Goal: Information Seeking & Learning: Find specific page/section

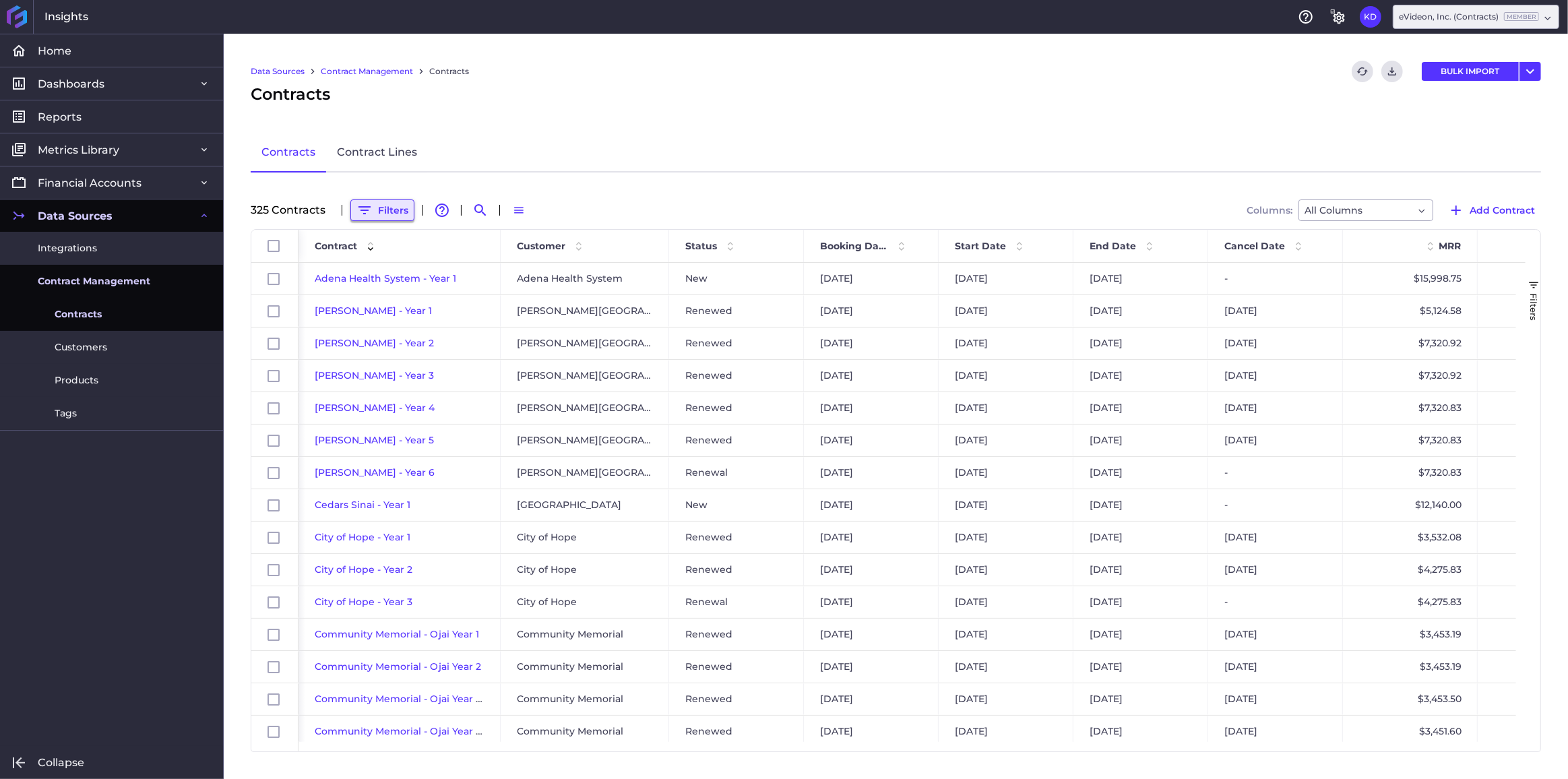
click at [374, 212] on button "Filters" at bounding box center [382, 210] width 64 height 22
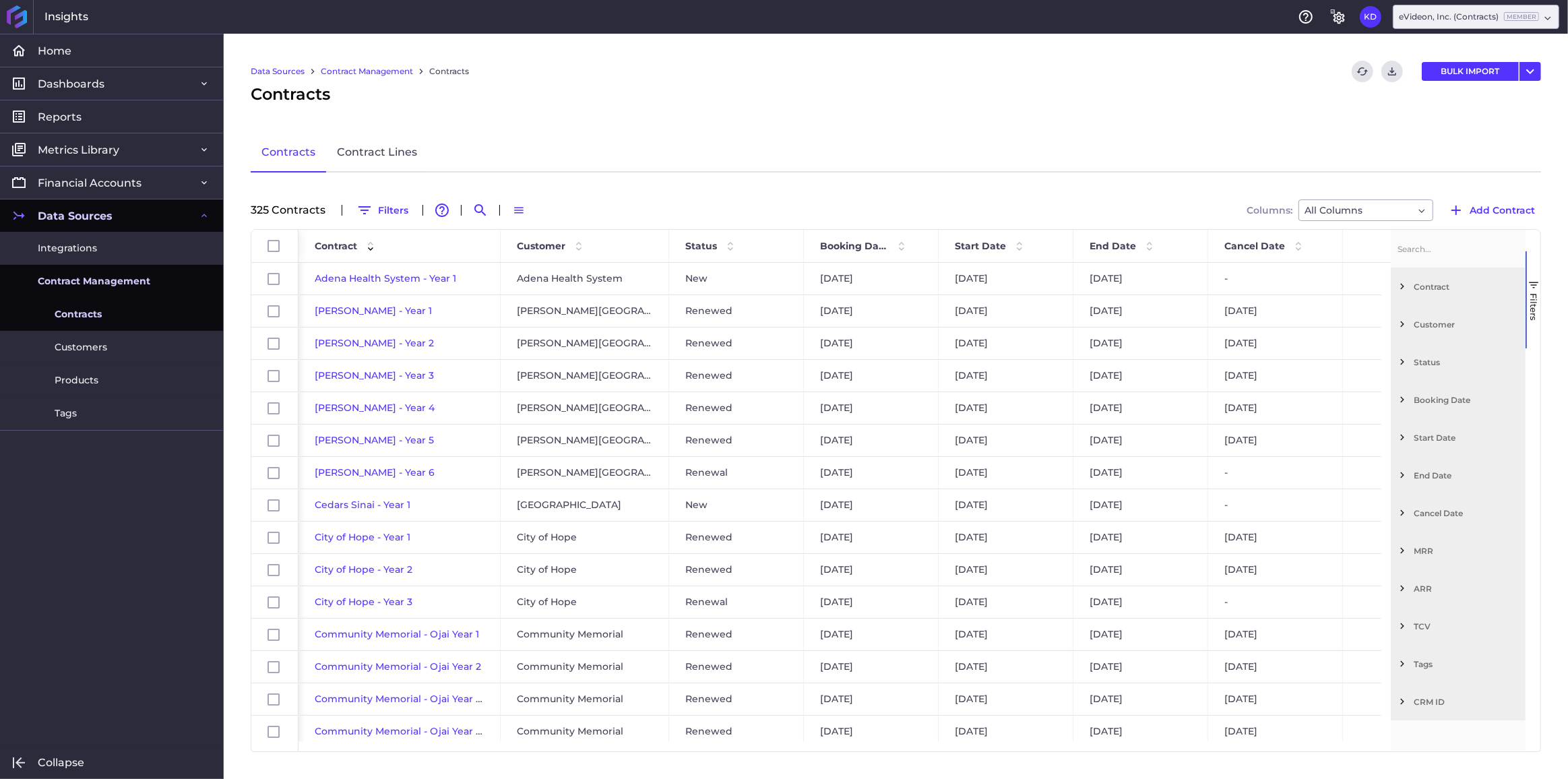
click at [1406, 325] on span "Filter List 12 Filters" at bounding box center [1402, 324] width 12 height 12
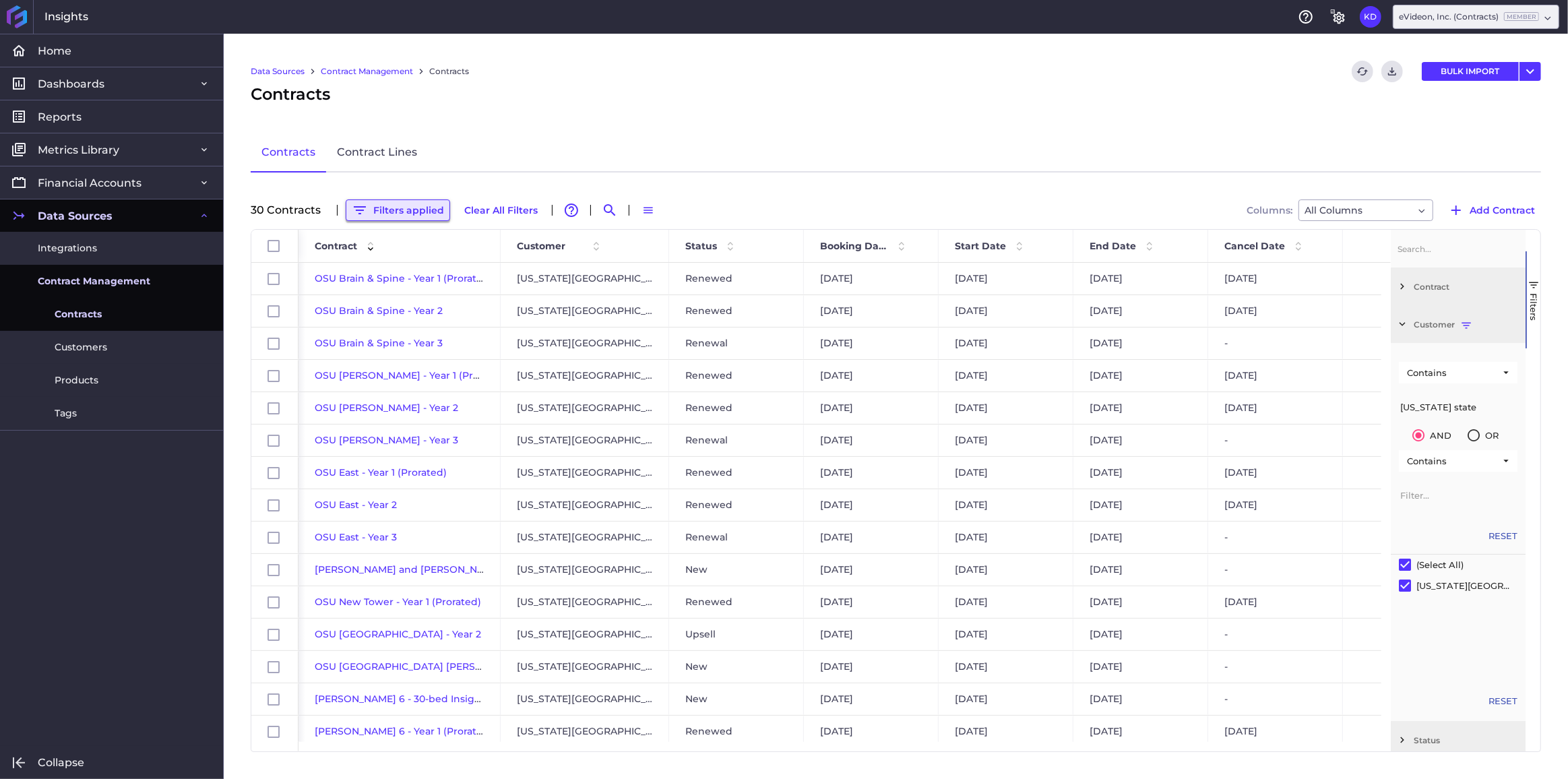
type input "ohio state"
click at [414, 206] on button "Filters applied" at bounding box center [398, 210] width 105 height 22
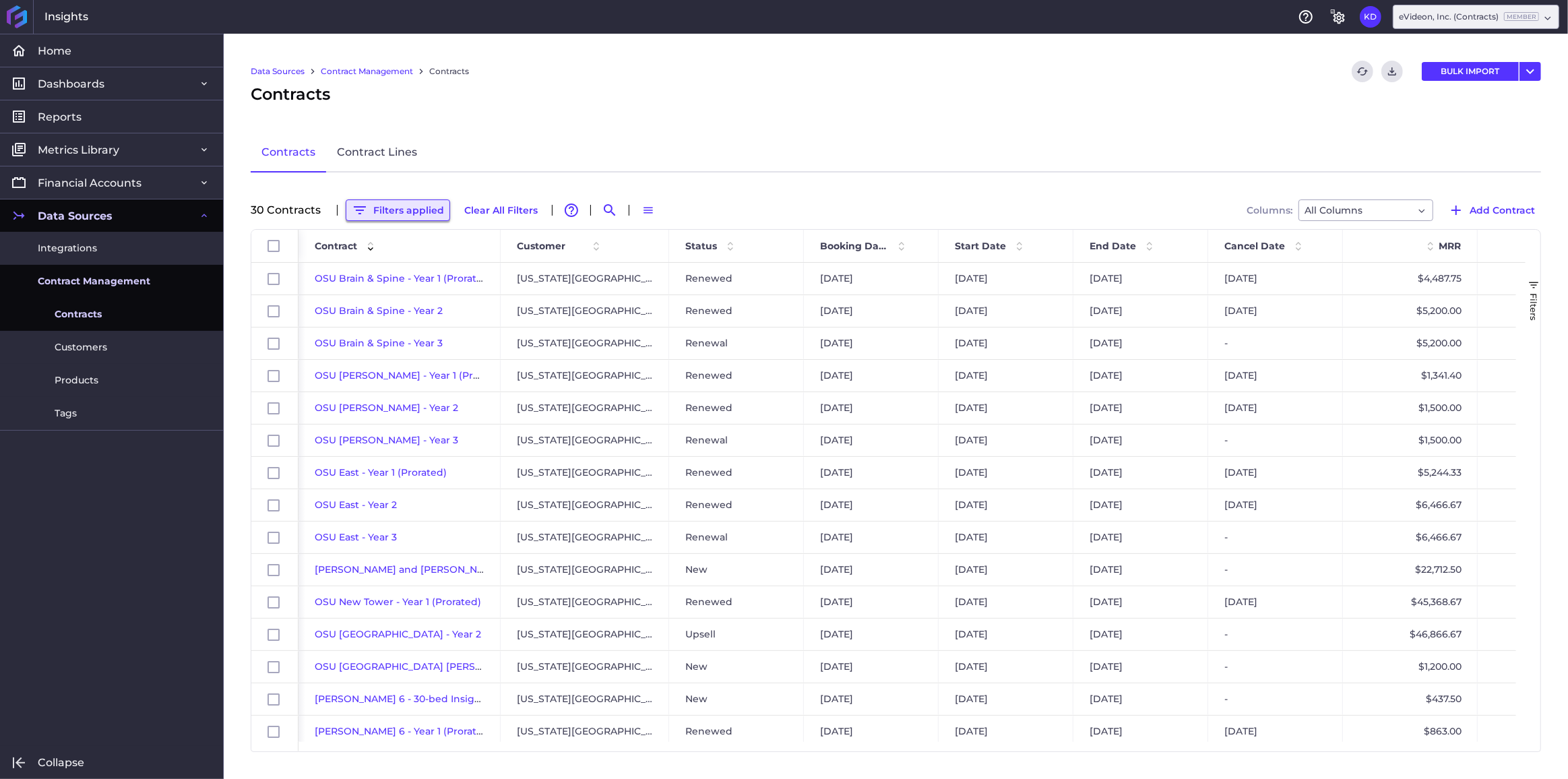
click at [407, 210] on button "Filters applied" at bounding box center [398, 210] width 105 height 22
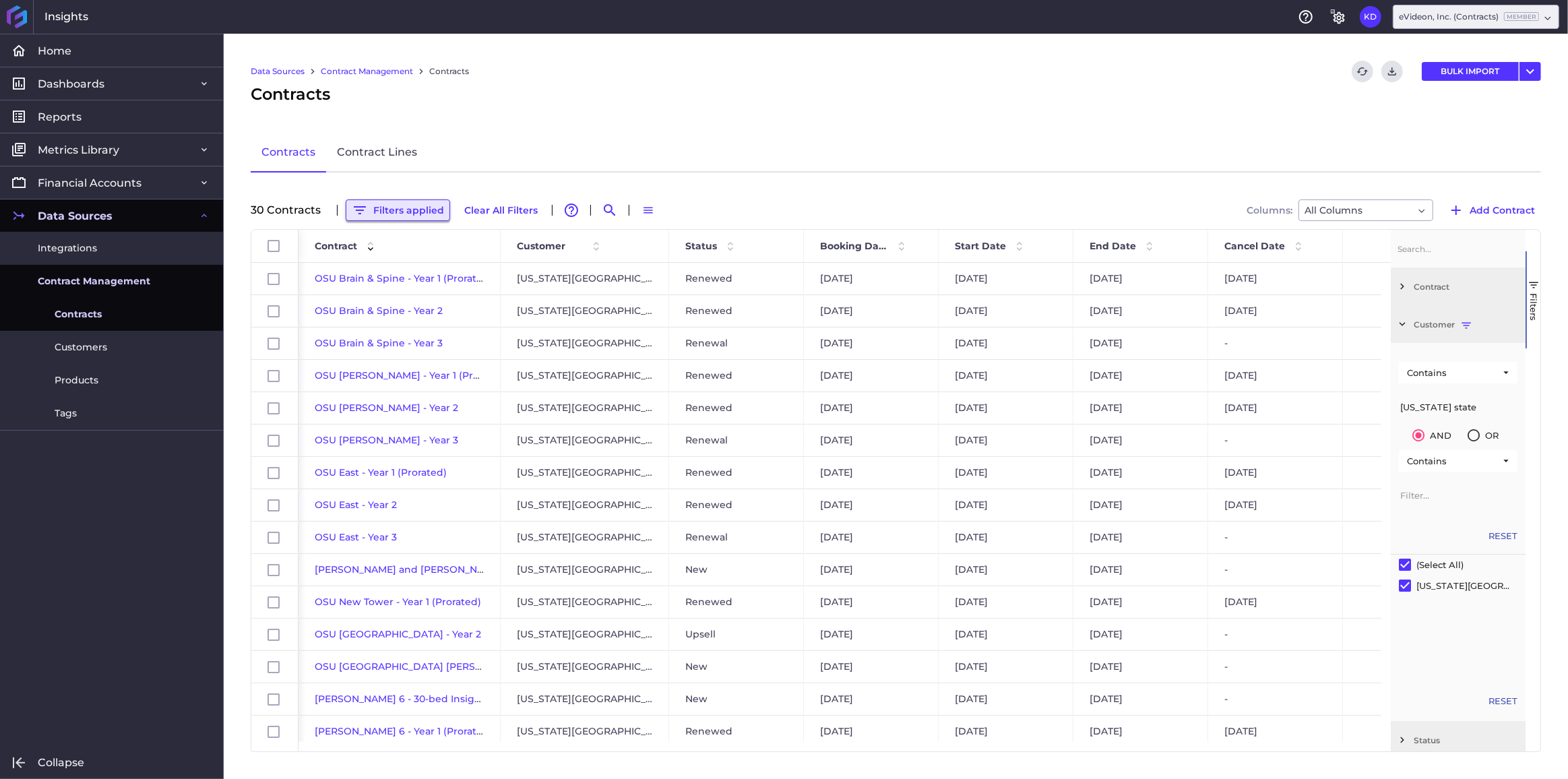
click at [407, 210] on button "Filters applied" at bounding box center [398, 210] width 105 height 22
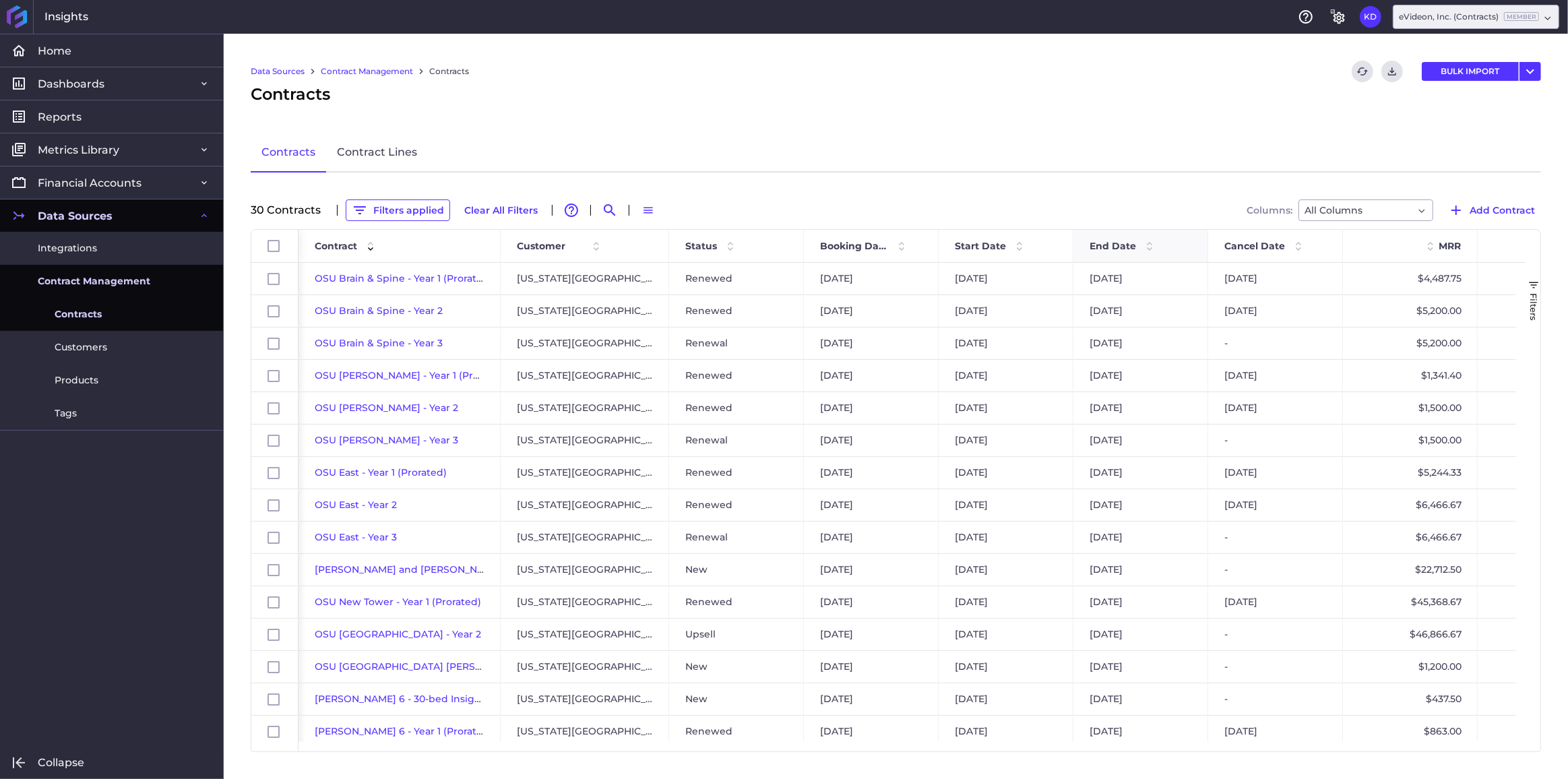
click at [1081, 241] on div "End Date" at bounding box center [1141, 245] width 135 height 32
click at [1098, 243] on span "End Date" at bounding box center [1112, 246] width 46 height 12
click at [372, 342] on span "OSU James and Ross 474-Bed - Year 1" at bounding box center [447, 343] width 266 height 12
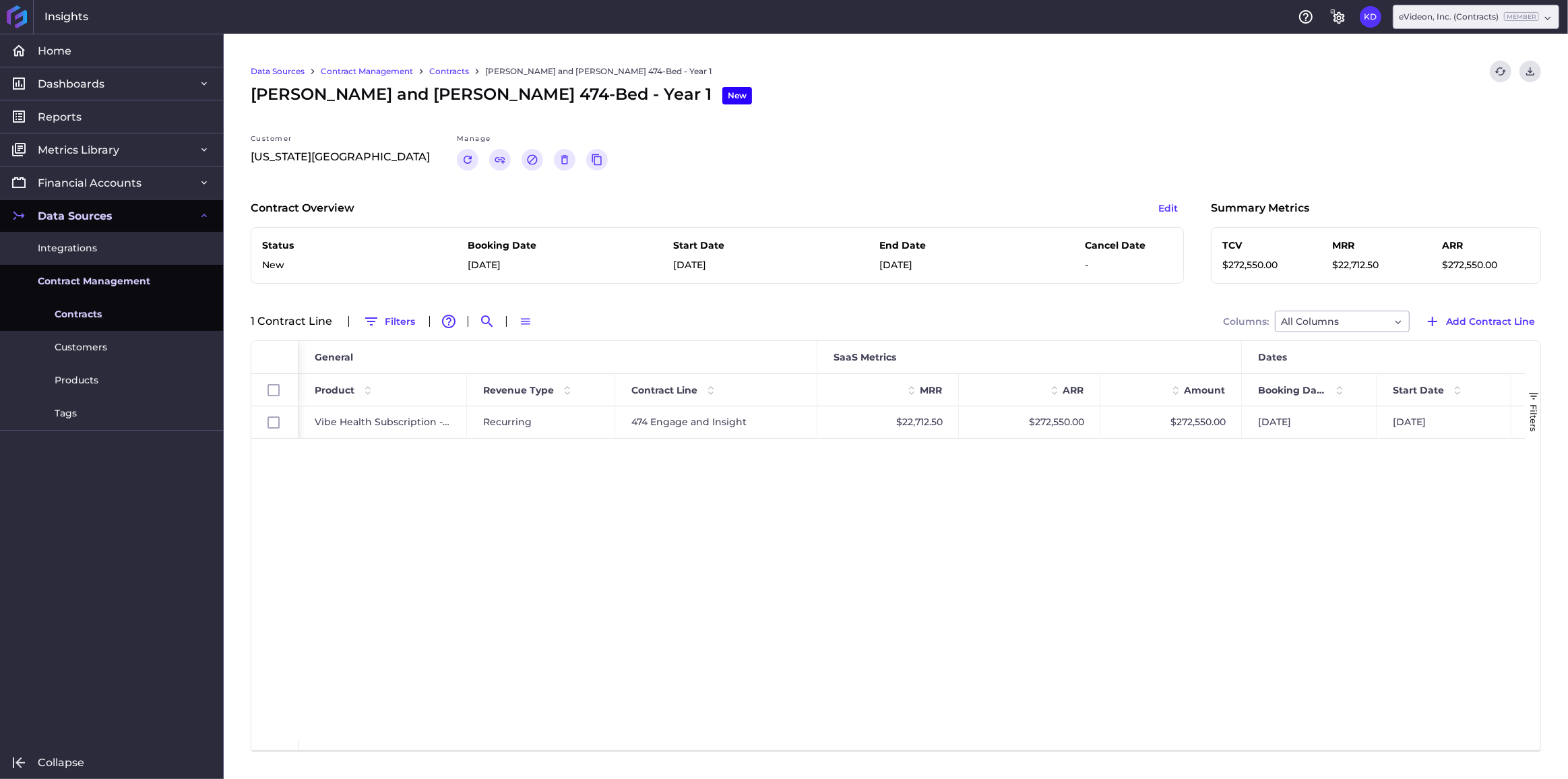
click at [451, 71] on link "Contracts" at bounding box center [449, 72] width 40 height 12
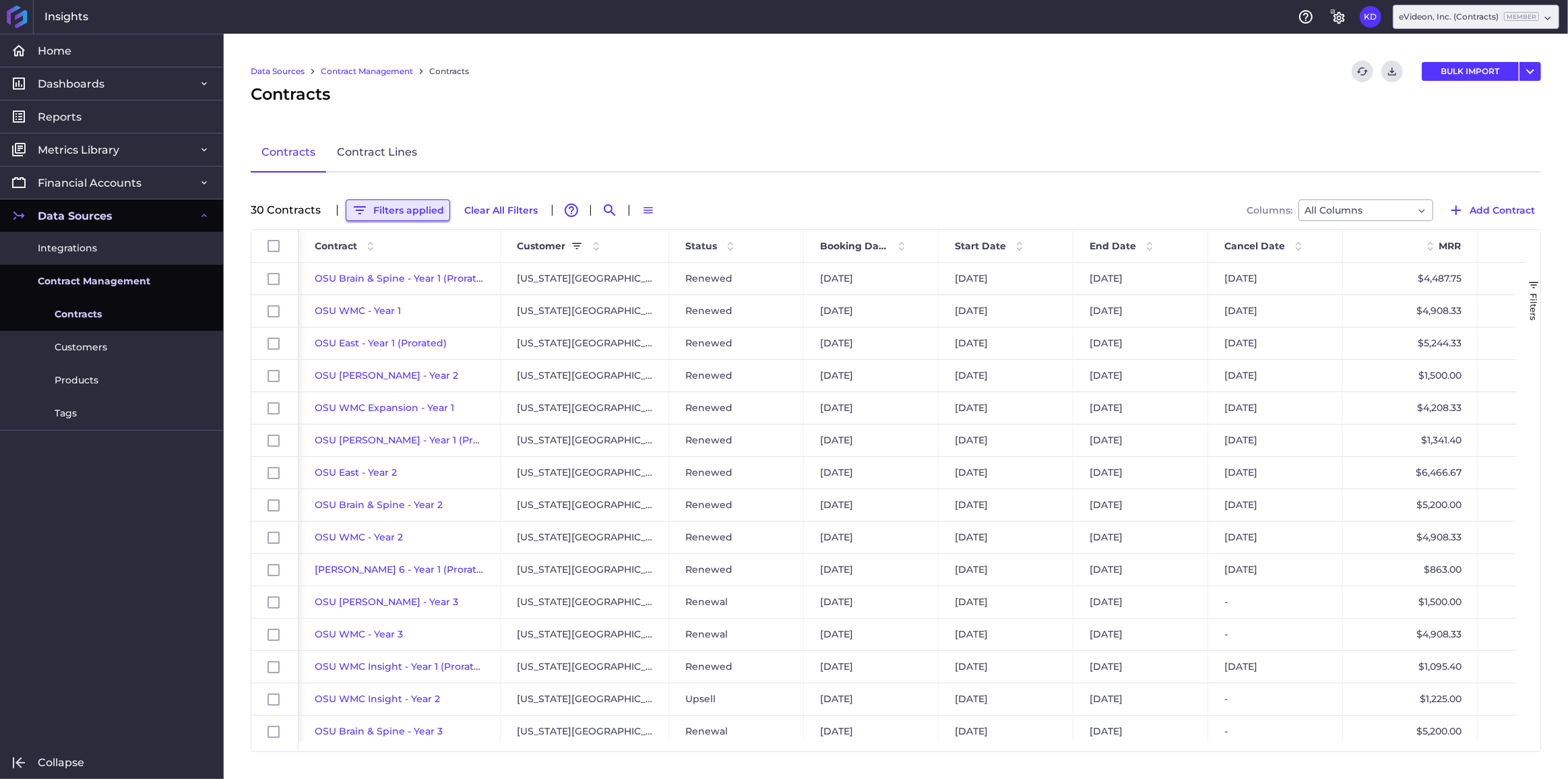
click at [423, 216] on button "Filters applied" at bounding box center [398, 210] width 105 height 22
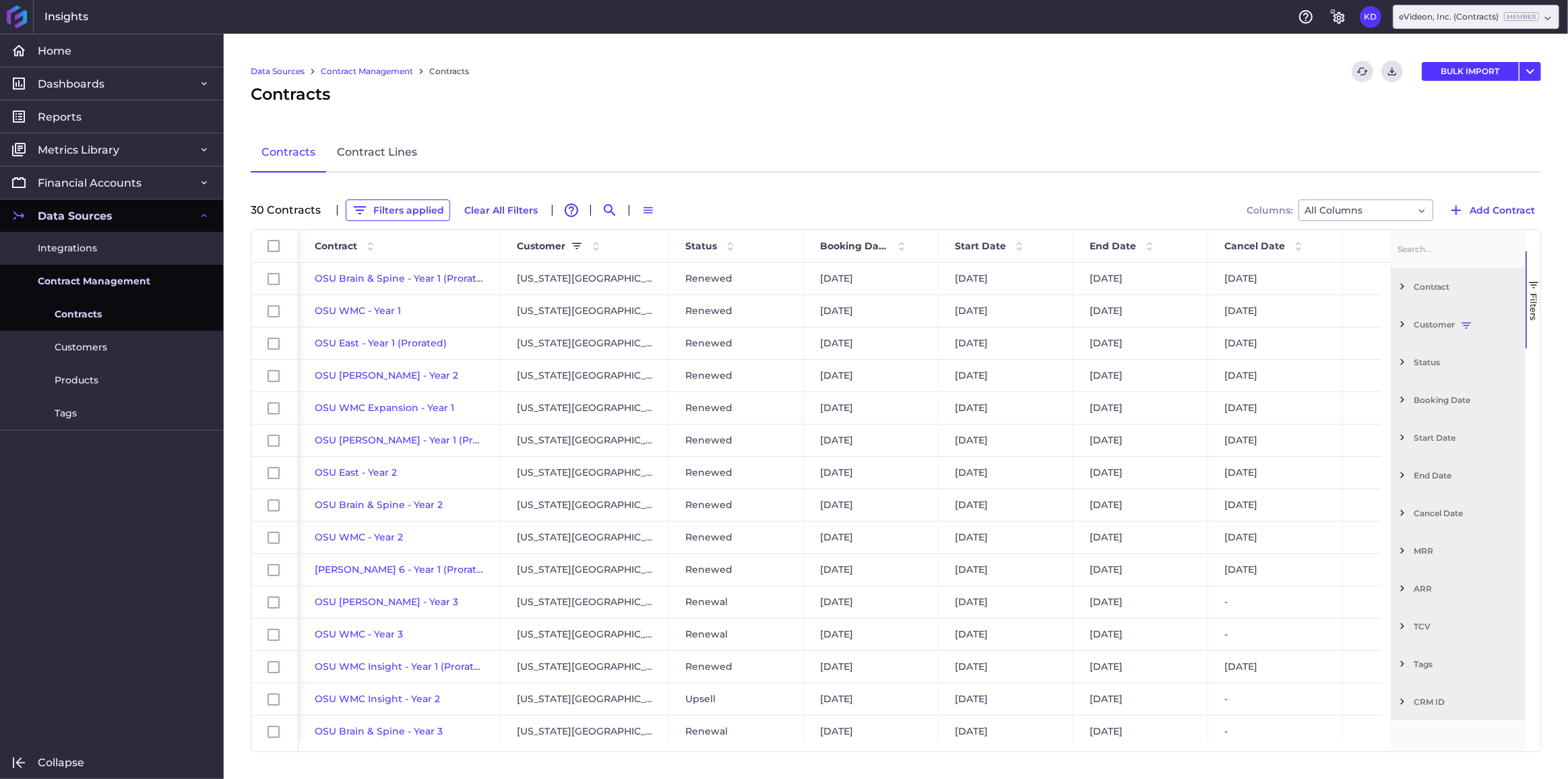
click at [1402, 363] on span "Filter List 12 Filters" at bounding box center [1402, 362] width 12 height 12
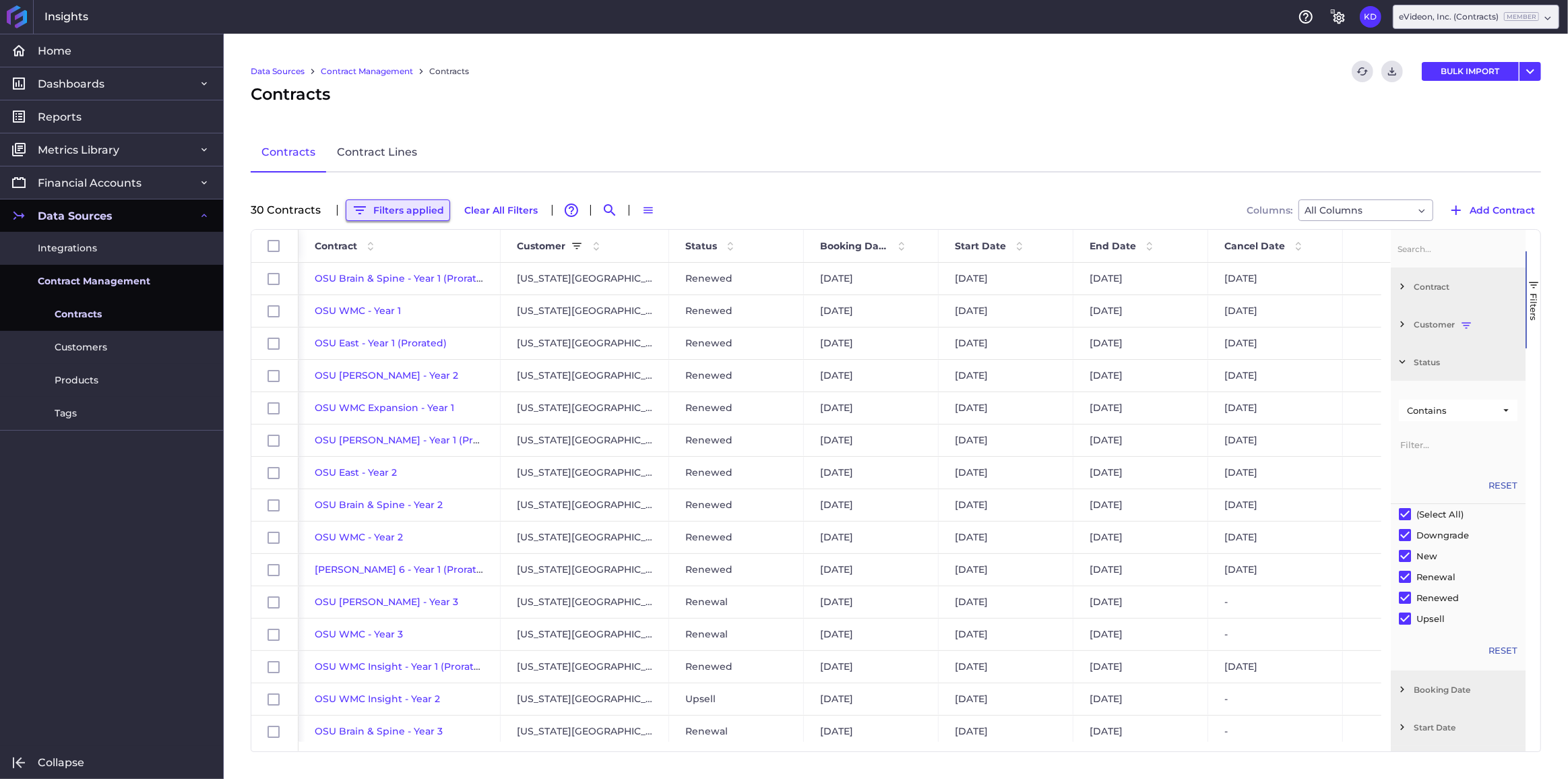
click at [390, 208] on button "Filters applied" at bounding box center [398, 210] width 105 height 22
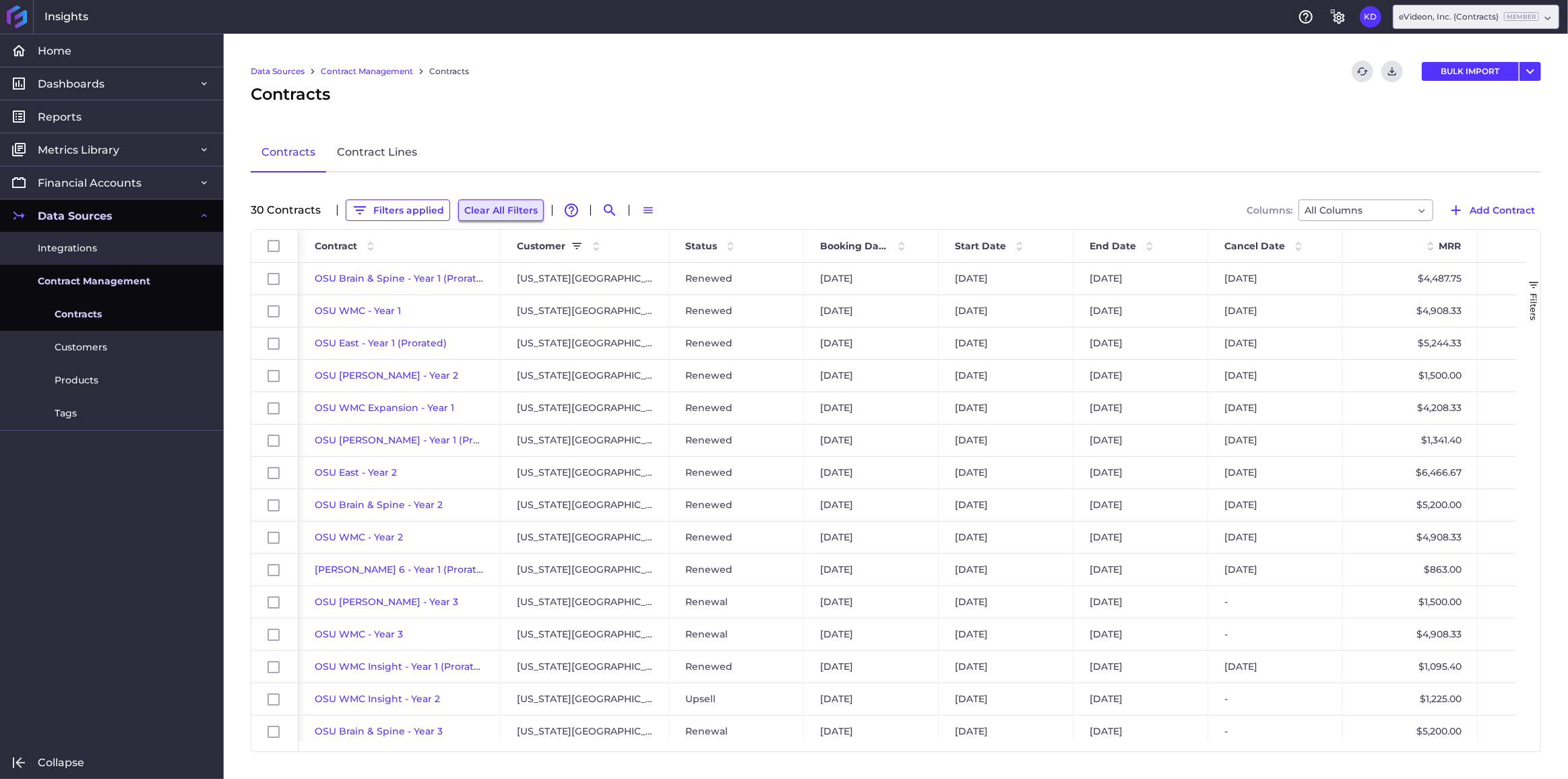
click at [492, 211] on button "Clear All Filters" at bounding box center [501, 210] width 86 height 22
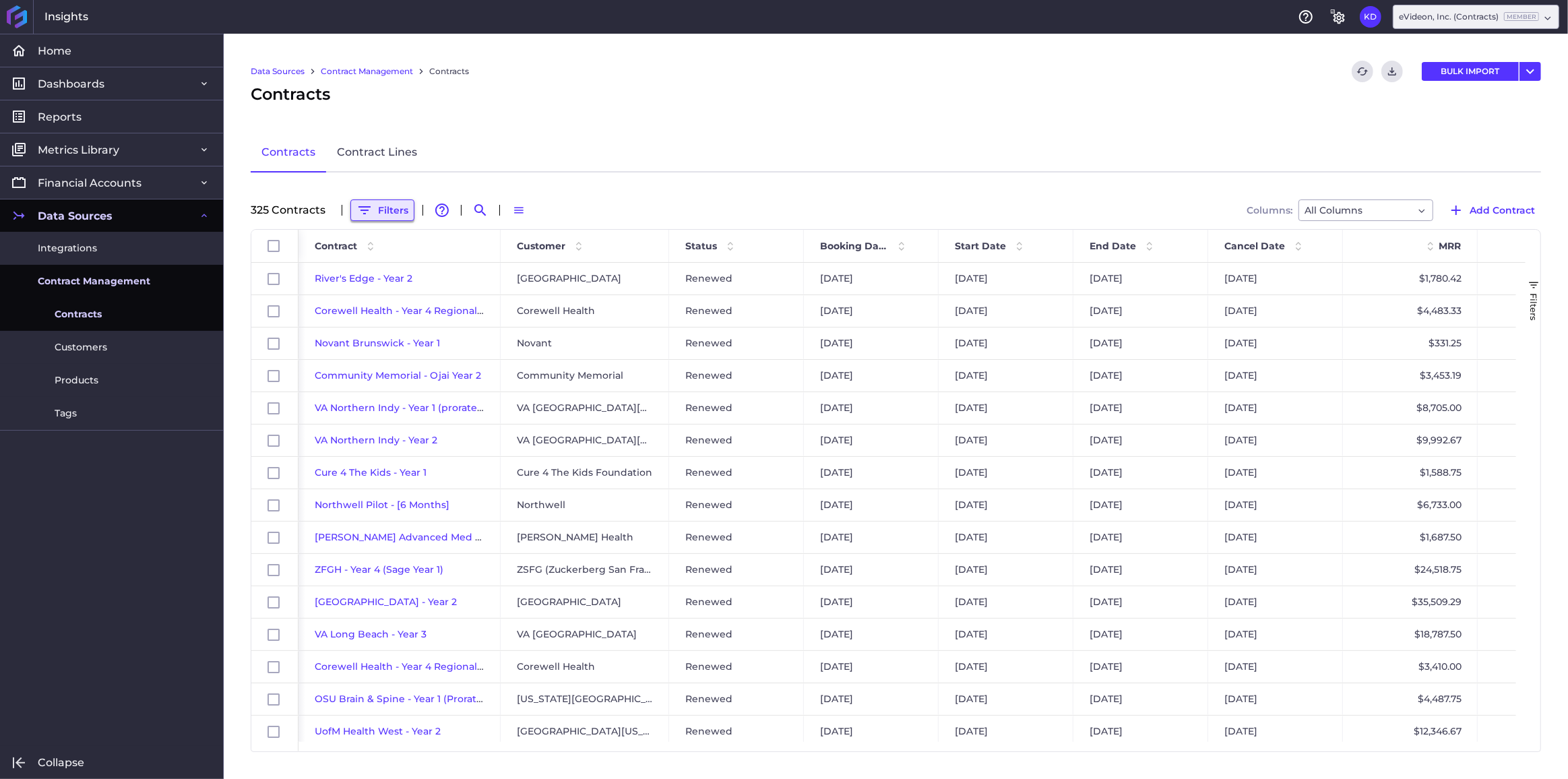
click at [400, 210] on button "Filters" at bounding box center [382, 210] width 64 height 22
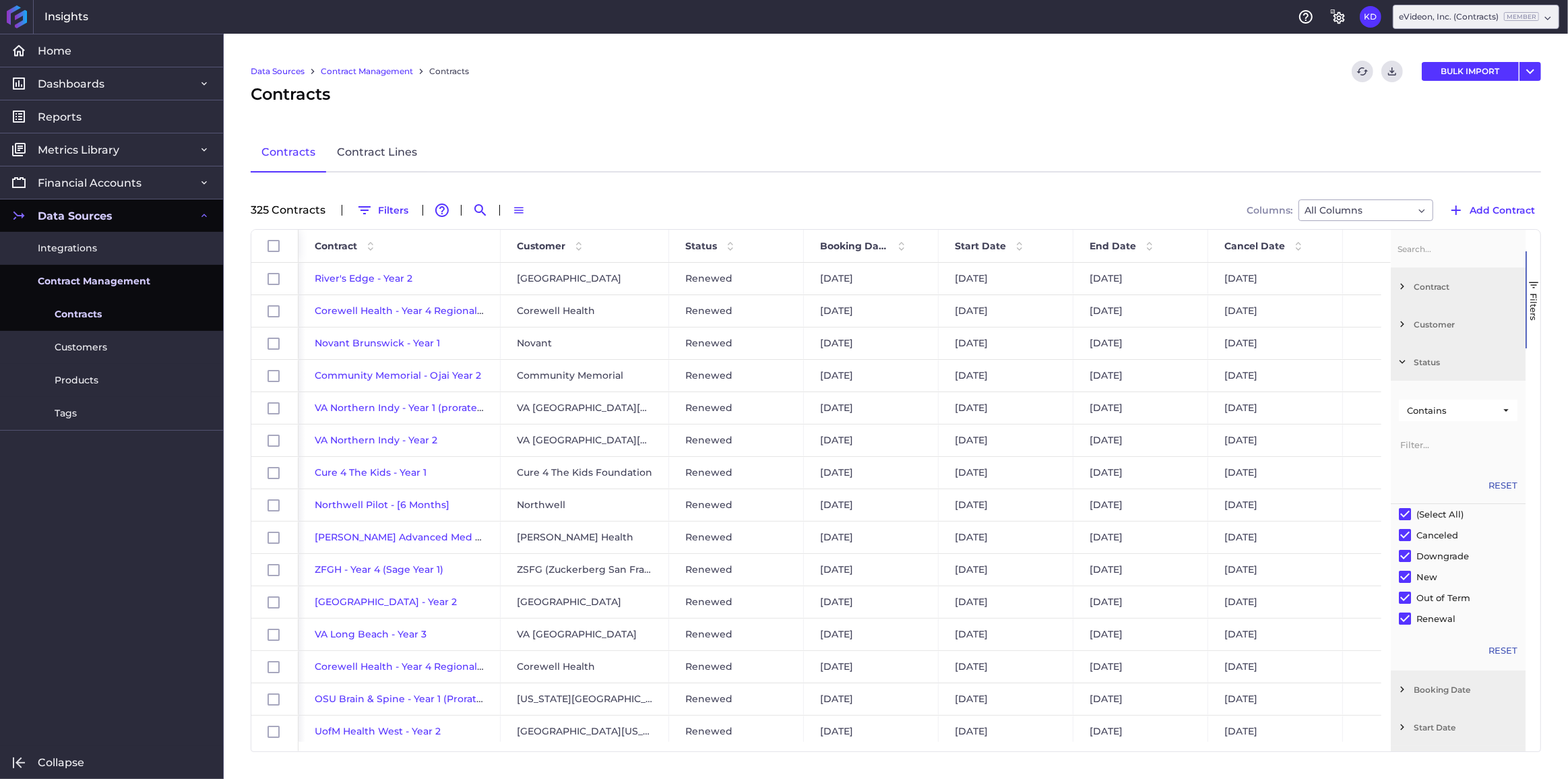
click at [1401, 359] on span "Filter List 12 Filters" at bounding box center [1402, 362] width 12 height 12
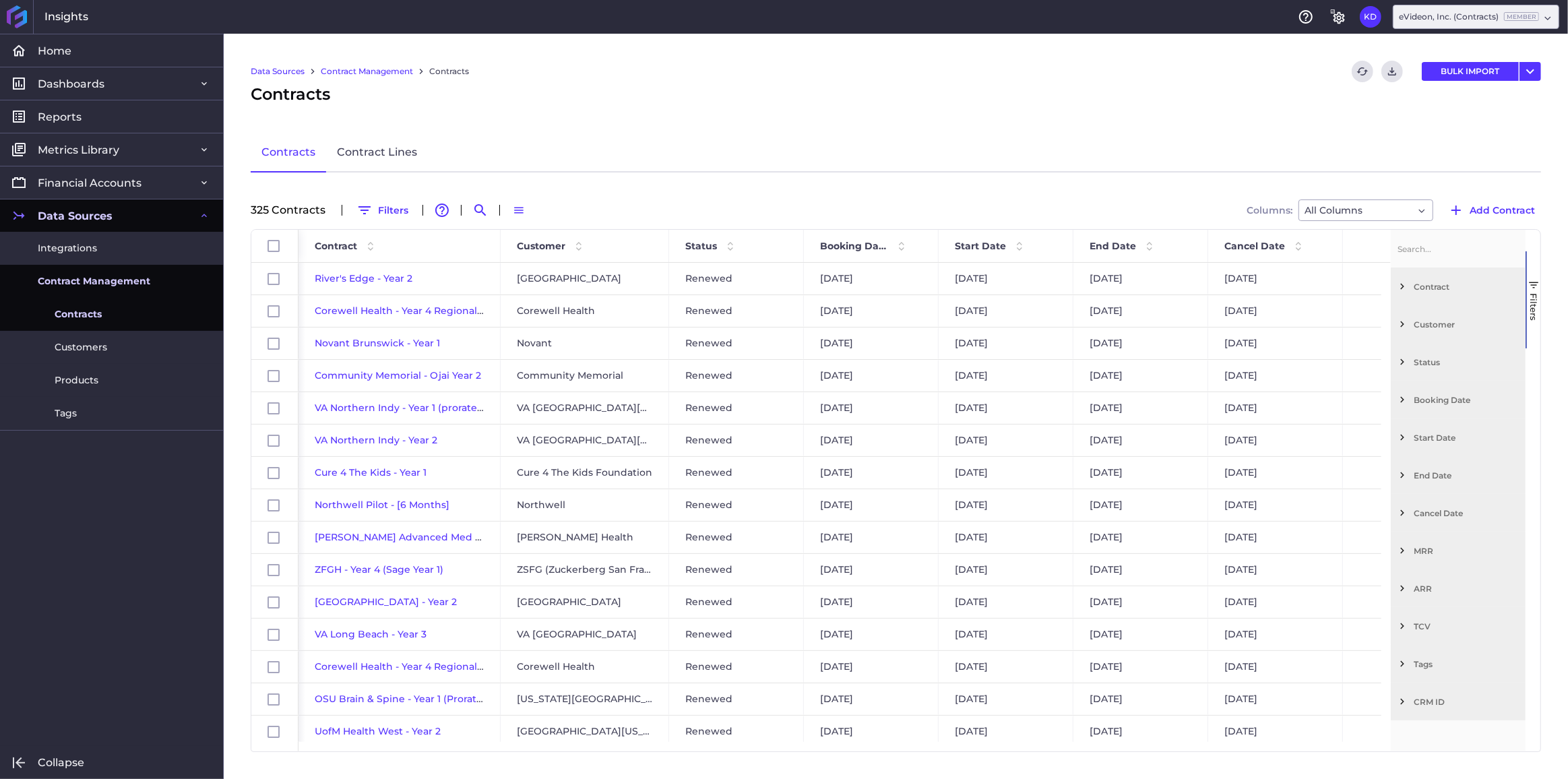
click at [1401, 662] on span "Filter List 12 Filters" at bounding box center [1402, 664] width 12 height 12
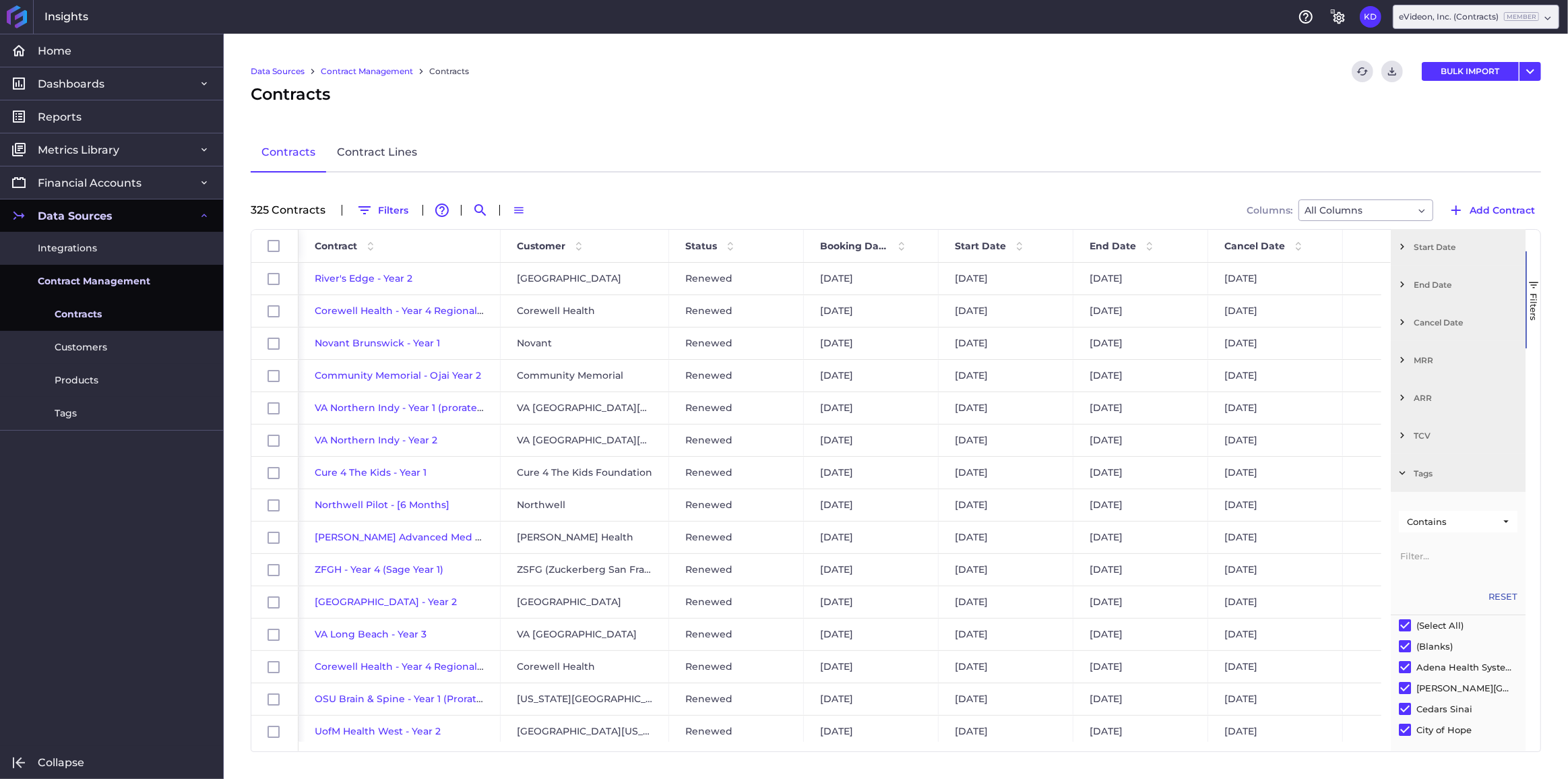
scroll to position [258, 0]
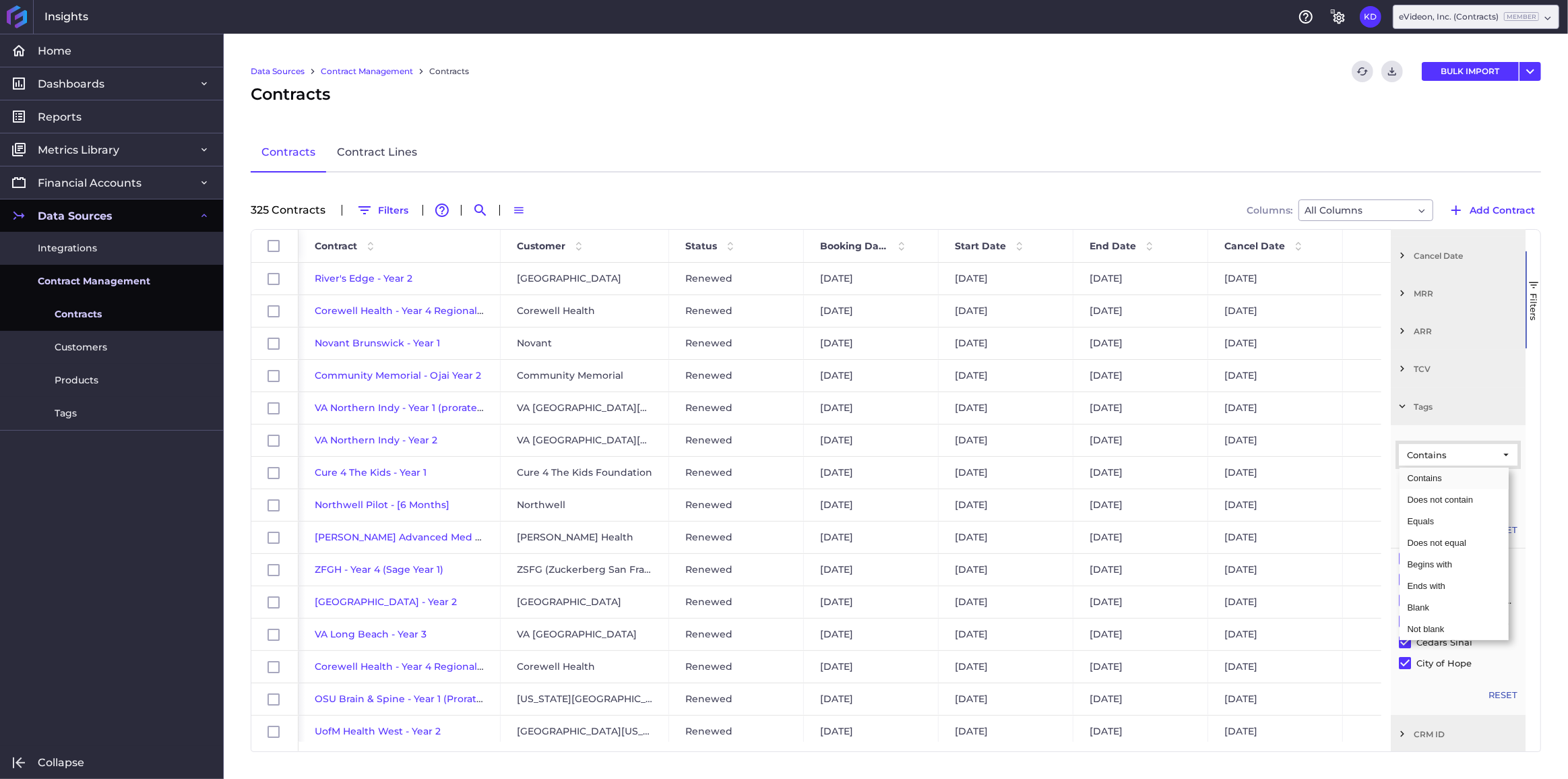
click at [1500, 454] on span "Filtering operator" at bounding box center [1506, 455] width 12 height 12
click at [366, 157] on link "Contract Lines" at bounding box center [376, 153] width 101 height 39
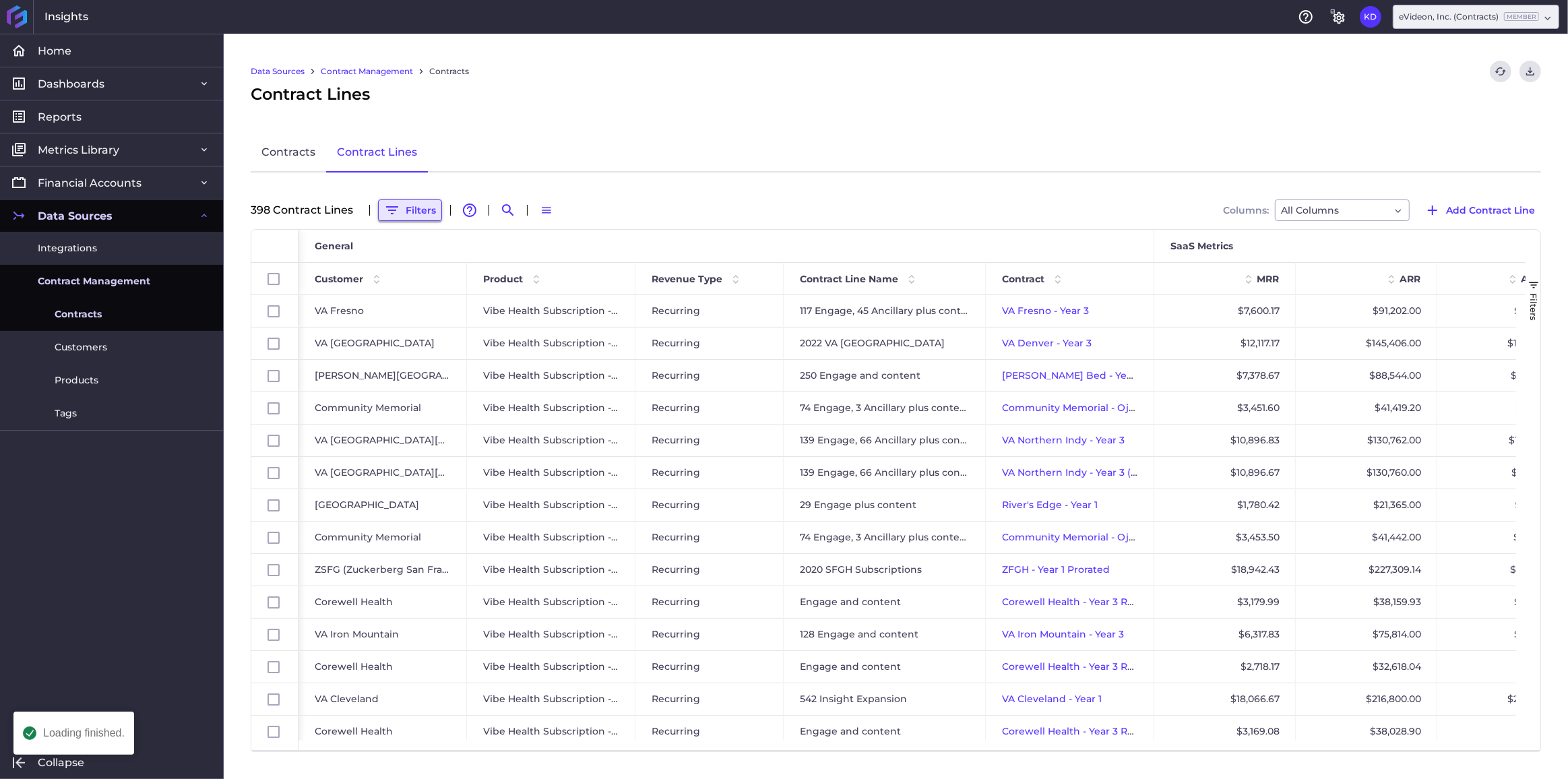
click at [399, 209] on button "Filters" at bounding box center [410, 210] width 64 height 22
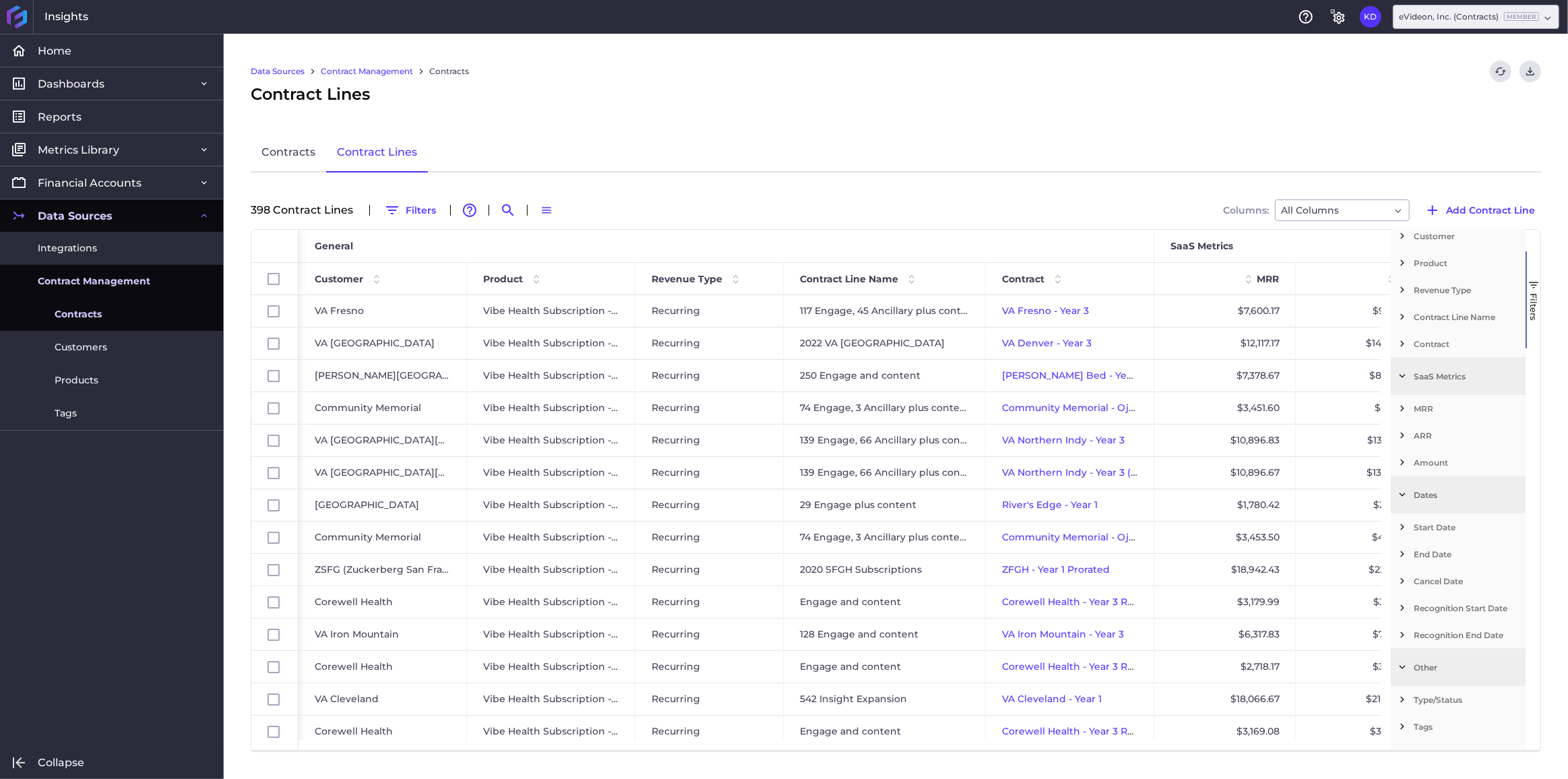
scroll to position [99, 0]
click at [287, 154] on link "Contracts" at bounding box center [288, 153] width 75 height 39
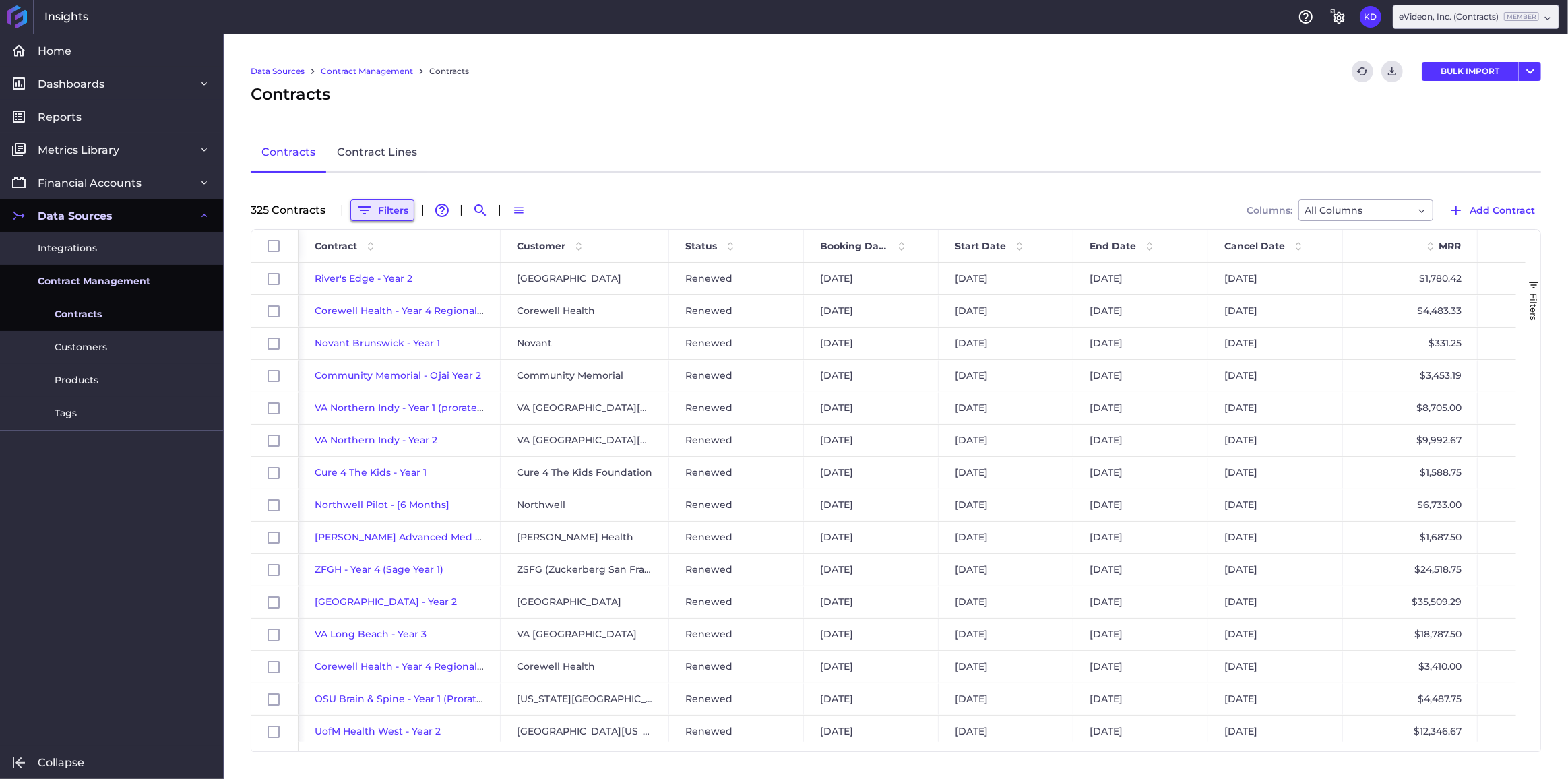
click at [386, 203] on button "Filters" at bounding box center [382, 210] width 64 height 22
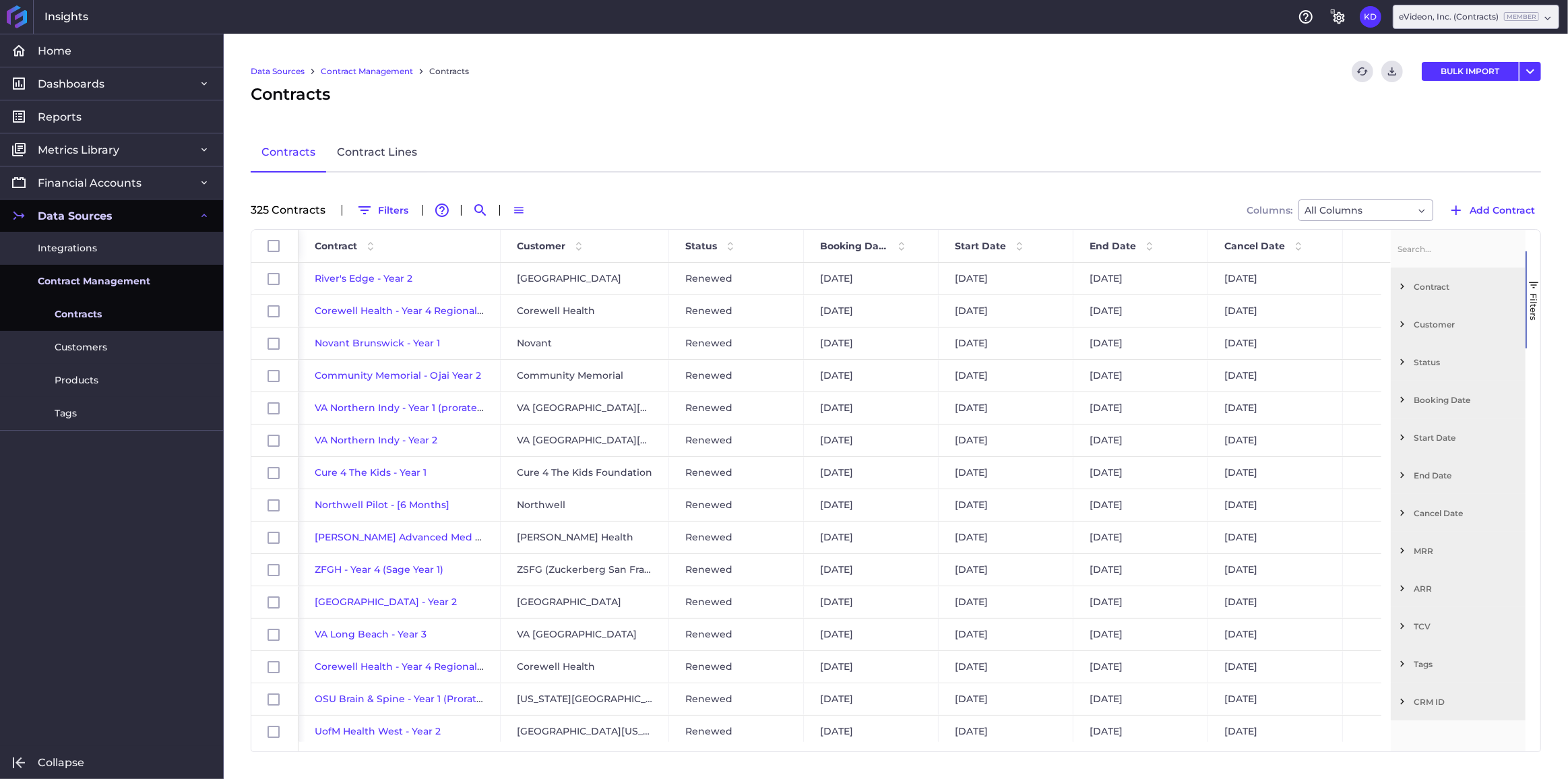
click at [1407, 285] on span "Filter List 12 Filters" at bounding box center [1402, 286] width 12 height 12
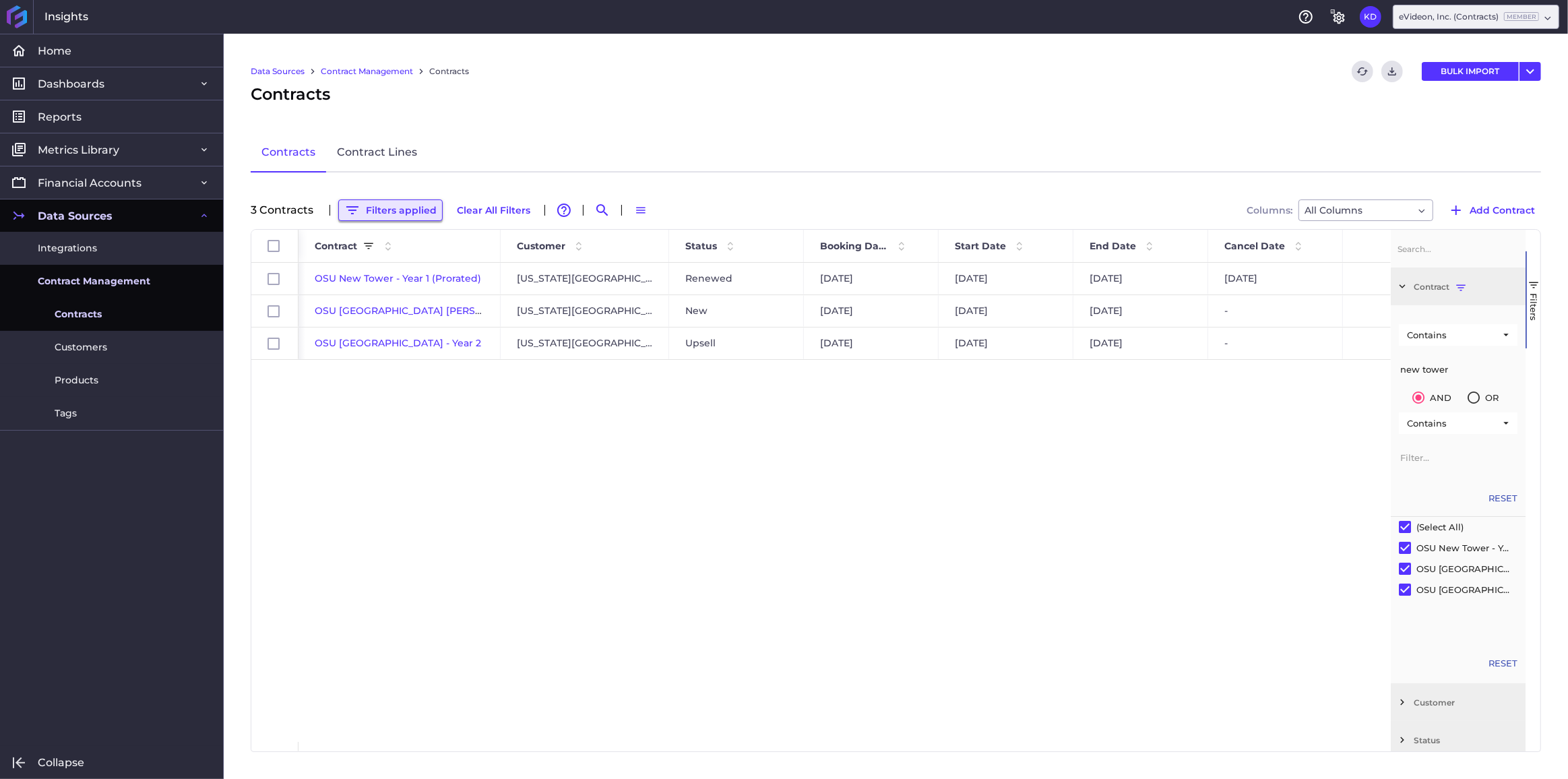
type input "new tower"
click at [382, 207] on button "Filters applied" at bounding box center [390, 210] width 105 height 22
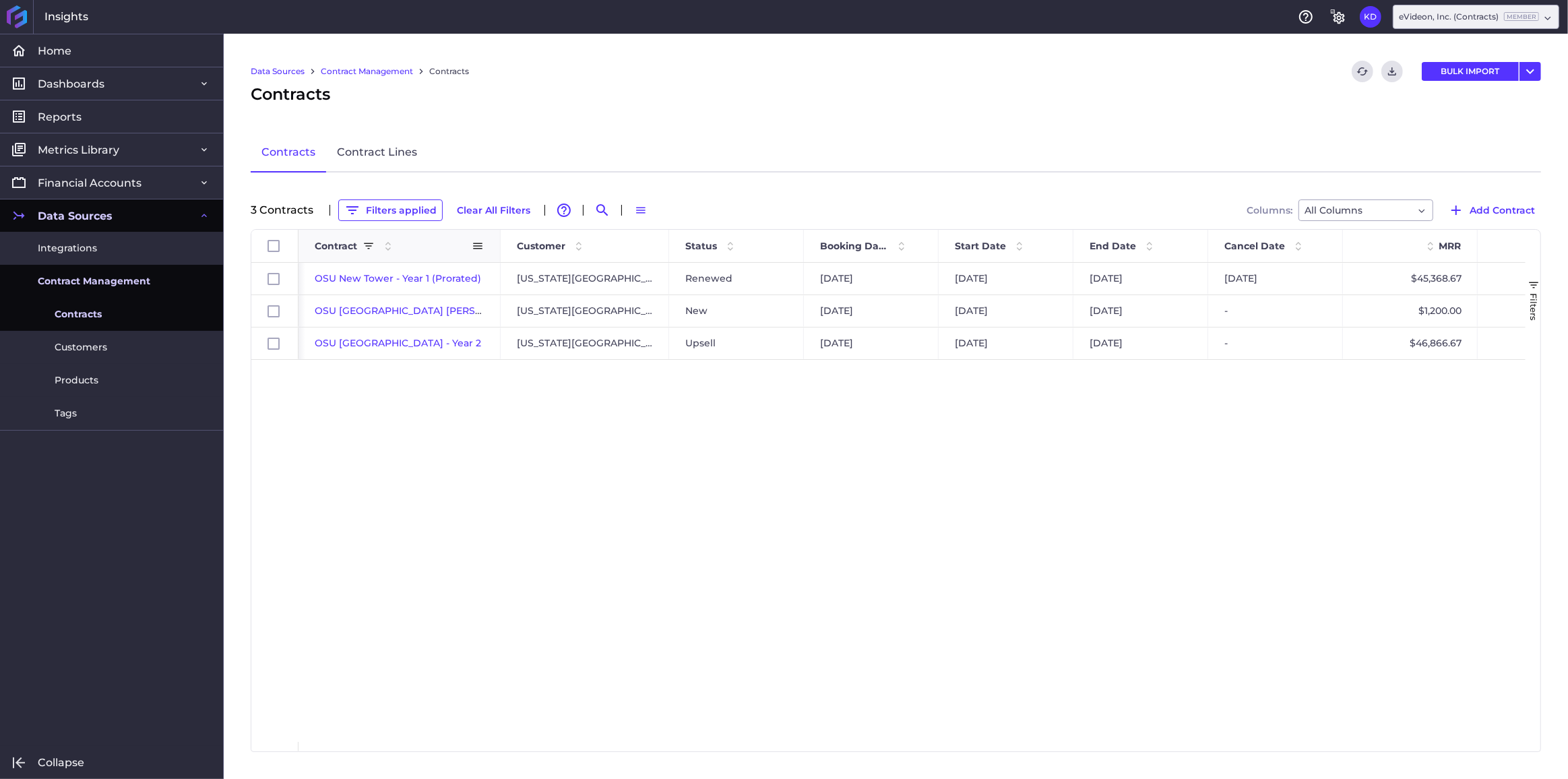
click at [354, 246] on span "Contract" at bounding box center [335, 246] width 43 height 12
drag, startPoint x: 498, startPoint y: 244, endPoint x: 588, endPoint y: 246, distance: 90.0
click at [517, 246] on div at bounding box center [515, 245] width 5 height 32
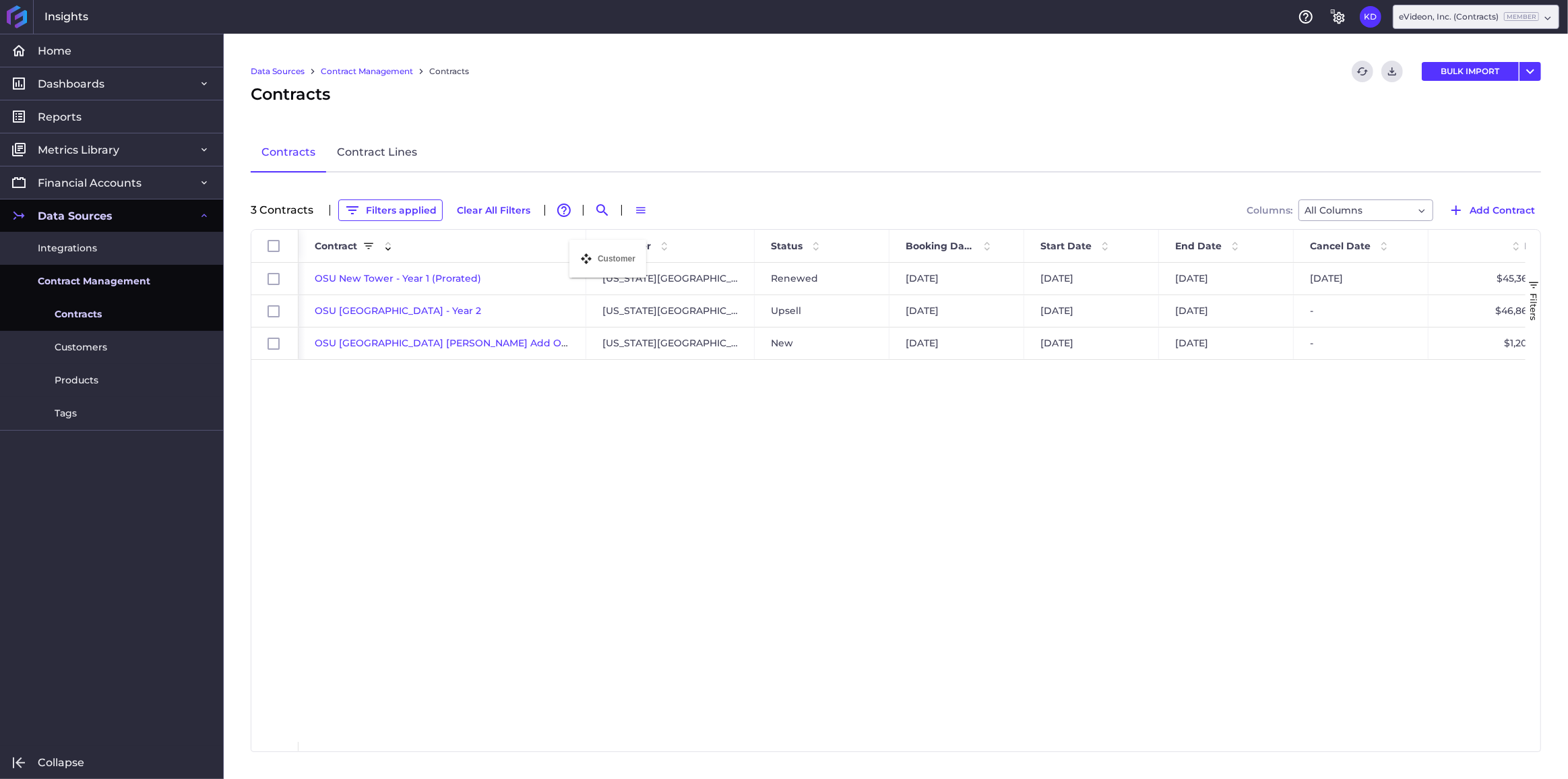
drag, startPoint x: 588, startPoint y: 246, endPoint x: 577, endPoint y: 248, distance: 11.2
drag, startPoint x: 496, startPoint y: 217, endPoint x: 466, endPoint y: 217, distance: 30.0
click at [496, 216] on button "Clear All Filters" at bounding box center [494, 210] width 86 height 22
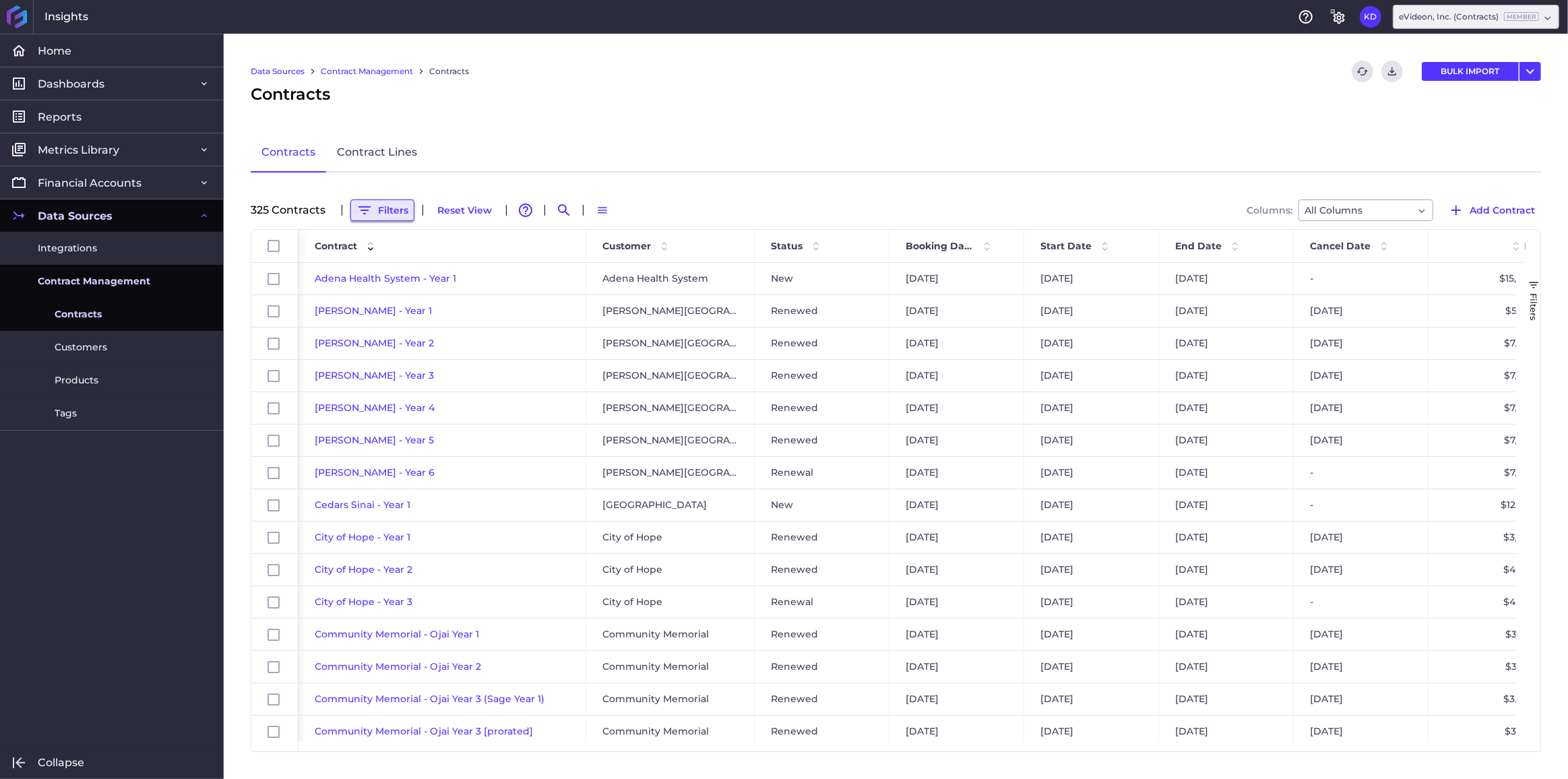
click at [397, 208] on button "Filters" at bounding box center [382, 210] width 64 height 22
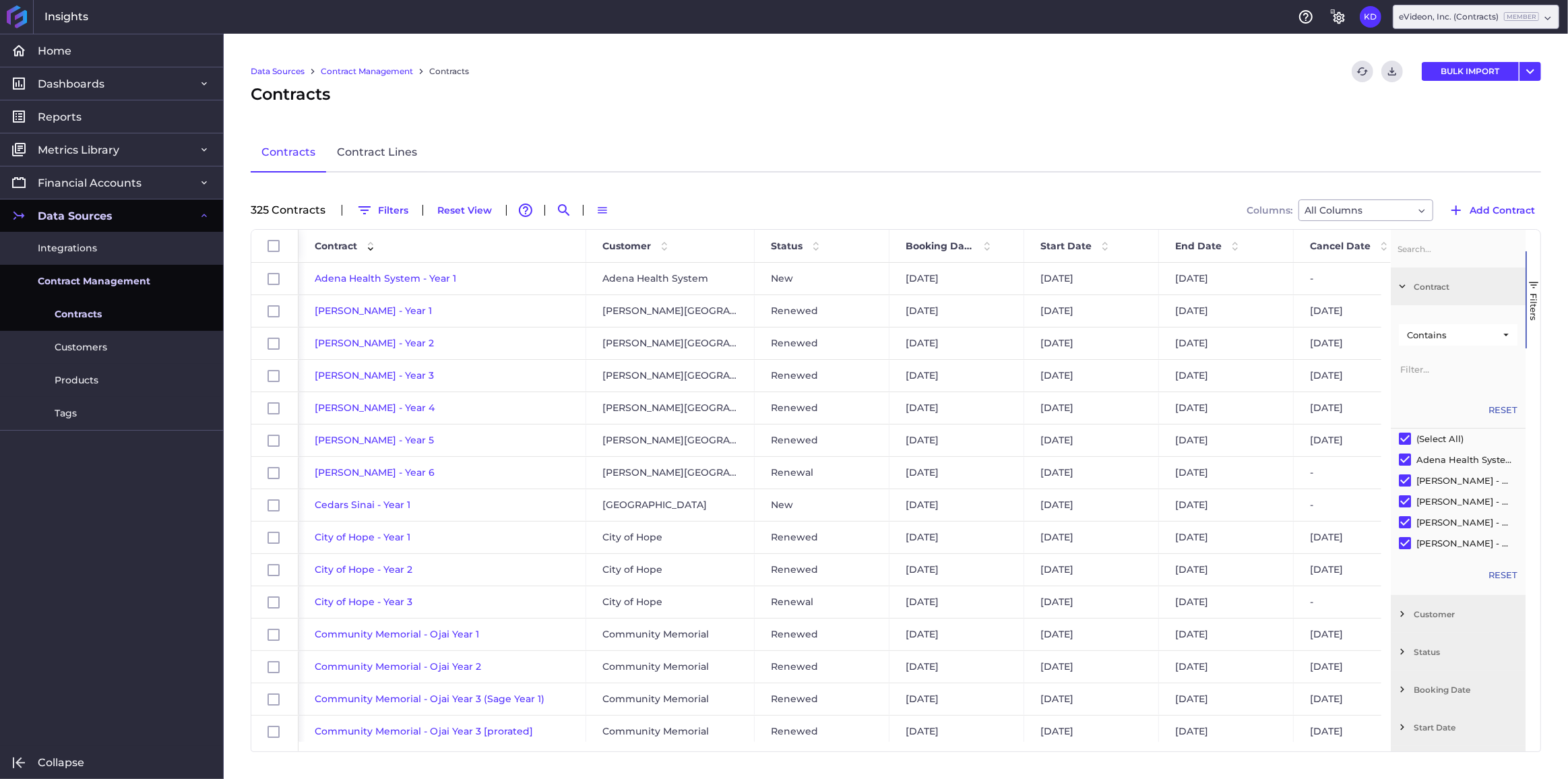
click at [1399, 292] on div "Contract" at bounding box center [1458, 286] width 135 height 38
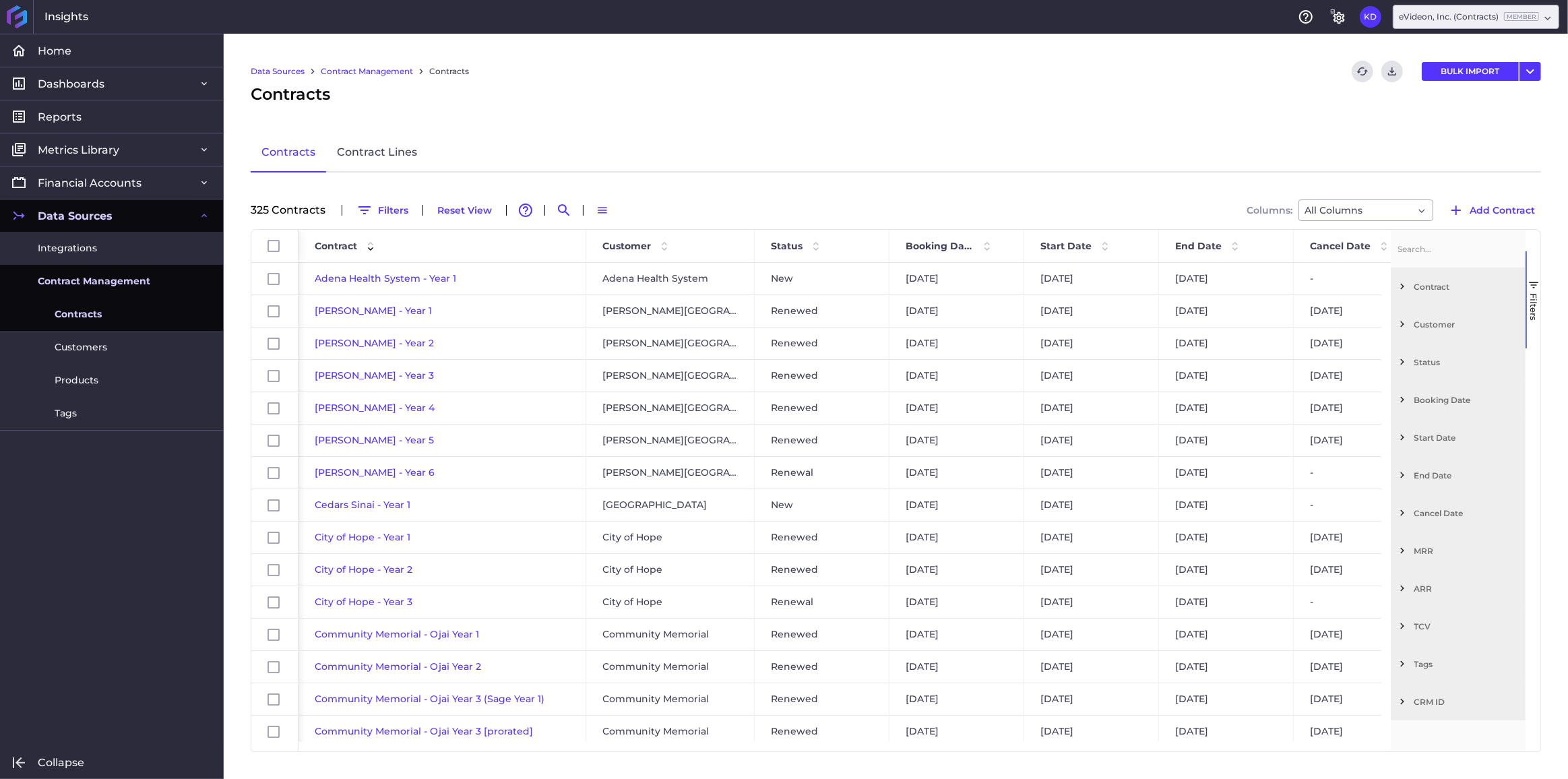
click at [1401, 325] on span "Filter List 12 Filters" at bounding box center [1402, 324] width 12 height 12
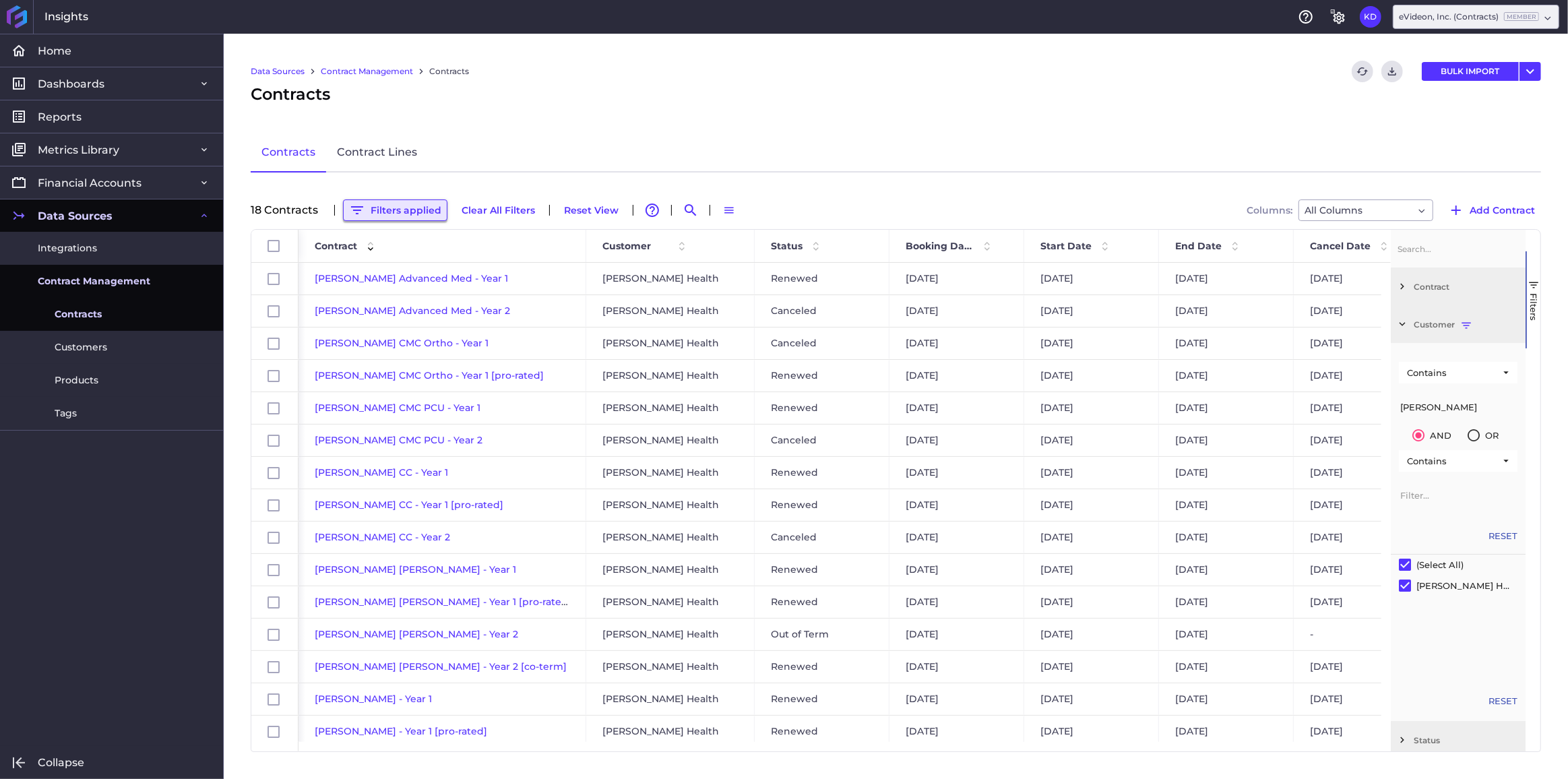
type input "geis"
click at [397, 205] on button "Filters applied" at bounding box center [396, 210] width 105 height 22
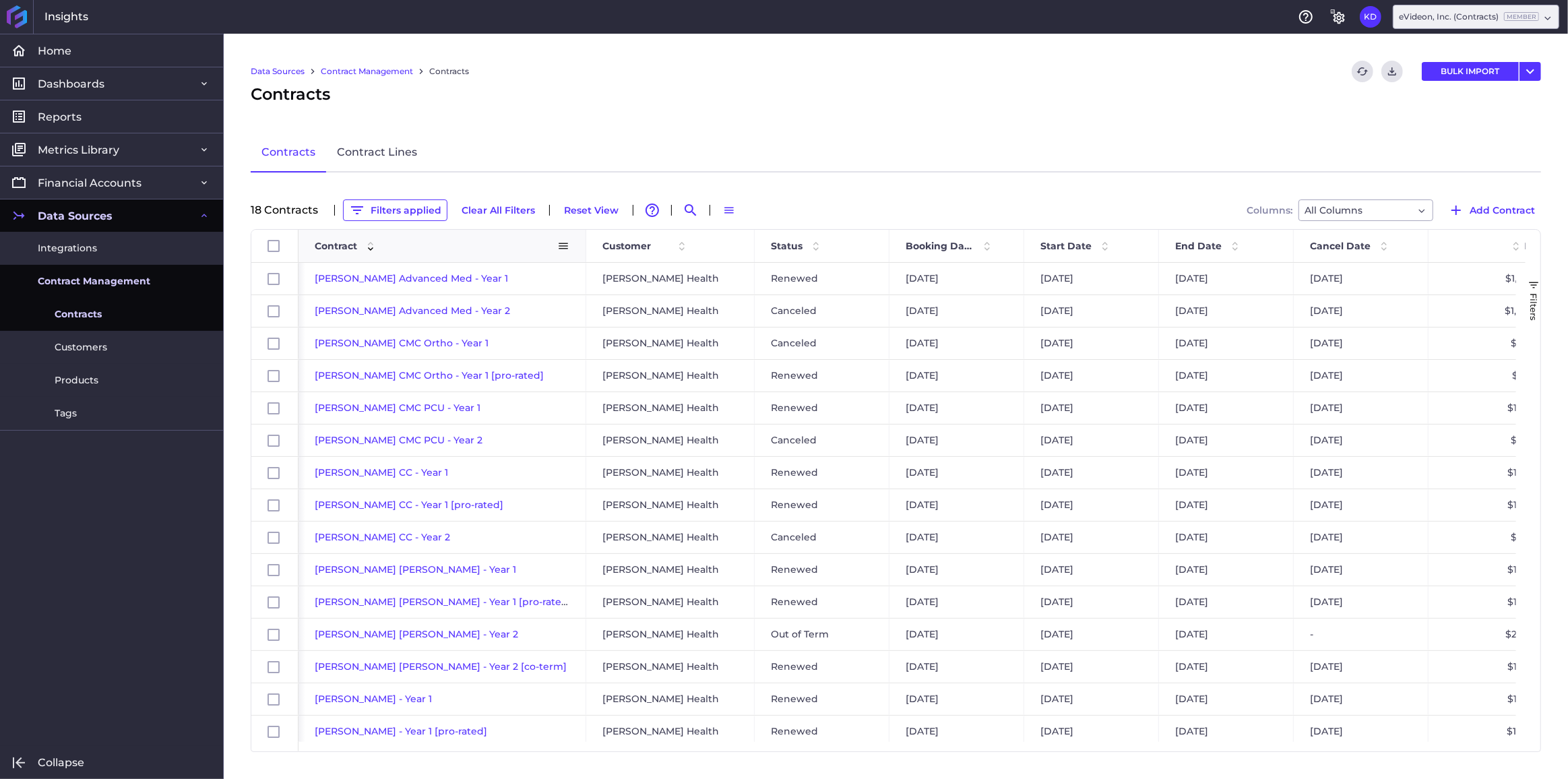
click at [330, 249] on span "Contract" at bounding box center [335, 246] width 43 height 12
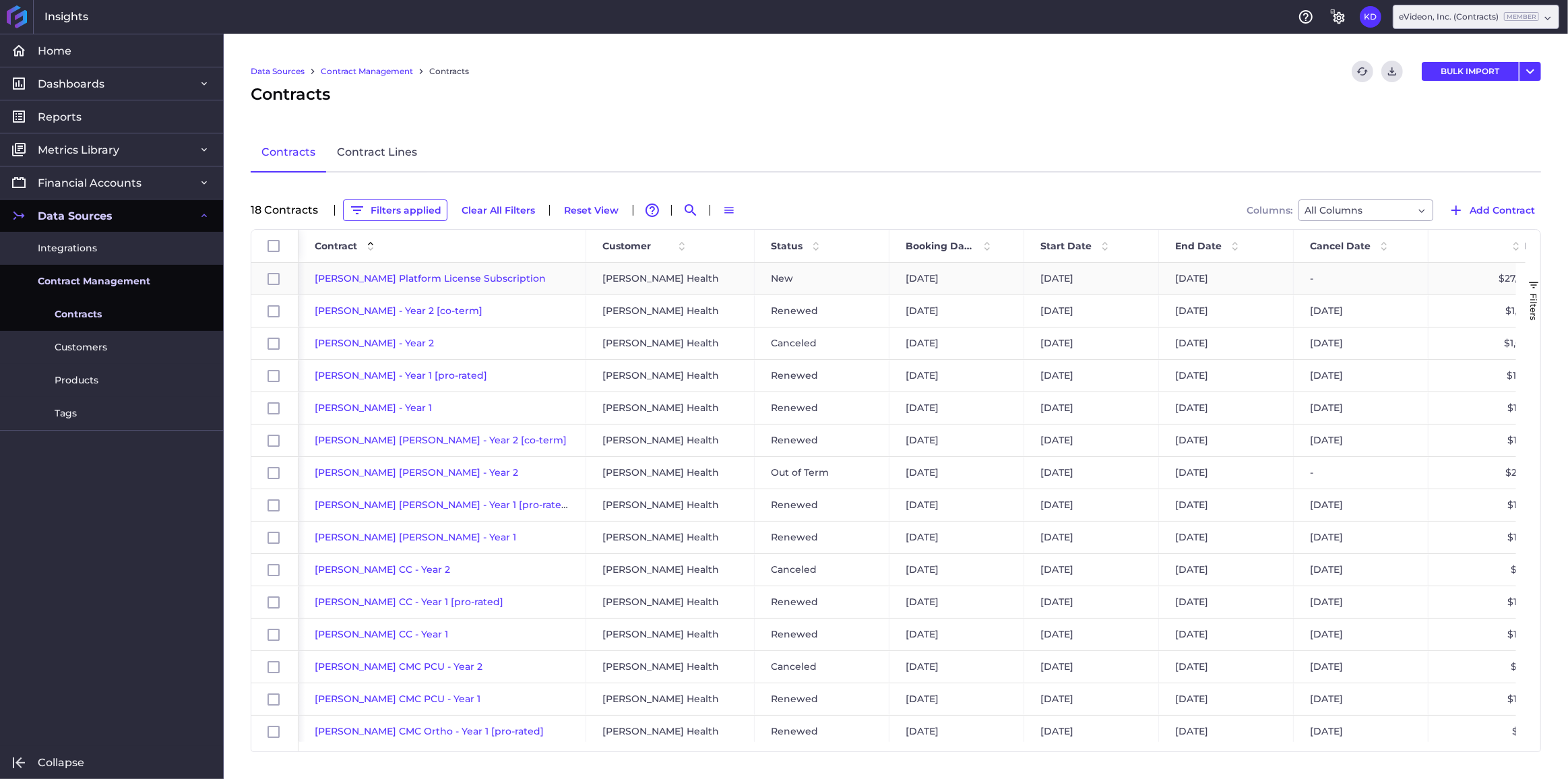
click at [336, 279] on span "Geisinger Platform License Subscription" at bounding box center [430, 279] width 231 height 12
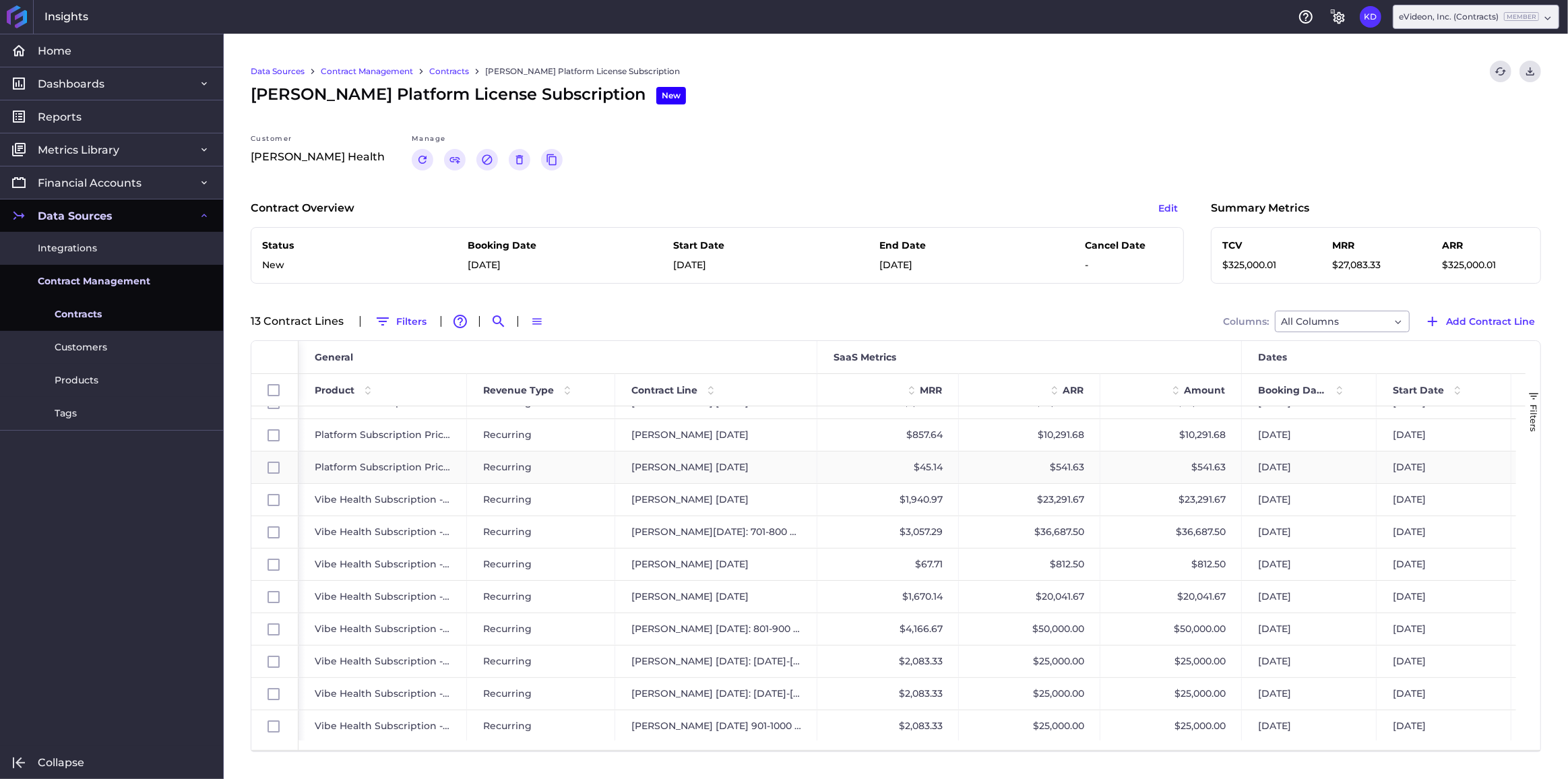
scroll to position [85, 0]
click at [444, 71] on link "Contracts" at bounding box center [449, 72] width 40 height 12
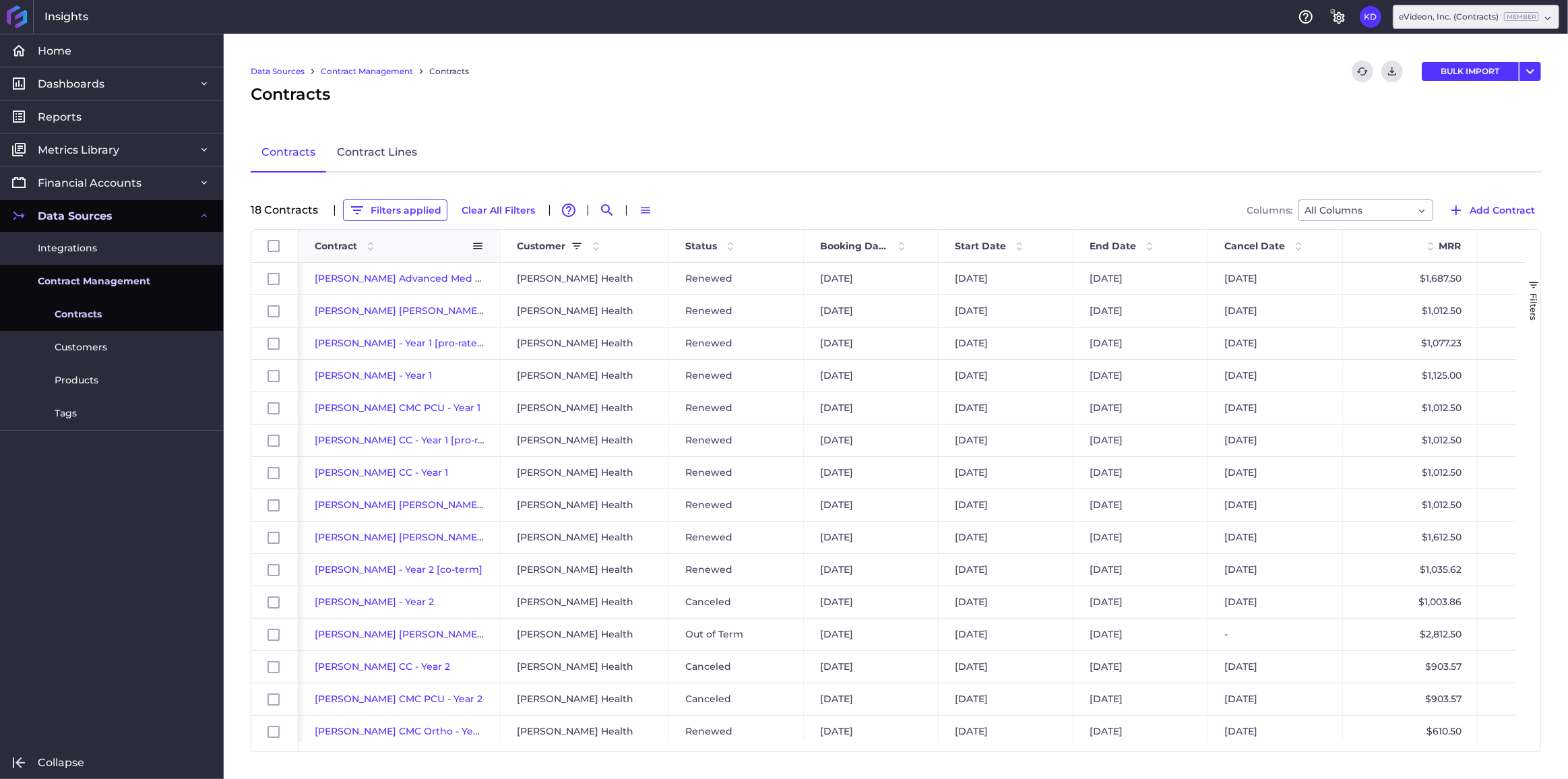
click at [329, 246] on span "Contract" at bounding box center [335, 246] width 43 height 12
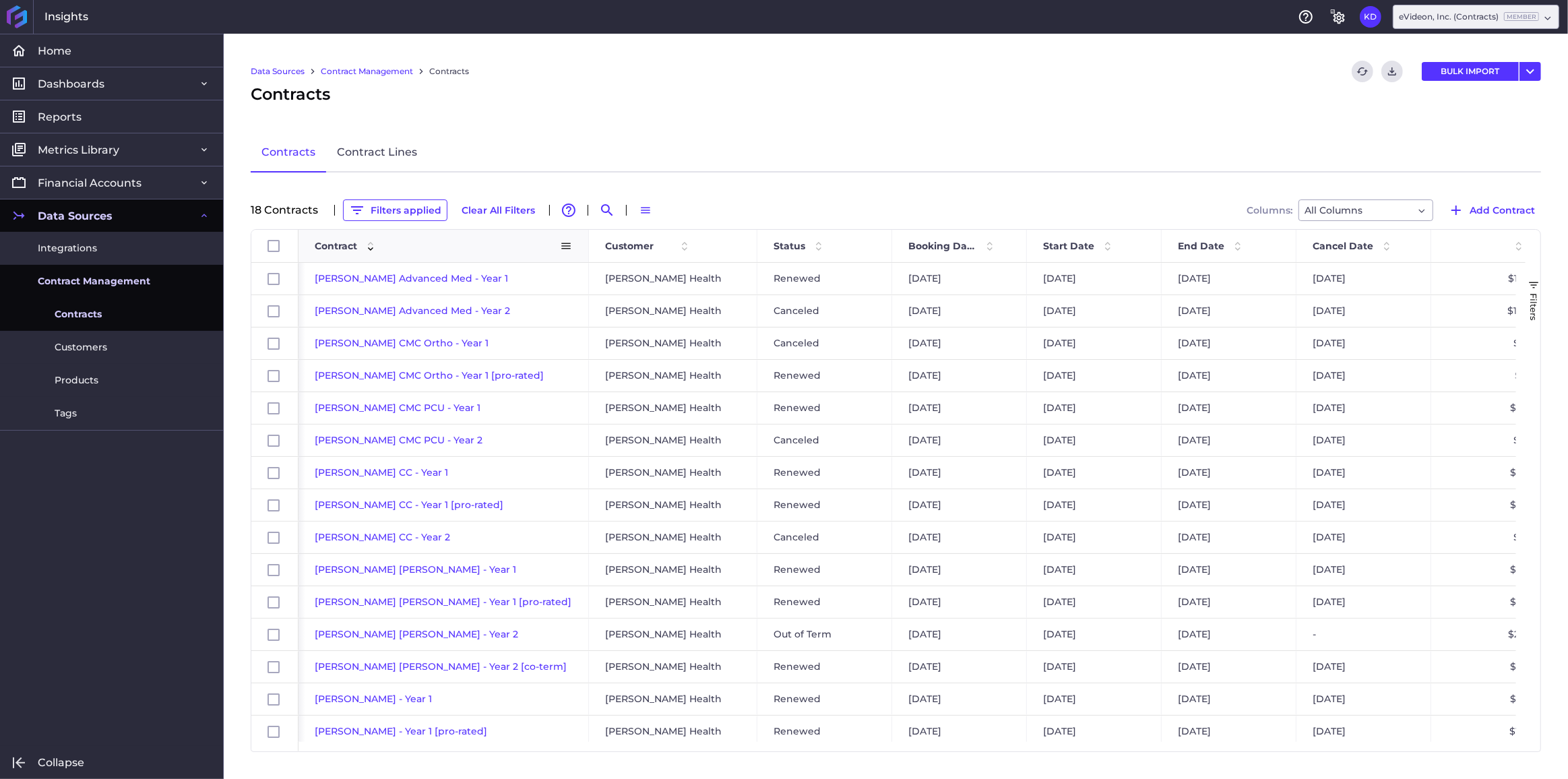
drag, startPoint x: 499, startPoint y: 242, endPoint x: 586, endPoint y: 239, distance: 87.1
click at [586, 239] on div at bounding box center [588, 245] width 5 height 32
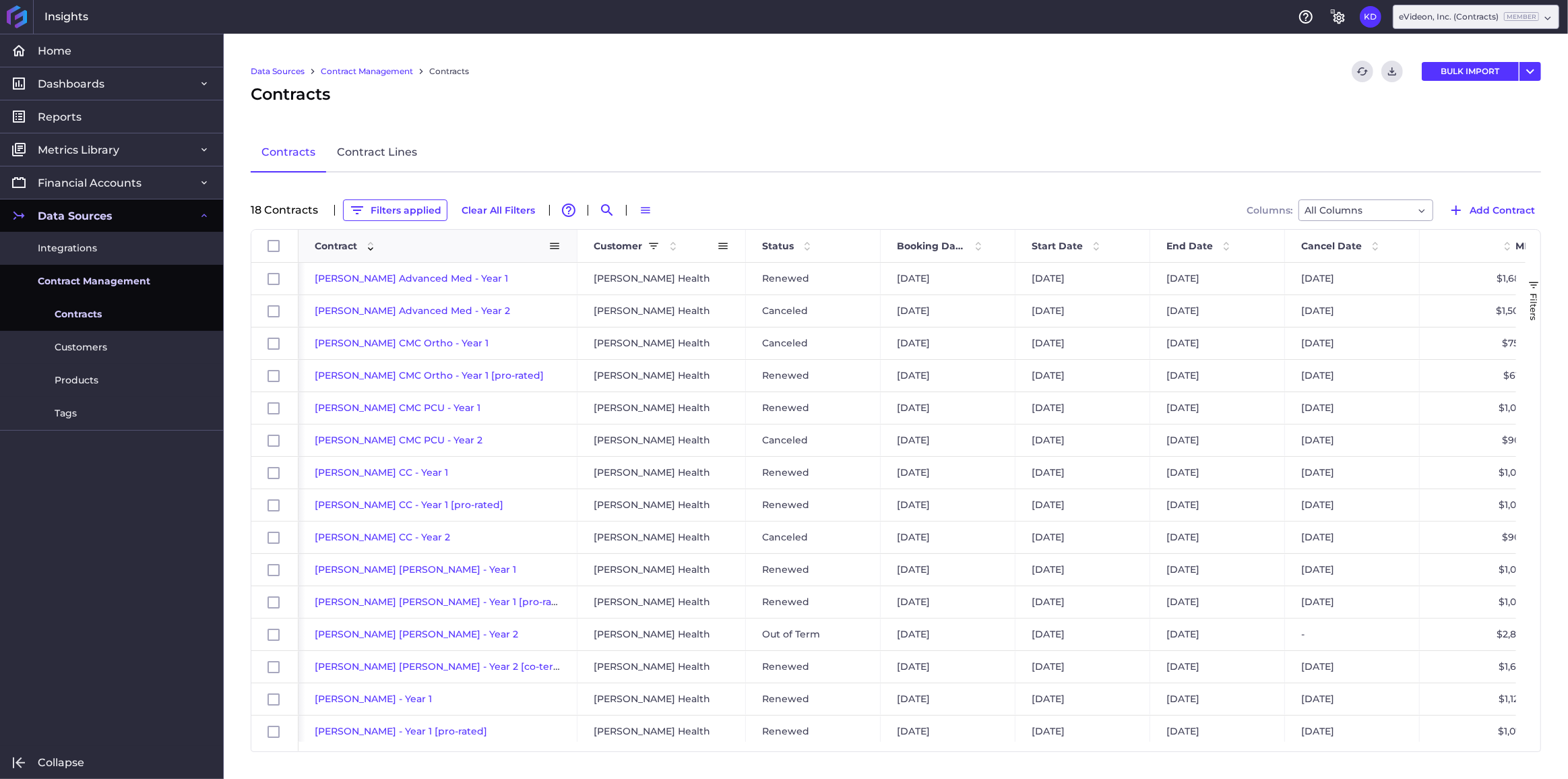
drag, startPoint x: 586, startPoint y: 239, endPoint x: 572, endPoint y: 242, distance: 14.3
click at [574, 242] on div at bounding box center [577, 245] width 5 height 32
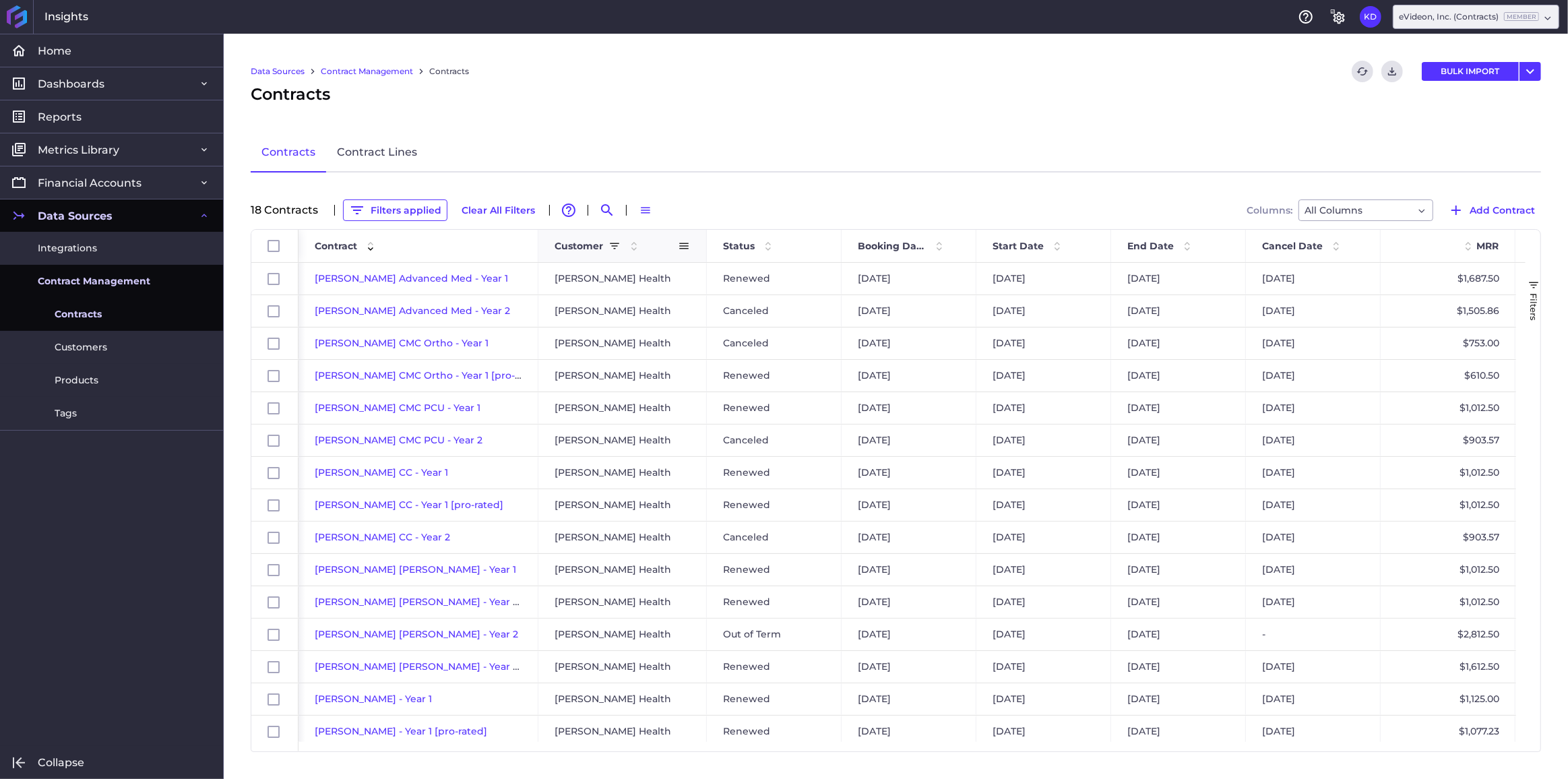
click at [572, 242] on span "Customer" at bounding box center [579, 246] width 49 height 12
click at [339, 240] on span "Contract" at bounding box center [335, 246] width 43 height 12
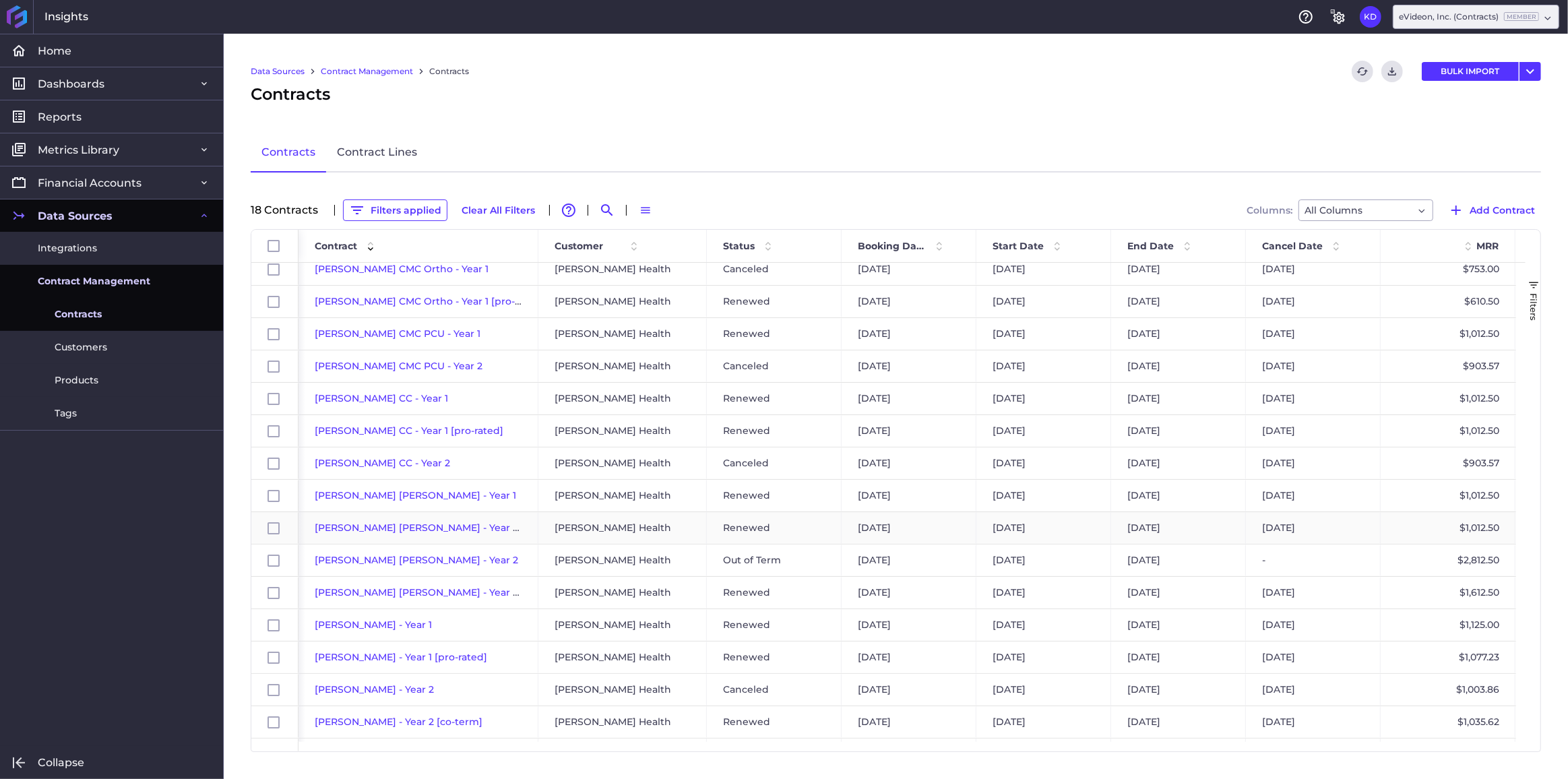
scroll to position [102, 0]
click at [408, 214] on button "Filters applied" at bounding box center [396, 210] width 105 height 22
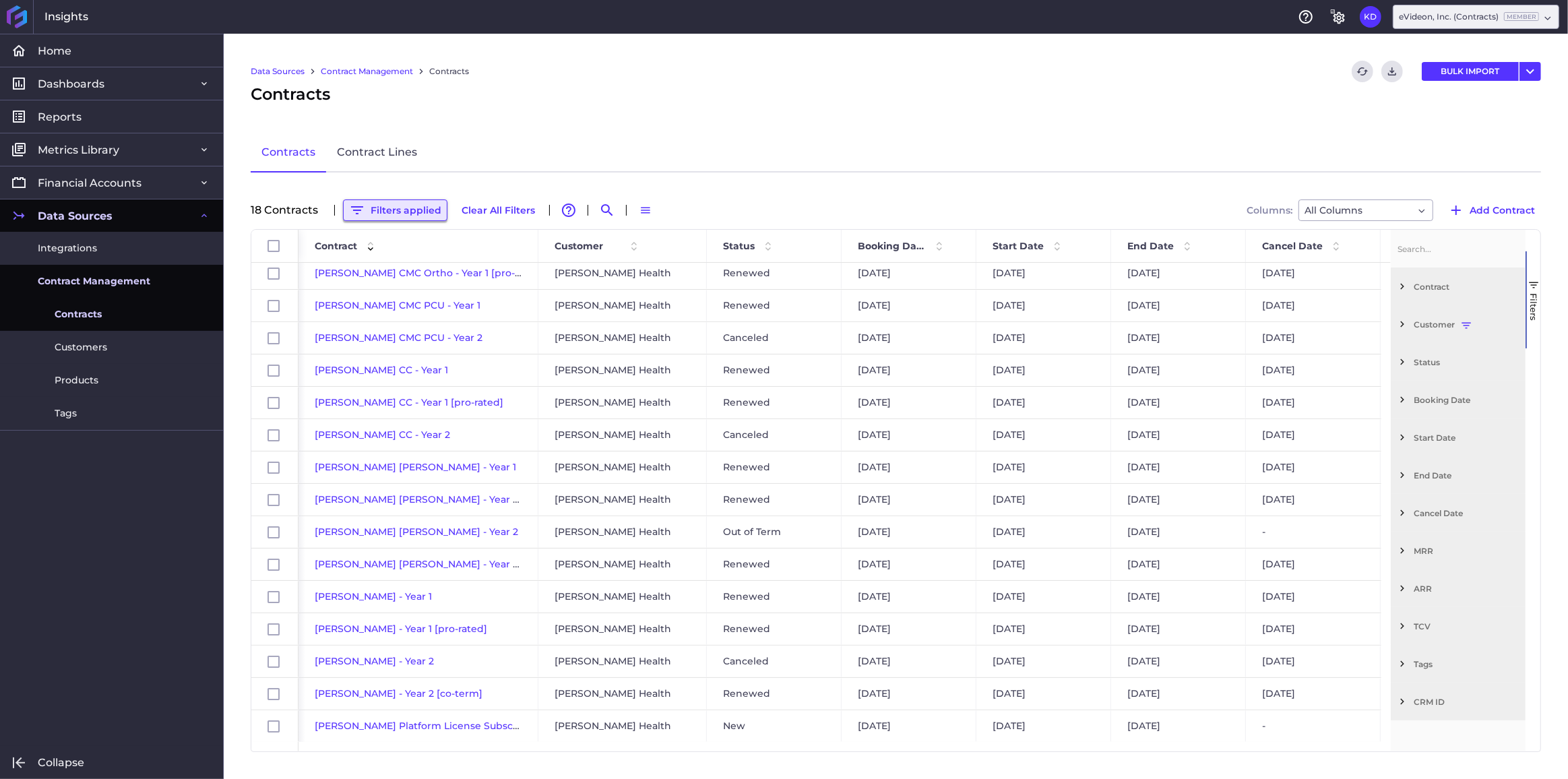
click at [408, 214] on button "Filters applied" at bounding box center [396, 210] width 105 height 22
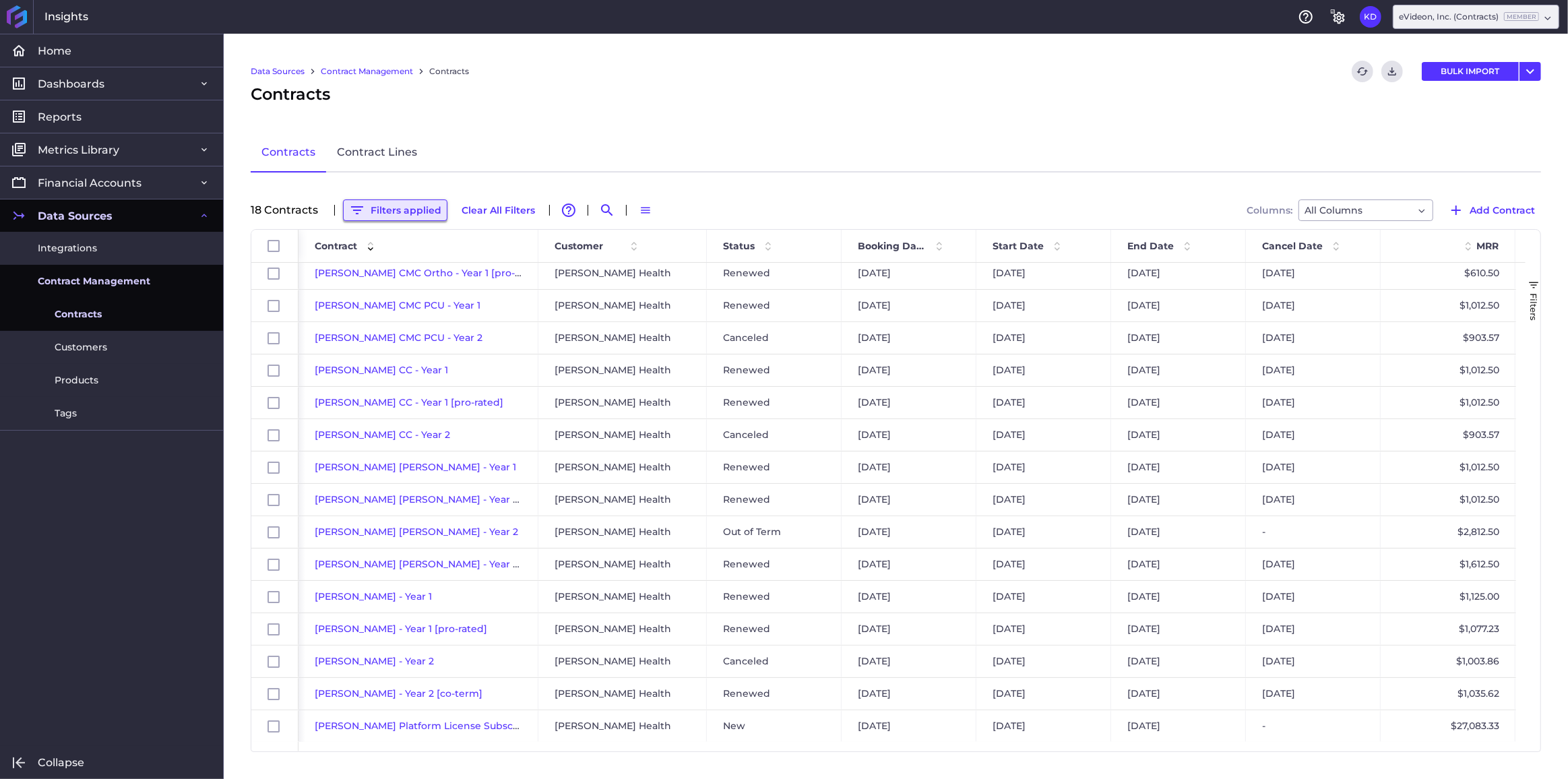
click at [403, 208] on button "Filters applied" at bounding box center [396, 210] width 105 height 22
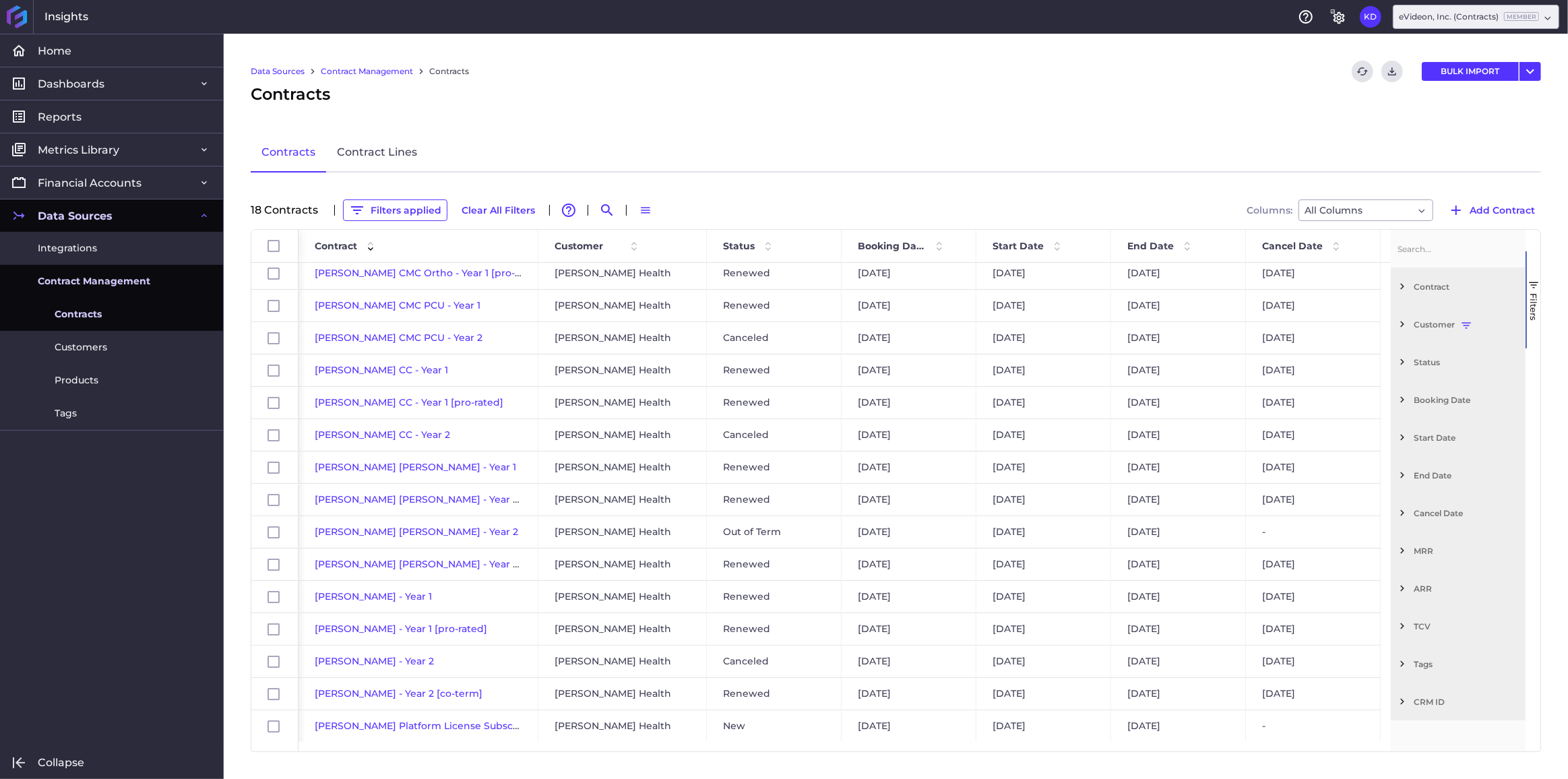
click at [1398, 320] on span "Filter List 12 Filters" at bounding box center [1402, 324] width 12 height 12
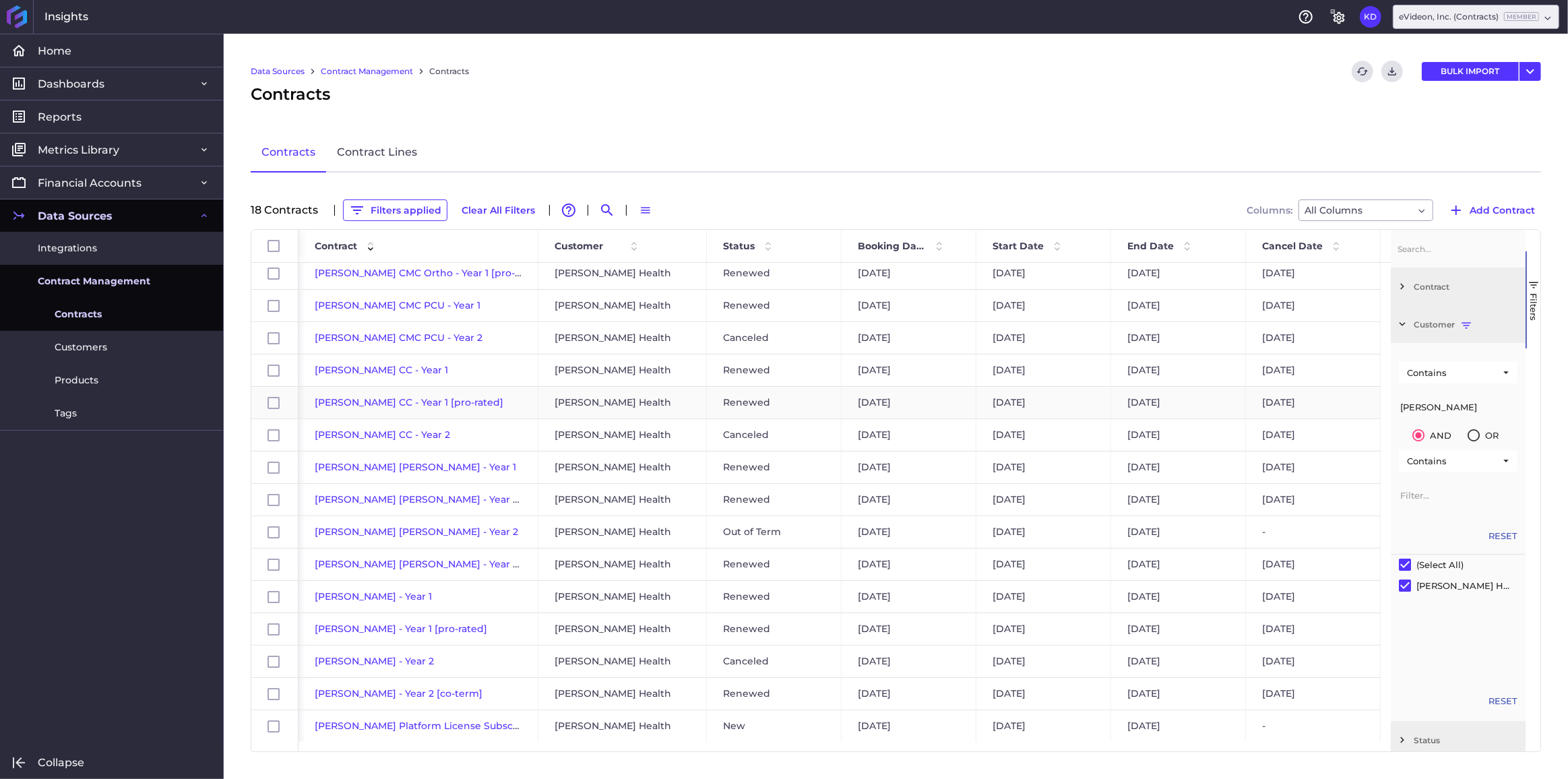
drag, startPoint x: 1436, startPoint y: 405, endPoint x: 1364, endPoint y: 403, distance: 72.0
click at [1364, 403] on div "Id Contract 1 Customer Status -" at bounding box center [896, 490] width 1289 height 521
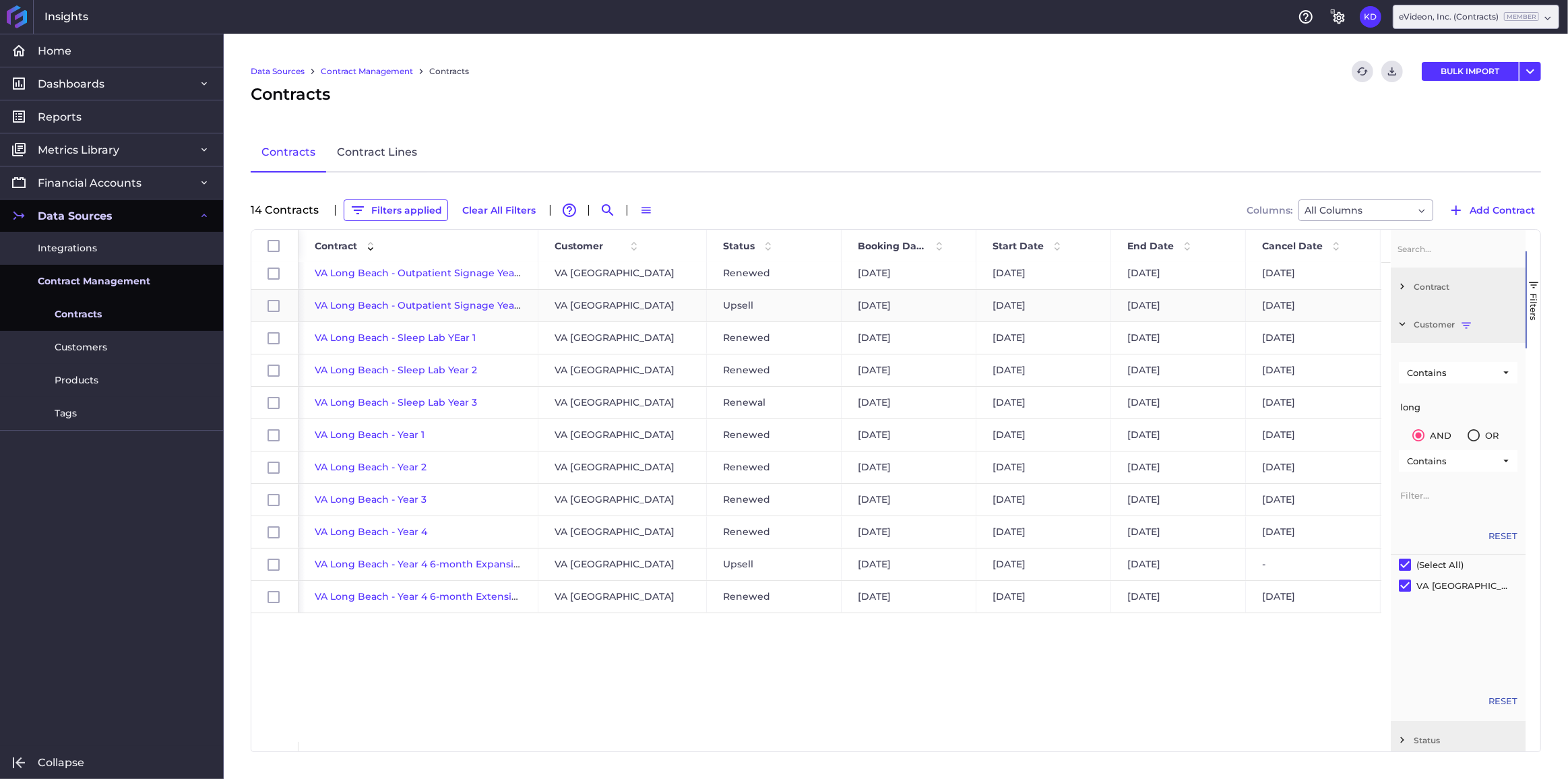
scroll to position [0, 0]
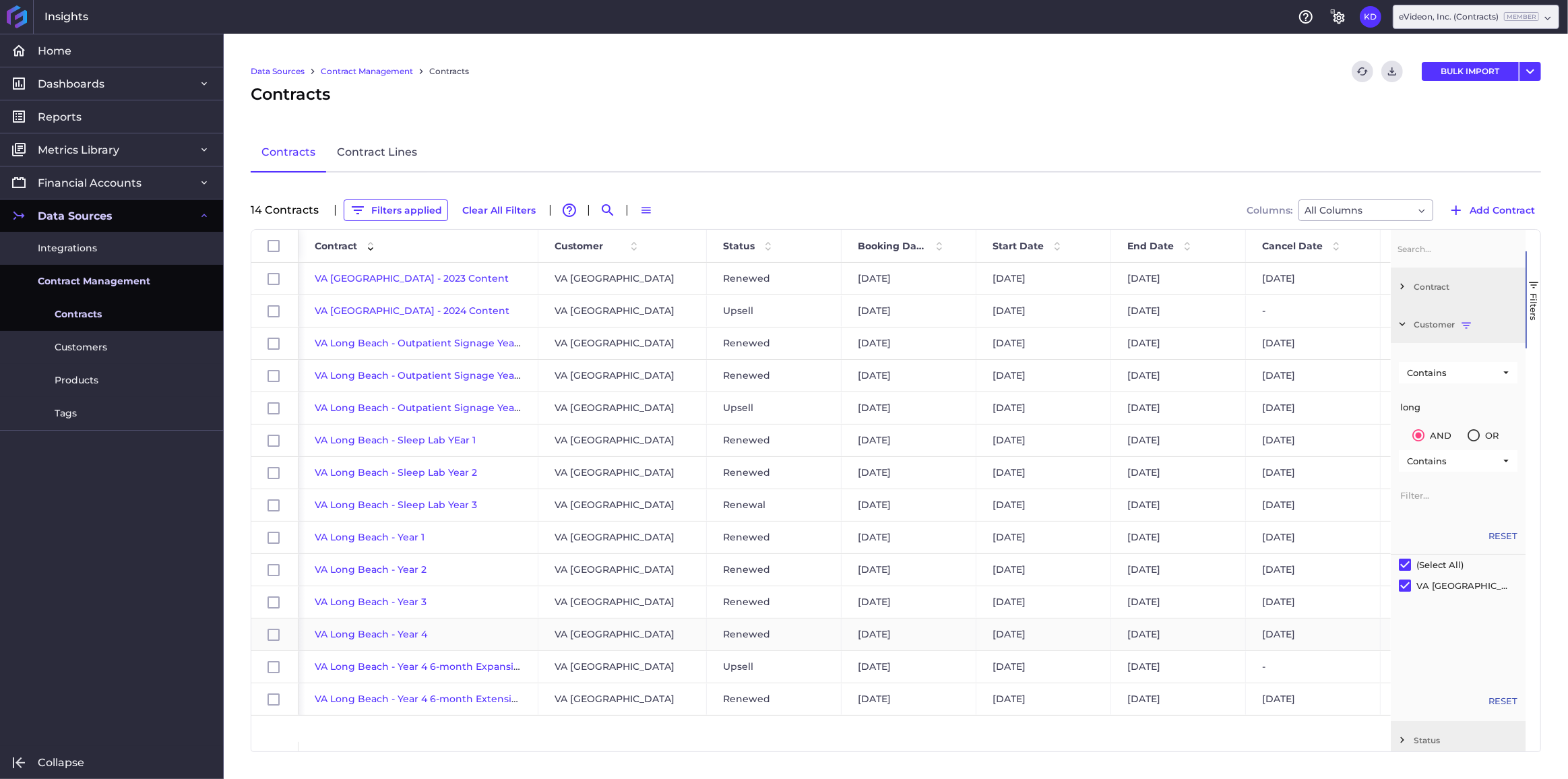
type input "long"
click at [411, 632] on span "VA Long Beach - Year 4" at bounding box center [370, 634] width 113 height 12
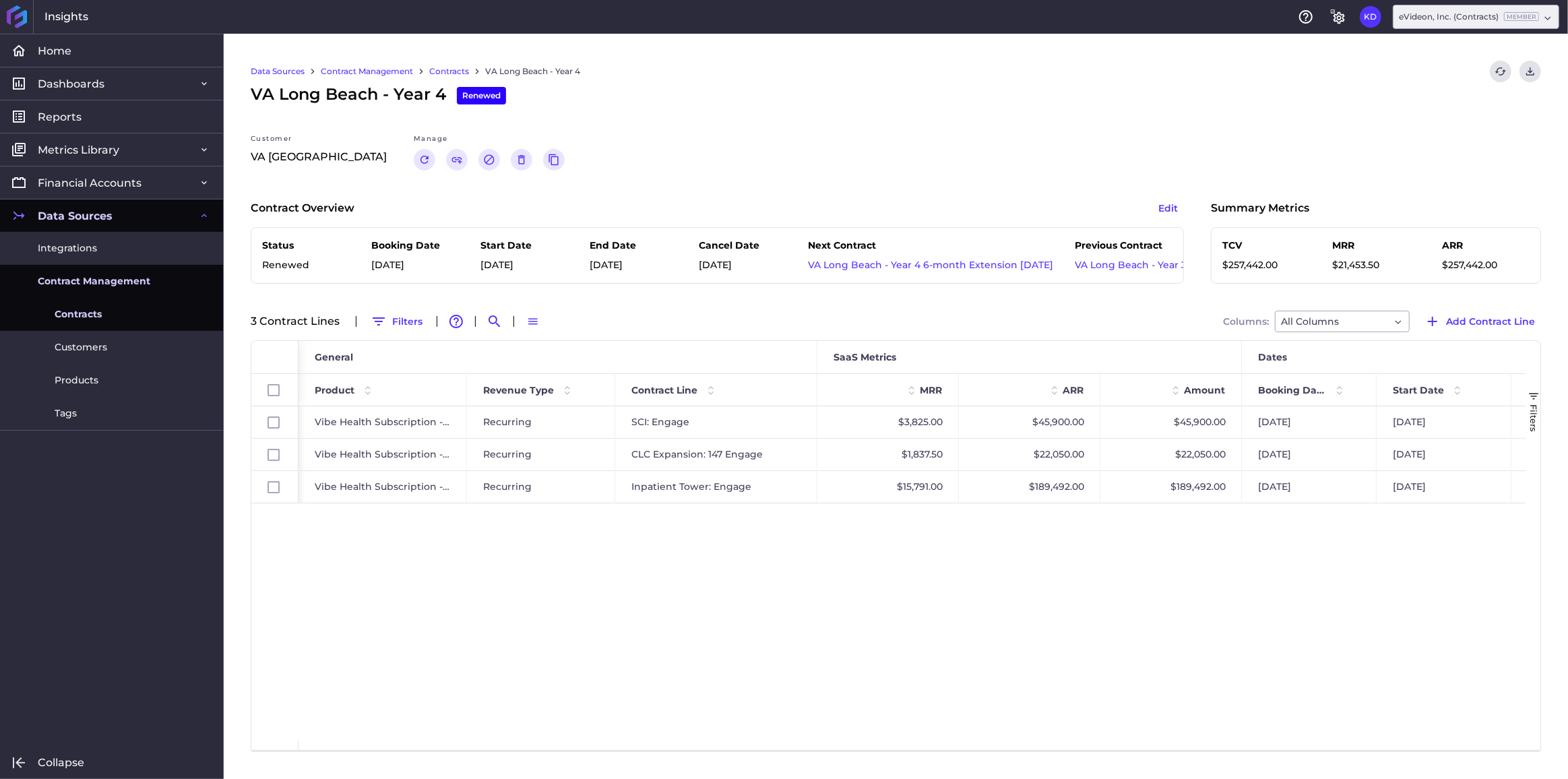
click at [439, 74] on link "Contracts" at bounding box center [449, 72] width 40 height 12
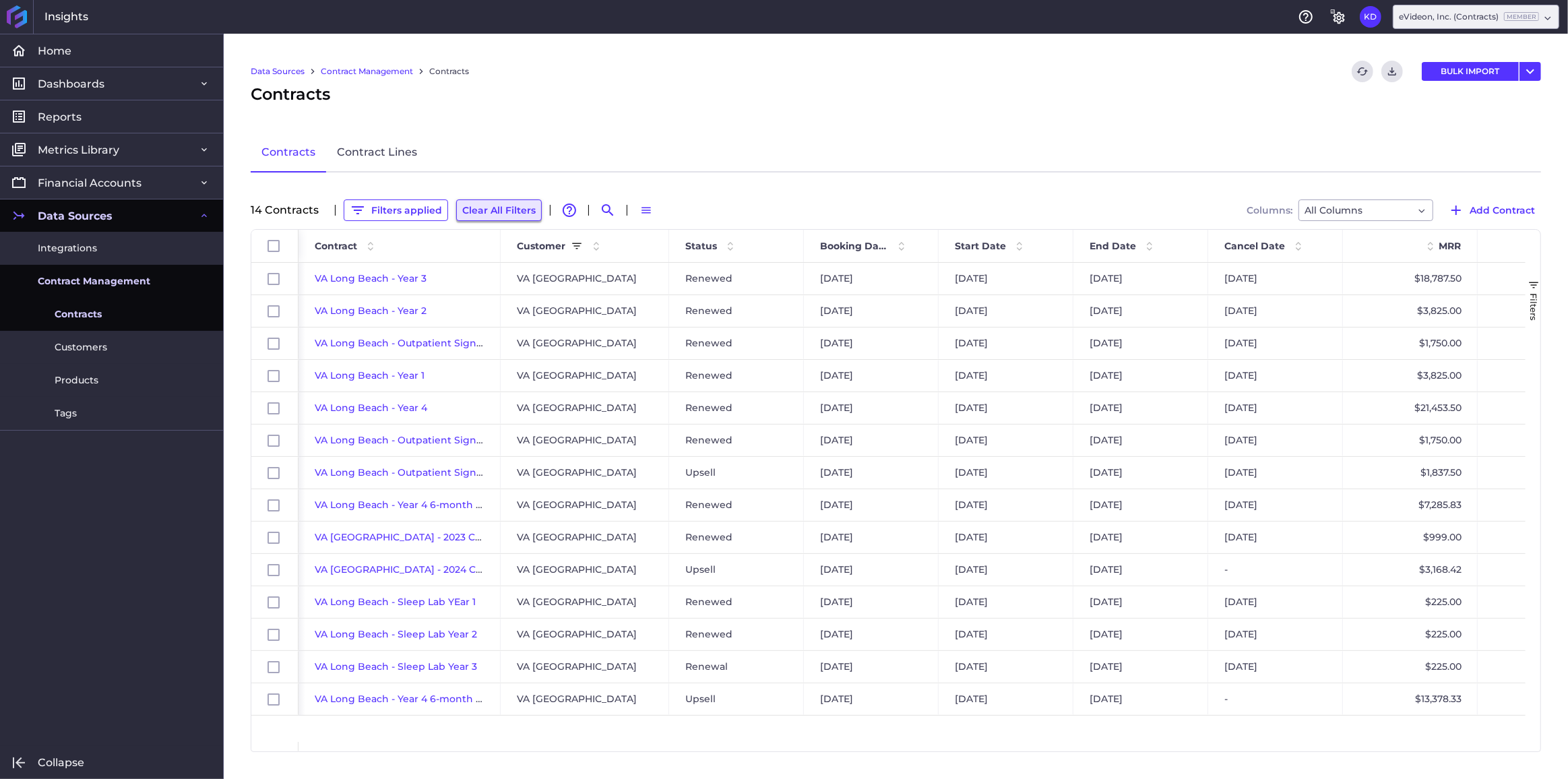
click at [483, 199] on button "Clear All Filters" at bounding box center [499, 210] width 86 height 22
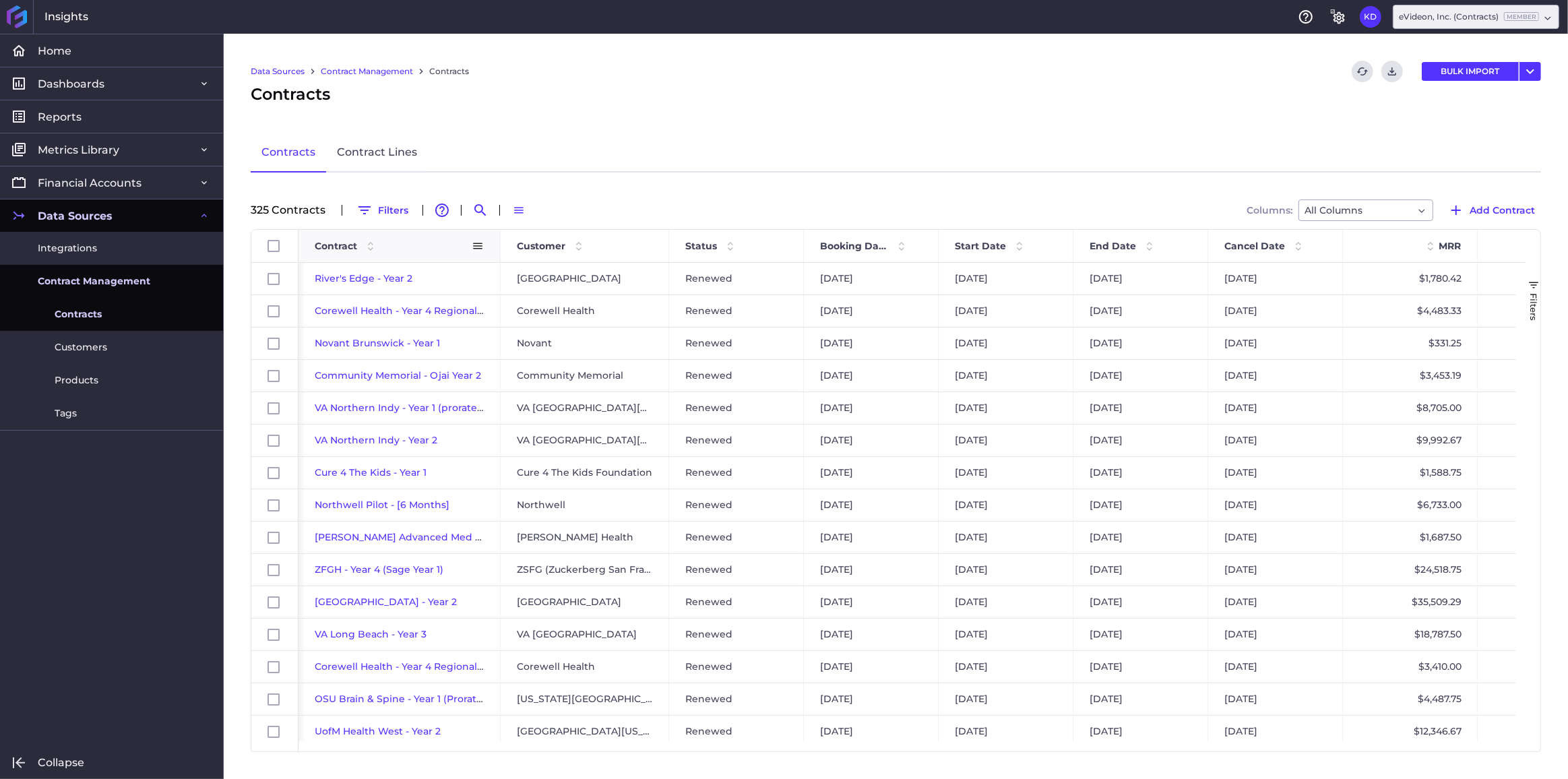
click at [319, 246] on span "Contract" at bounding box center [335, 246] width 43 height 12
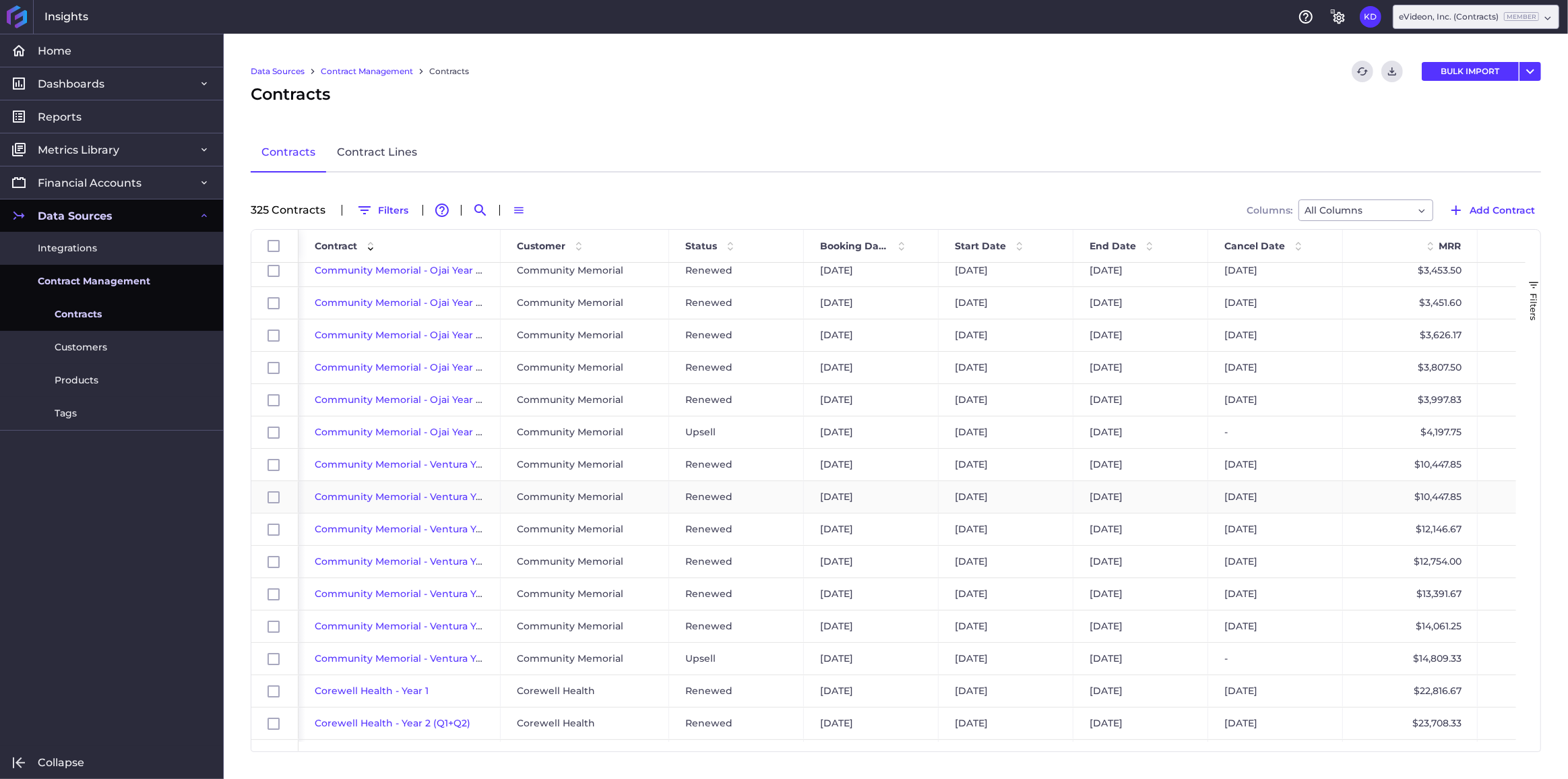
scroll to position [388, 0]
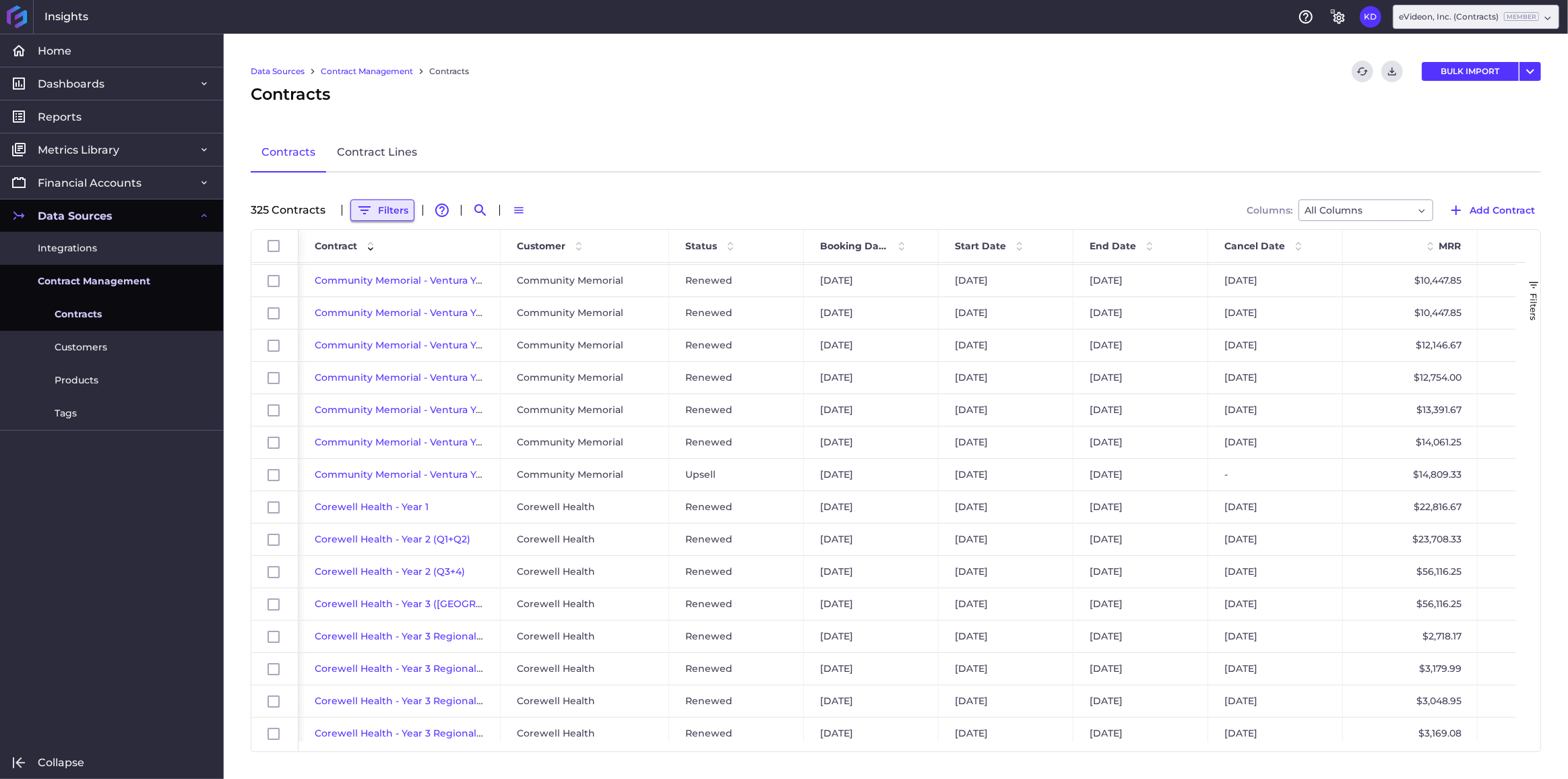
click at [394, 204] on button "Filters" at bounding box center [382, 210] width 64 height 22
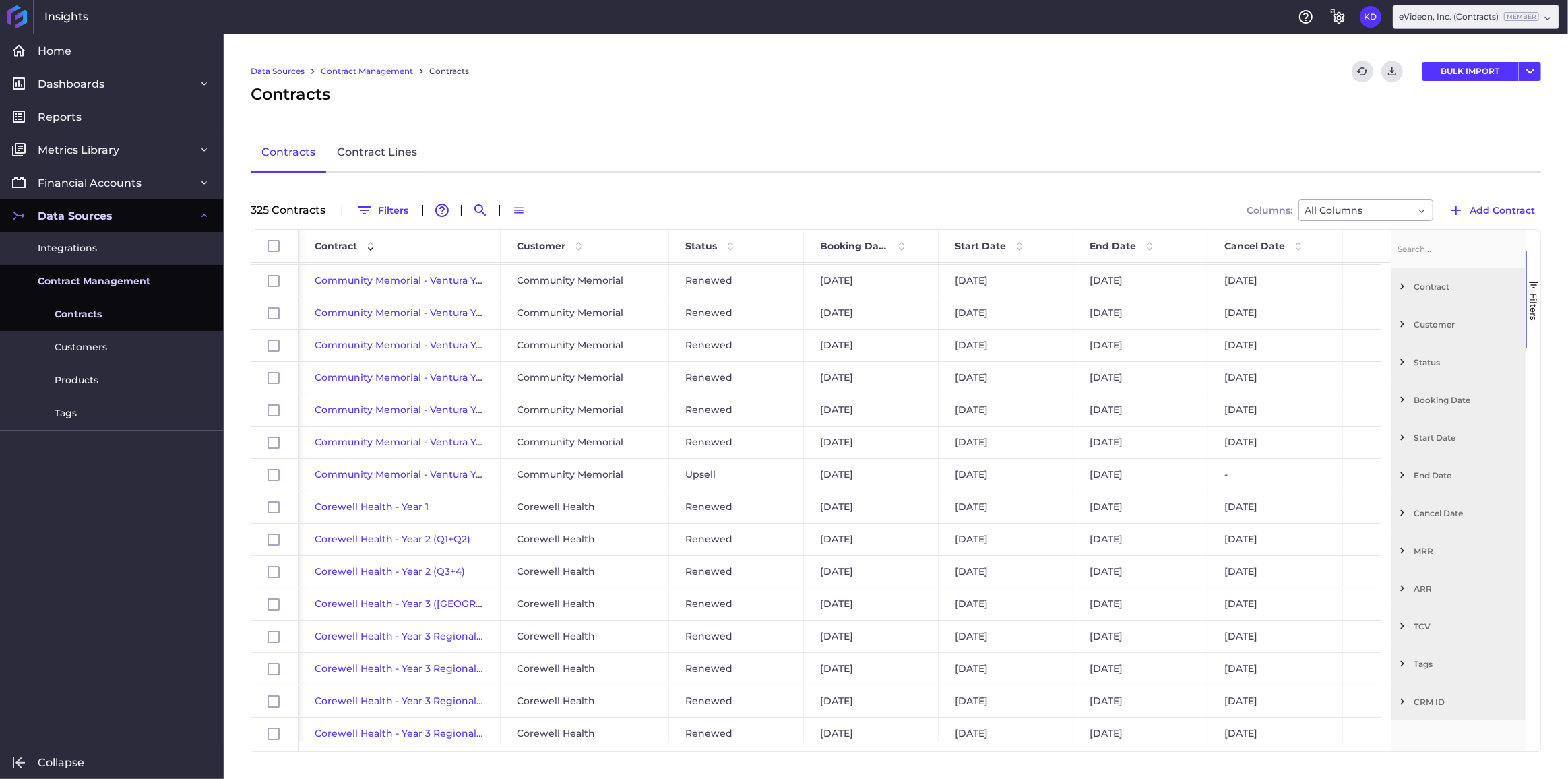
click at [1408, 325] on div "Customer" at bounding box center [1458, 323] width 135 height 38
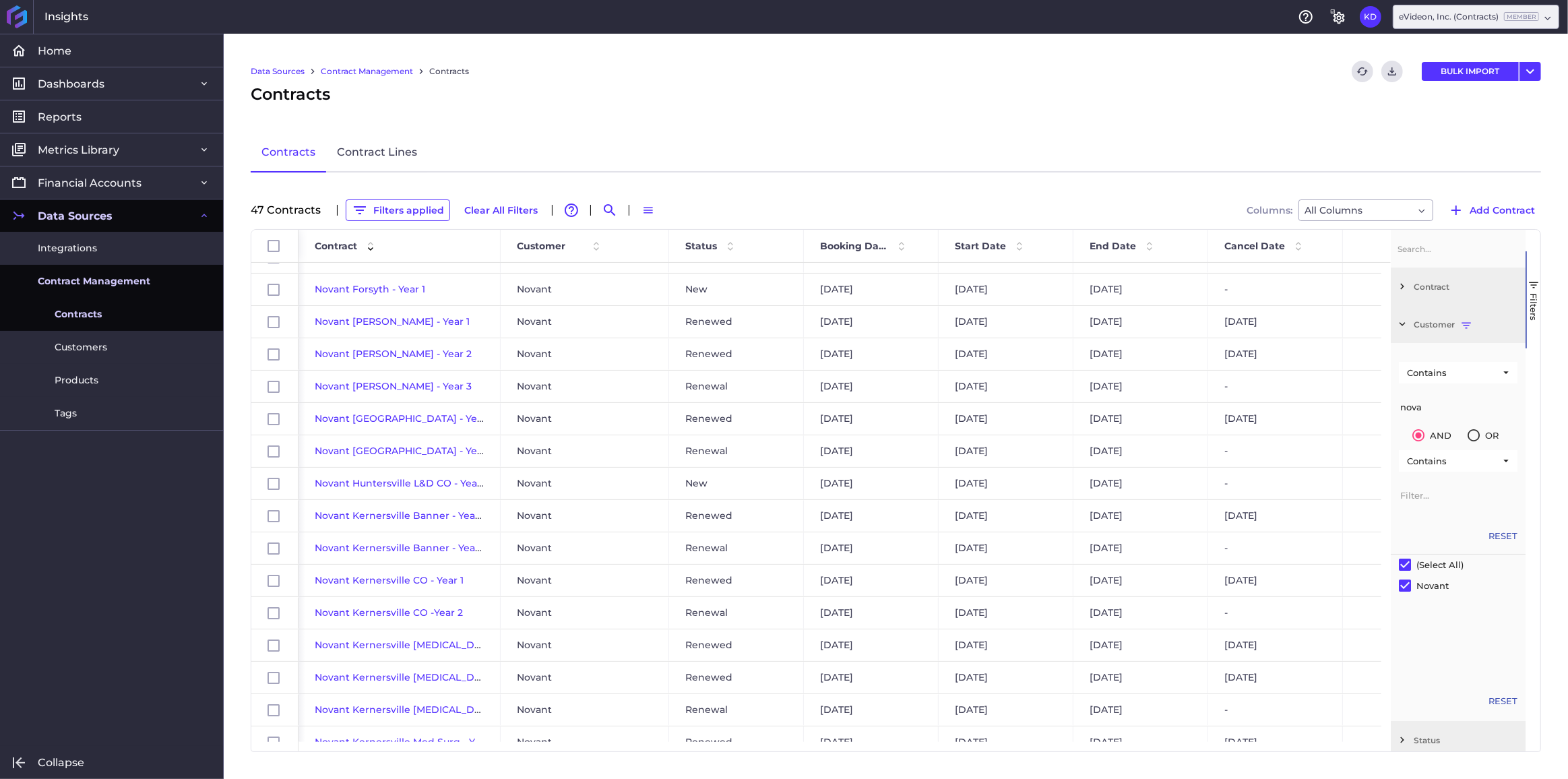
type input "nova"
click at [378, 206] on button "Filters applied" at bounding box center [398, 210] width 105 height 22
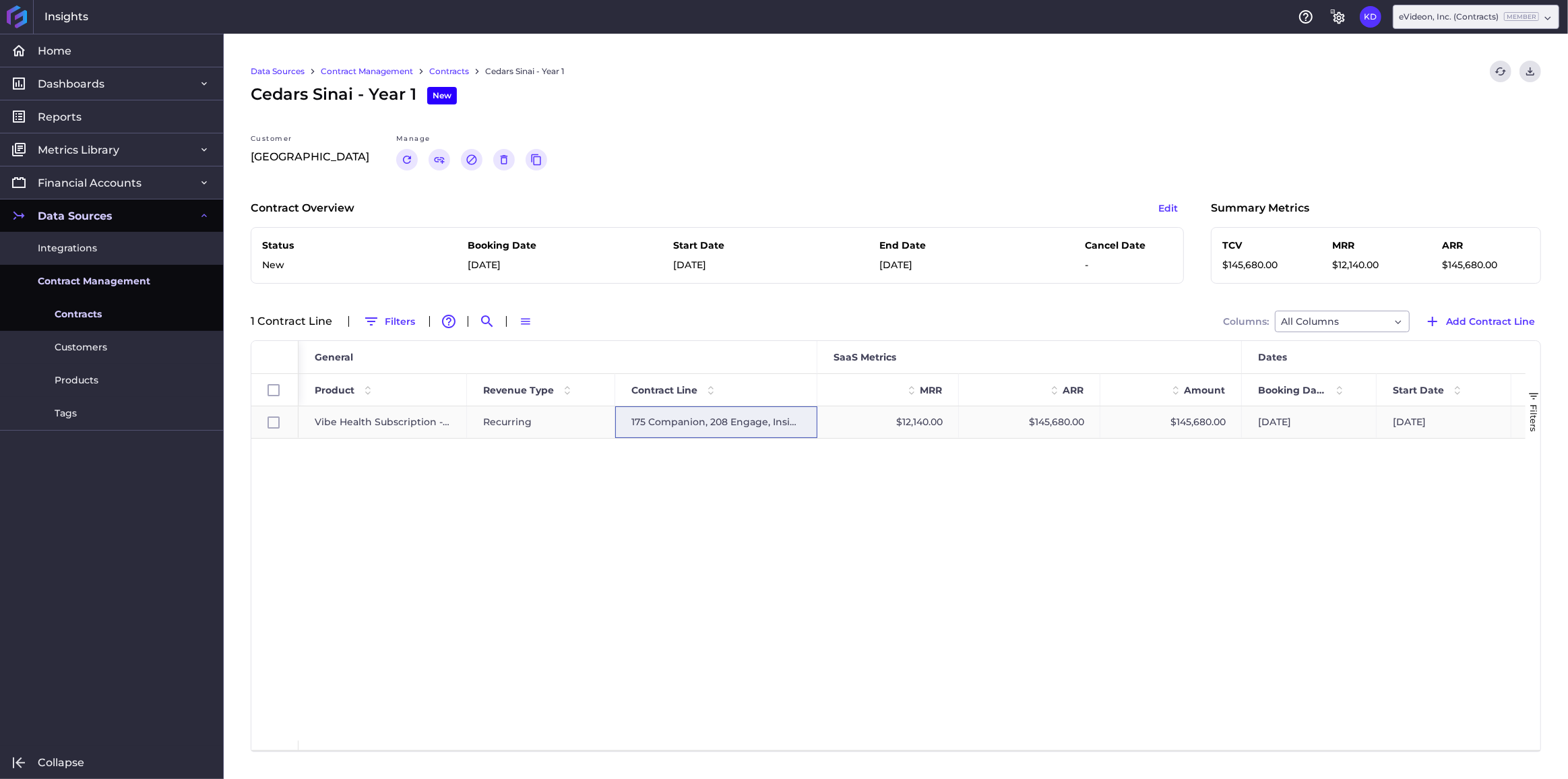
click at [842, 428] on div "$12,140.00" at bounding box center [888, 422] width 142 height 31
checkbox input "true"
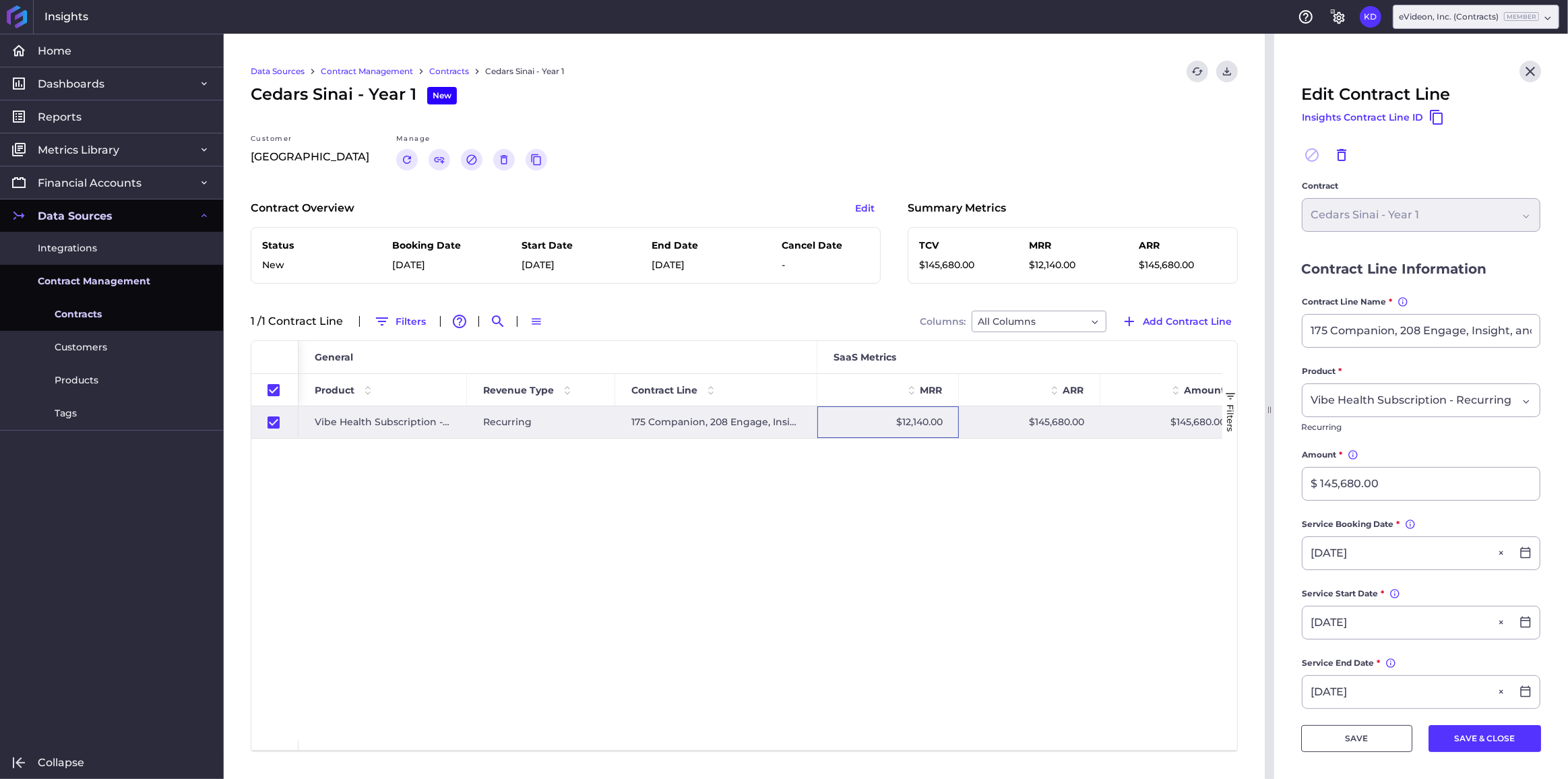
scroll to position [60, 0]
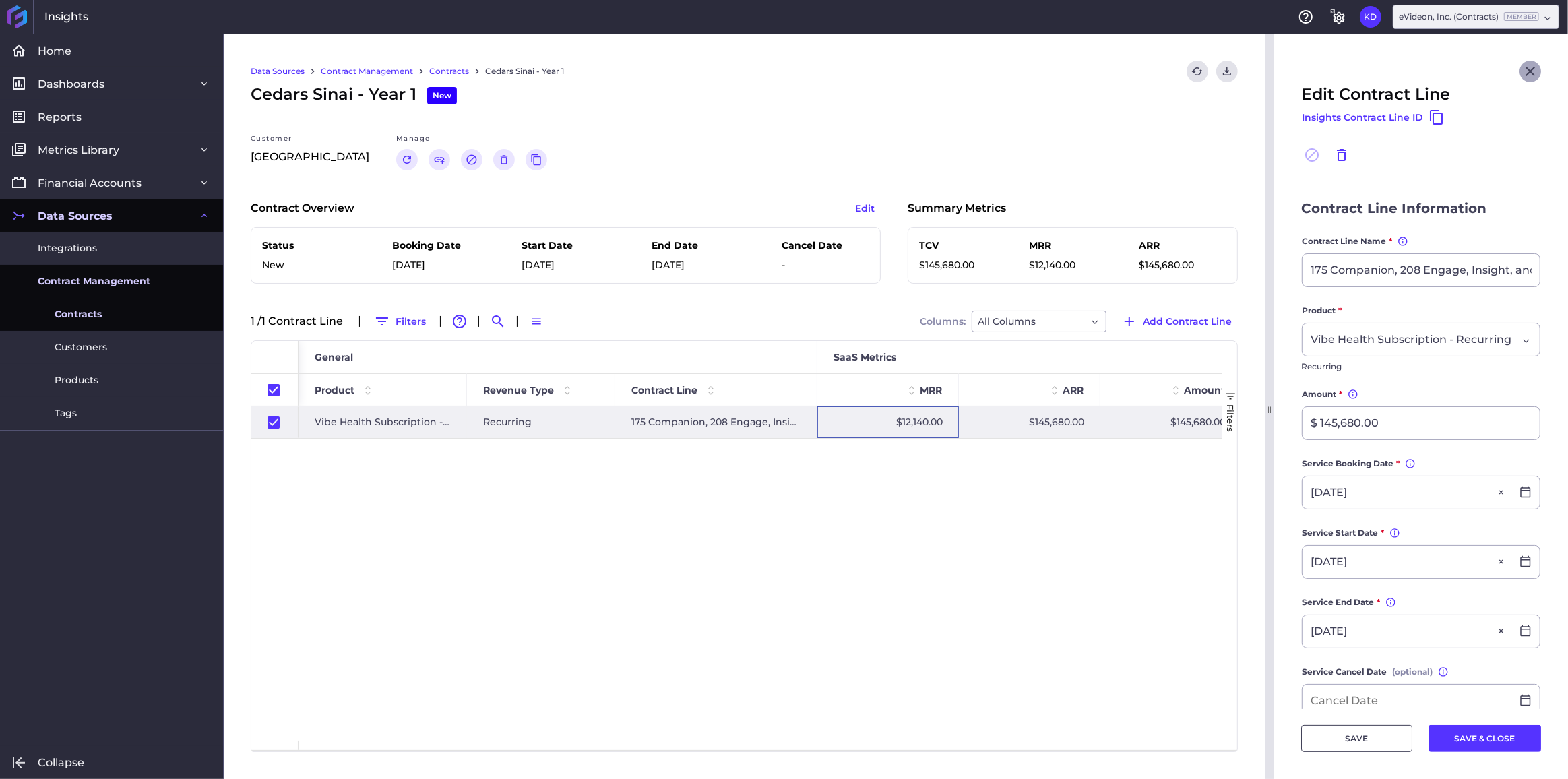
click at [1523, 66] on icon "Close" at bounding box center [1530, 72] width 17 height 17
checkbox input "false"
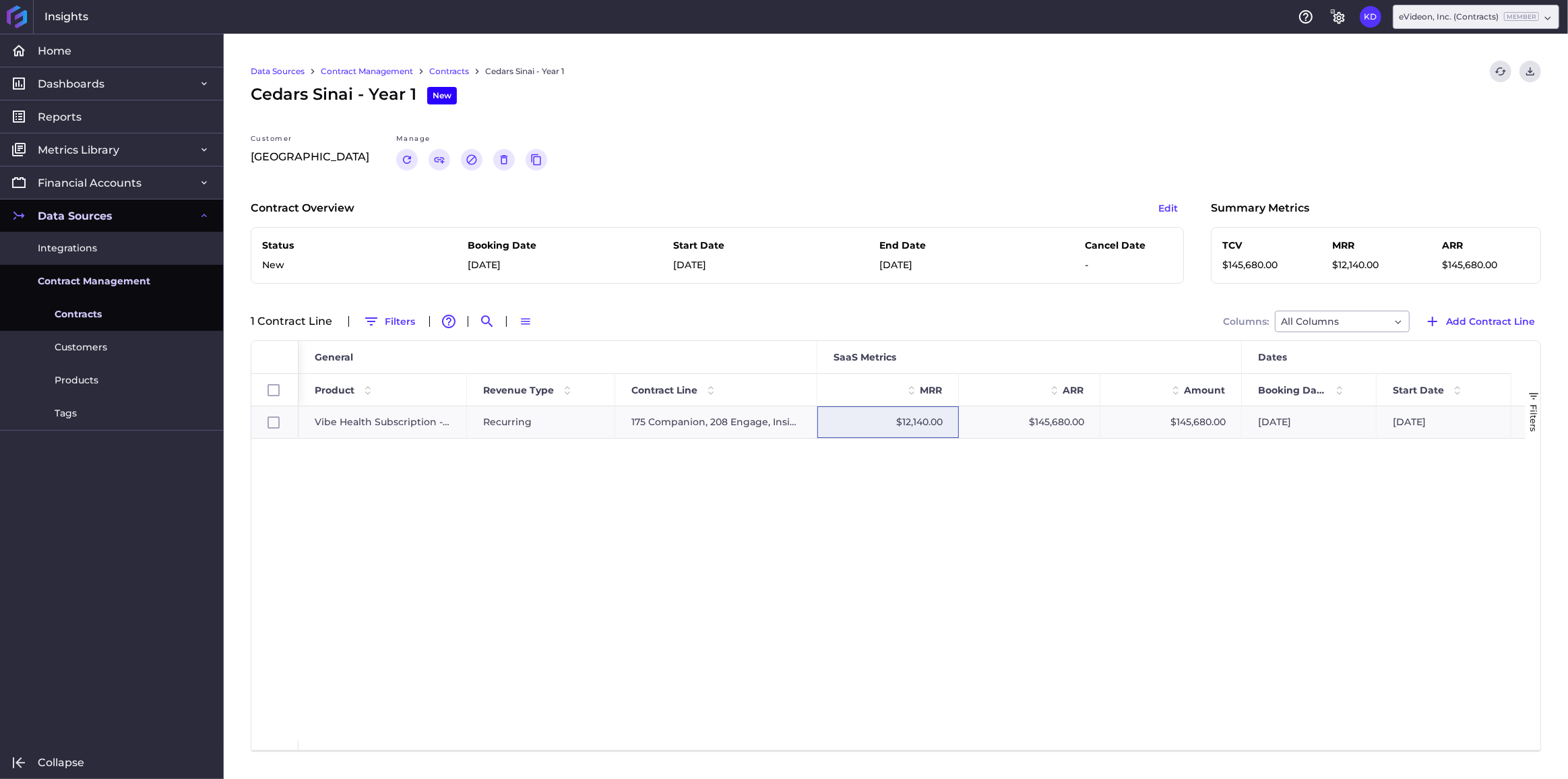
scroll to position [0, 0]
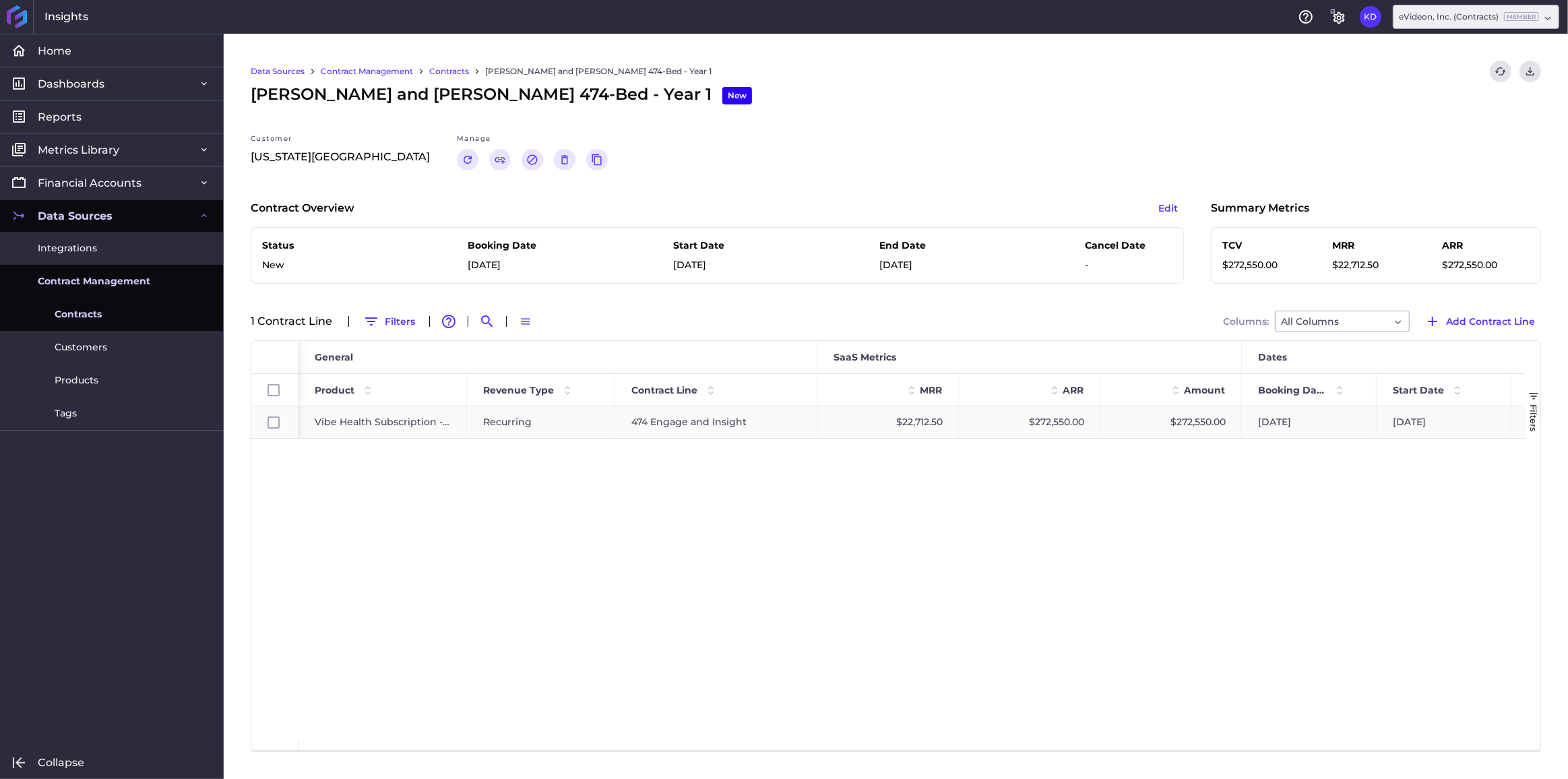
click at [1036, 426] on div "$272,550.00" at bounding box center [1030, 422] width 142 height 31
checkbox input "true"
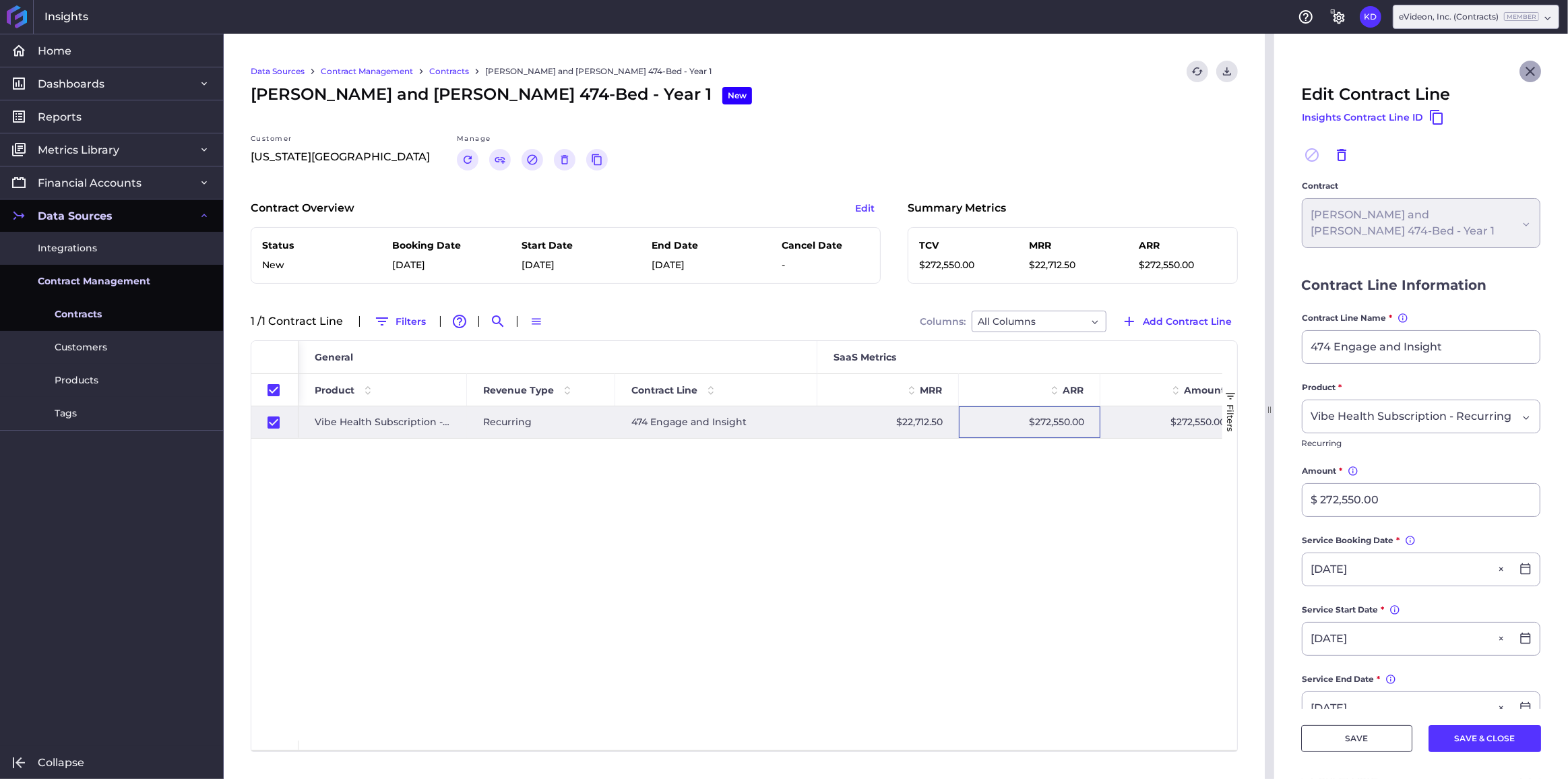
click at [1525, 69] on icon "Close" at bounding box center [1530, 71] width 10 height 10
checkbox input "false"
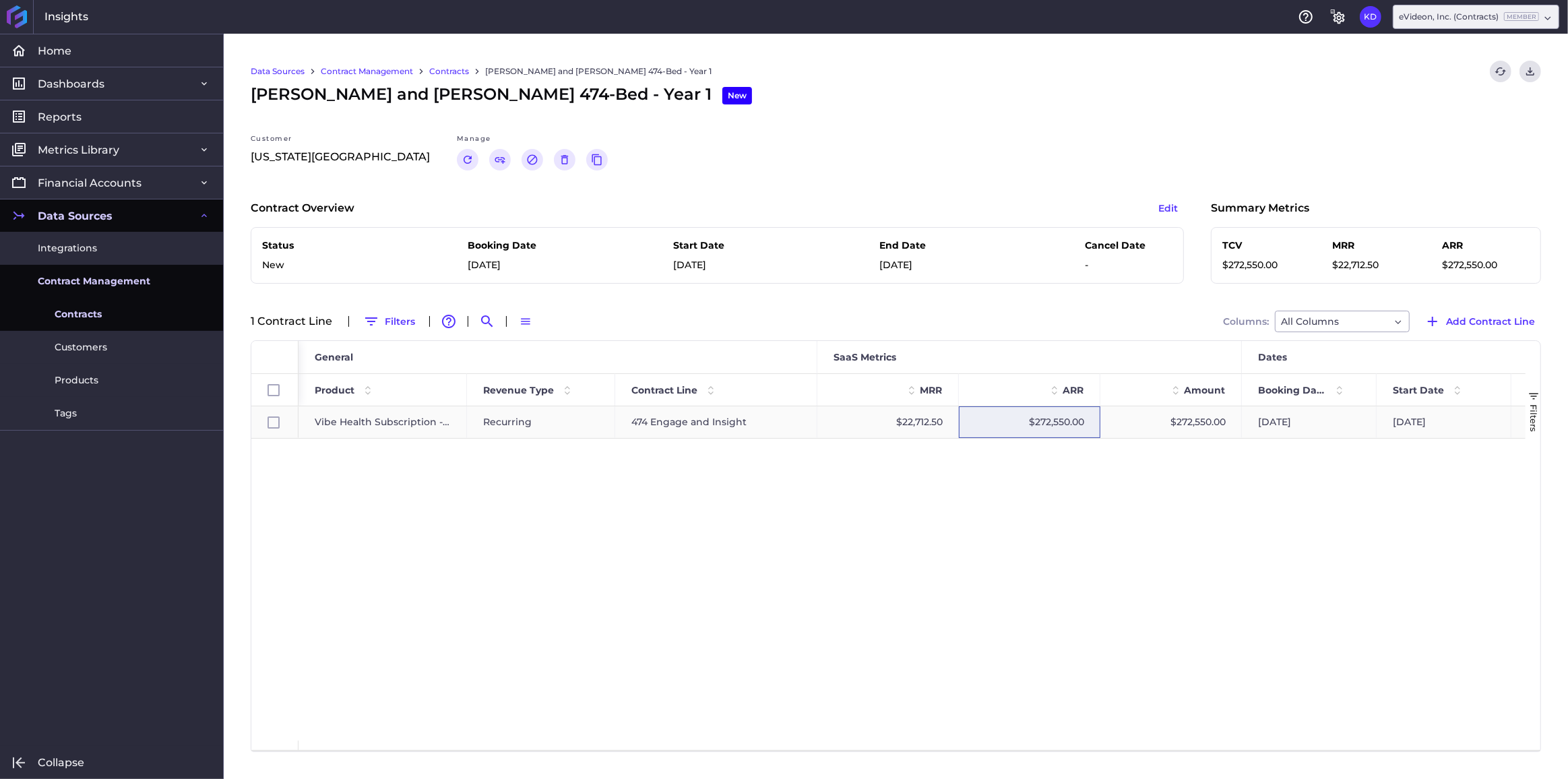
click at [775, 422] on div "474 Engage and Insight" at bounding box center [715, 422] width 202 height 31
checkbox input "true"
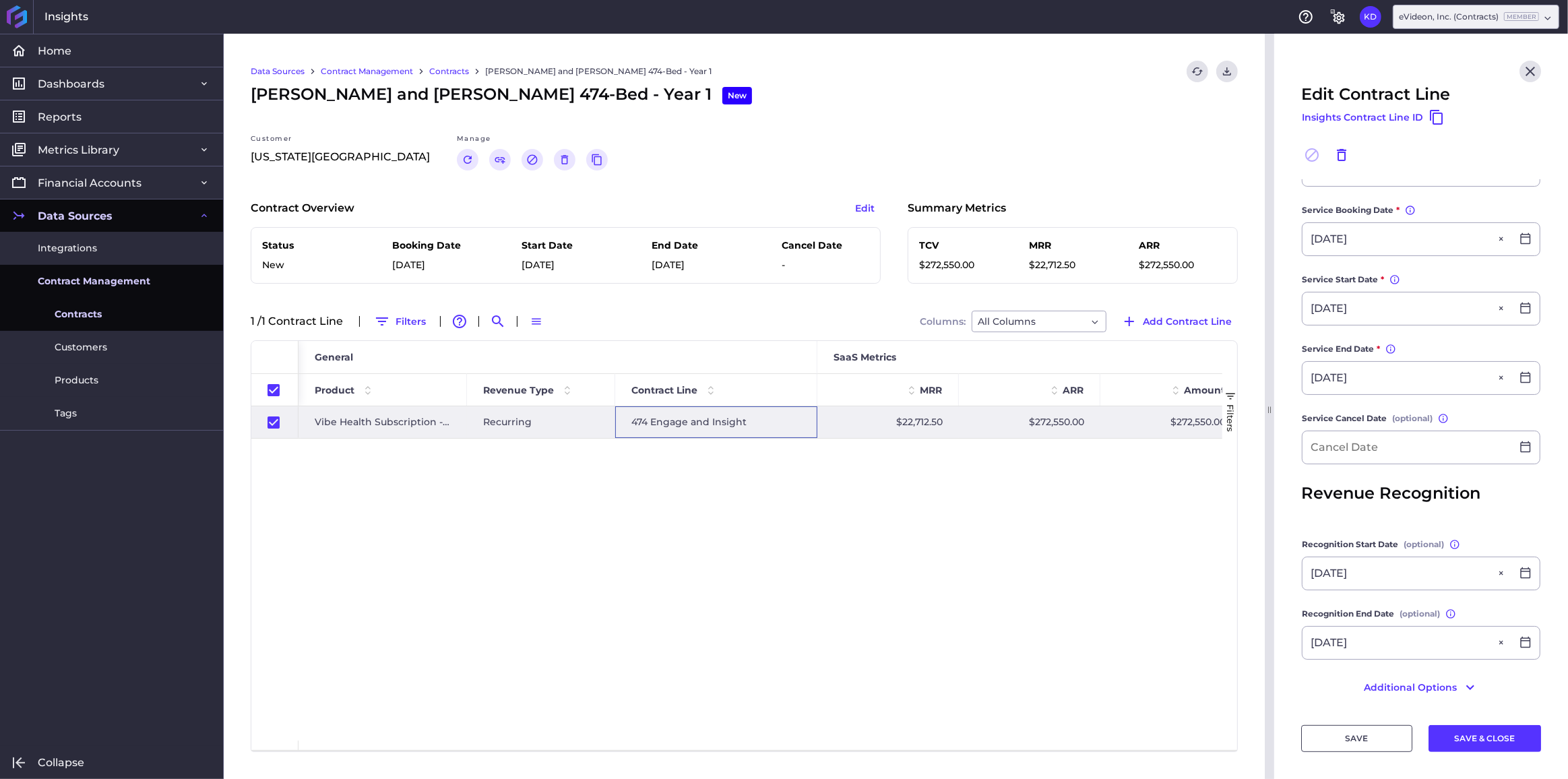
scroll to position [347, 0]
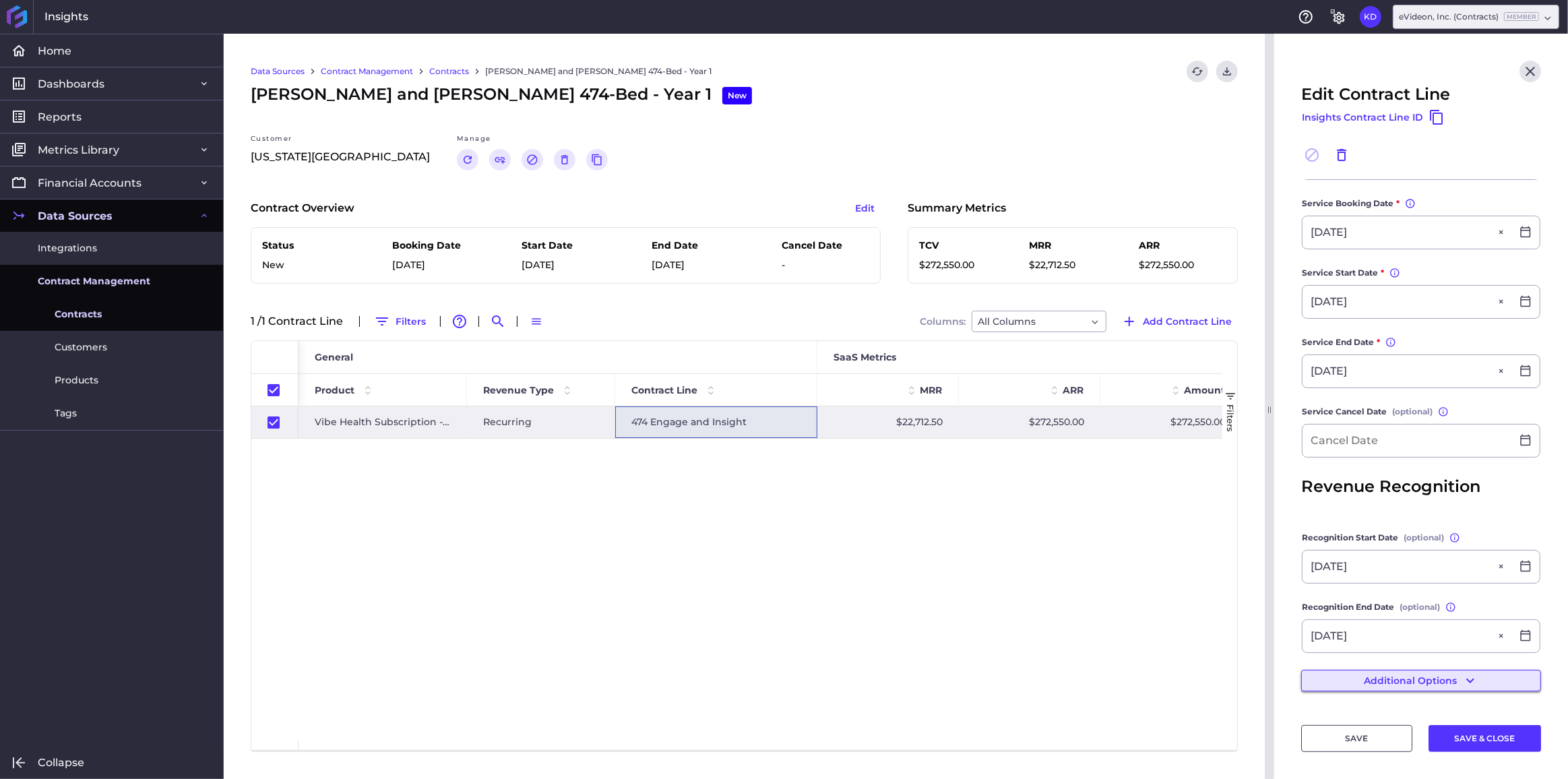
click at [1440, 678] on button "Additional Options" at bounding box center [1421, 680] width 240 height 22
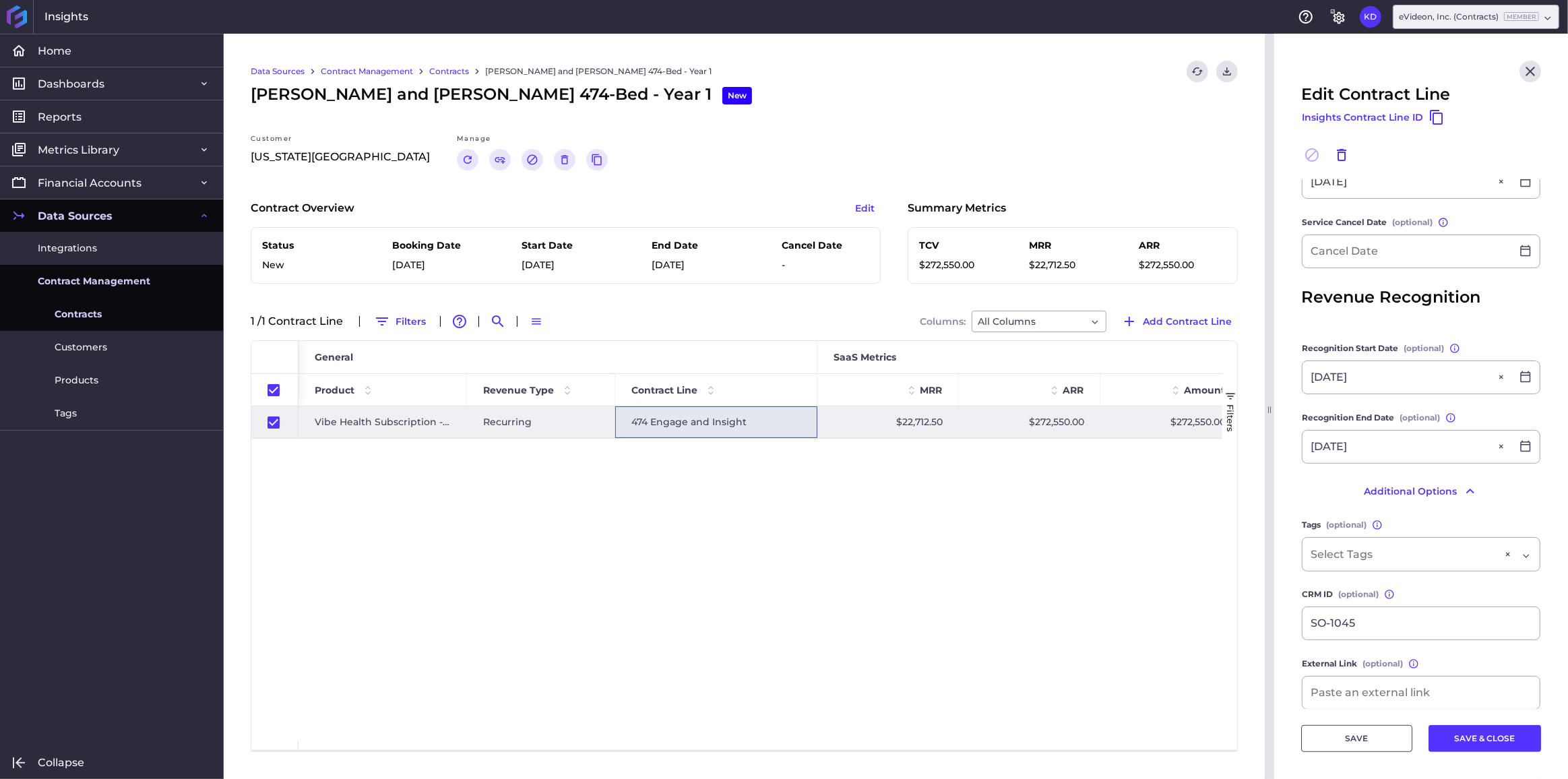
scroll to position [531, 0]
click at [1408, 558] on div "Dropdown select" at bounding box center [1404, 549] width 187 height 17
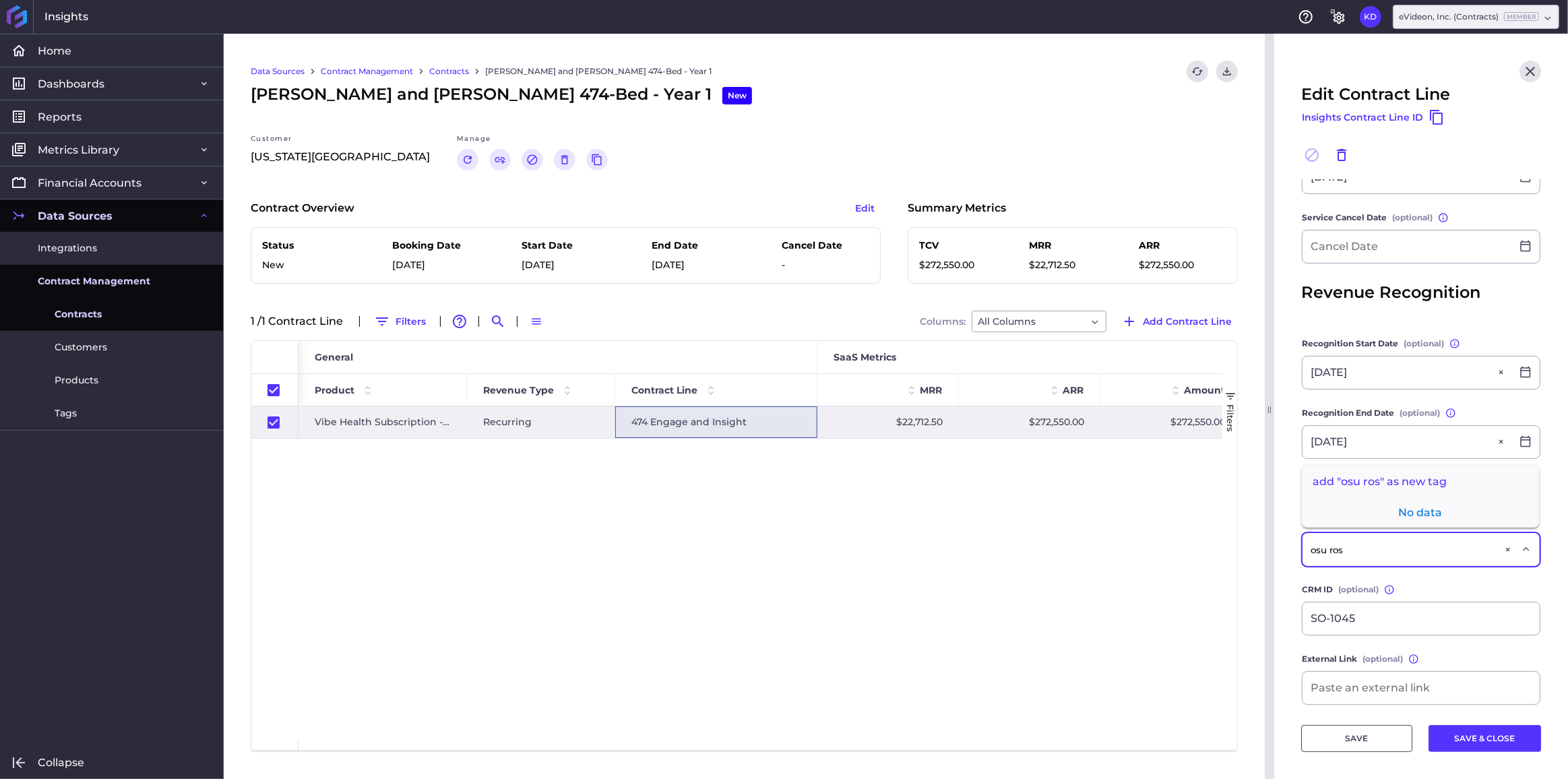
type input "osu ross"
drag, startPoint x: 1320, startPoint y: 562, endPoint x: 1282, endPoint y: 559, distance: 38.1
click at [1282, 559] on main "Contract OSU James and Ross 474-Bed - Year 1 OSU James and Ross 474-Bed - Year …" at bounding box center [1421, 254] width 294 height 1213
click at [1382, 558] on div "Dropdown select" at bounding box center [1404, 549] width 187 height 17
type input "ross"
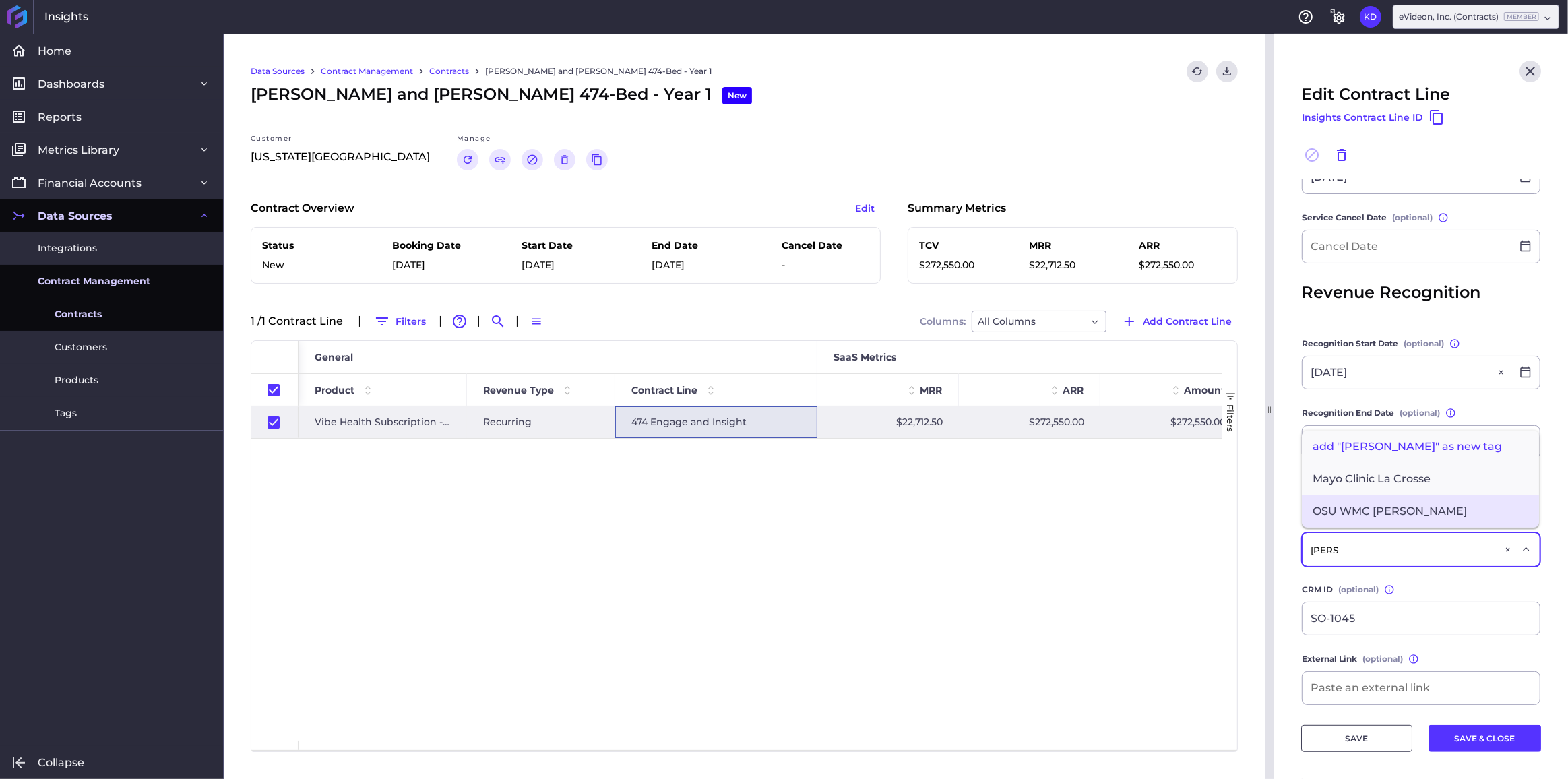
click at [1384, 517] on span "OSU WMC Ross" at bounding box center [1420, 511] width 238 height 32
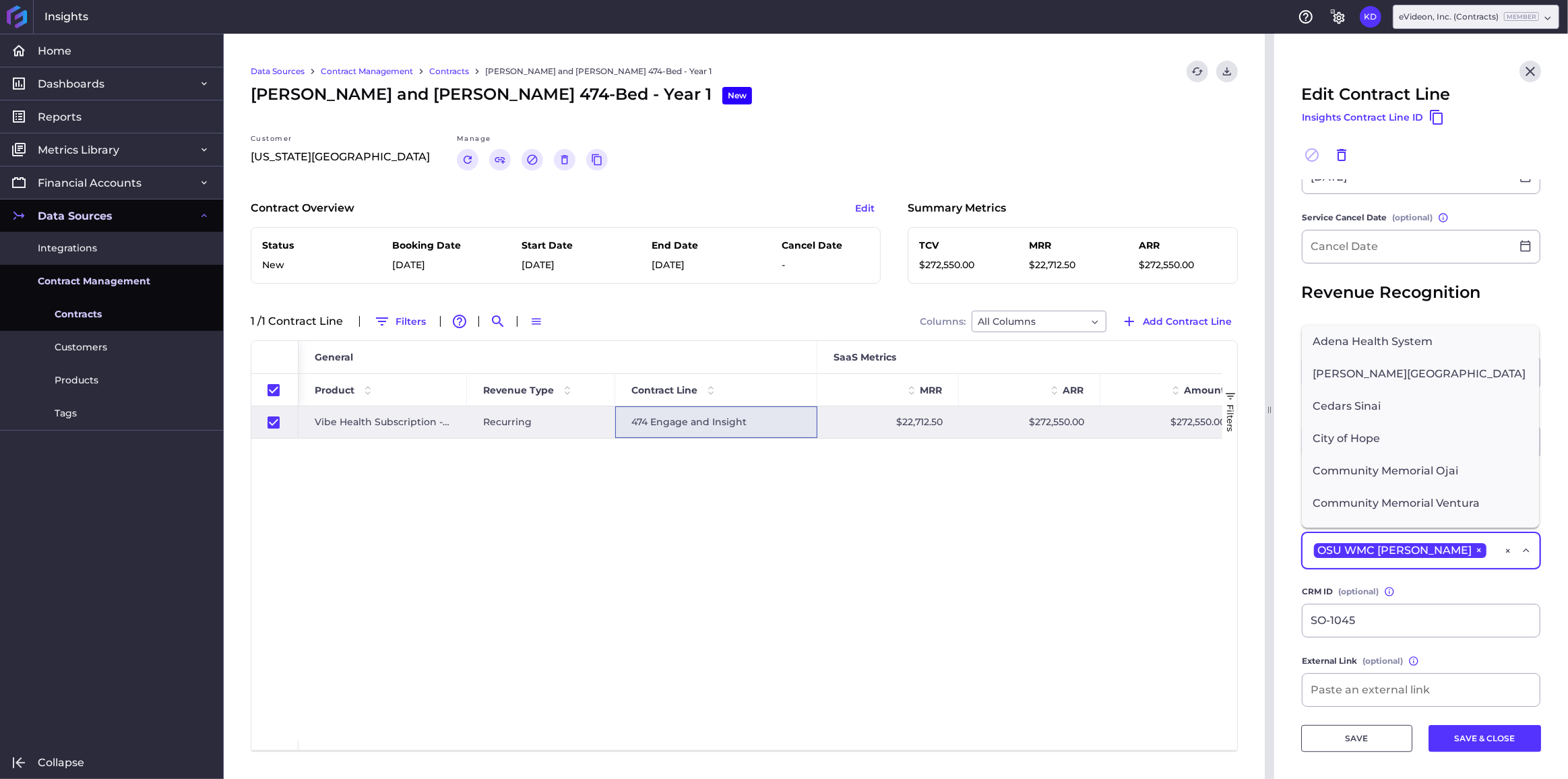
click at [1433, 560] on div "OSU WMC Ross ×" at bounding box center [1404, 550] width 187 height 19
type input "j"
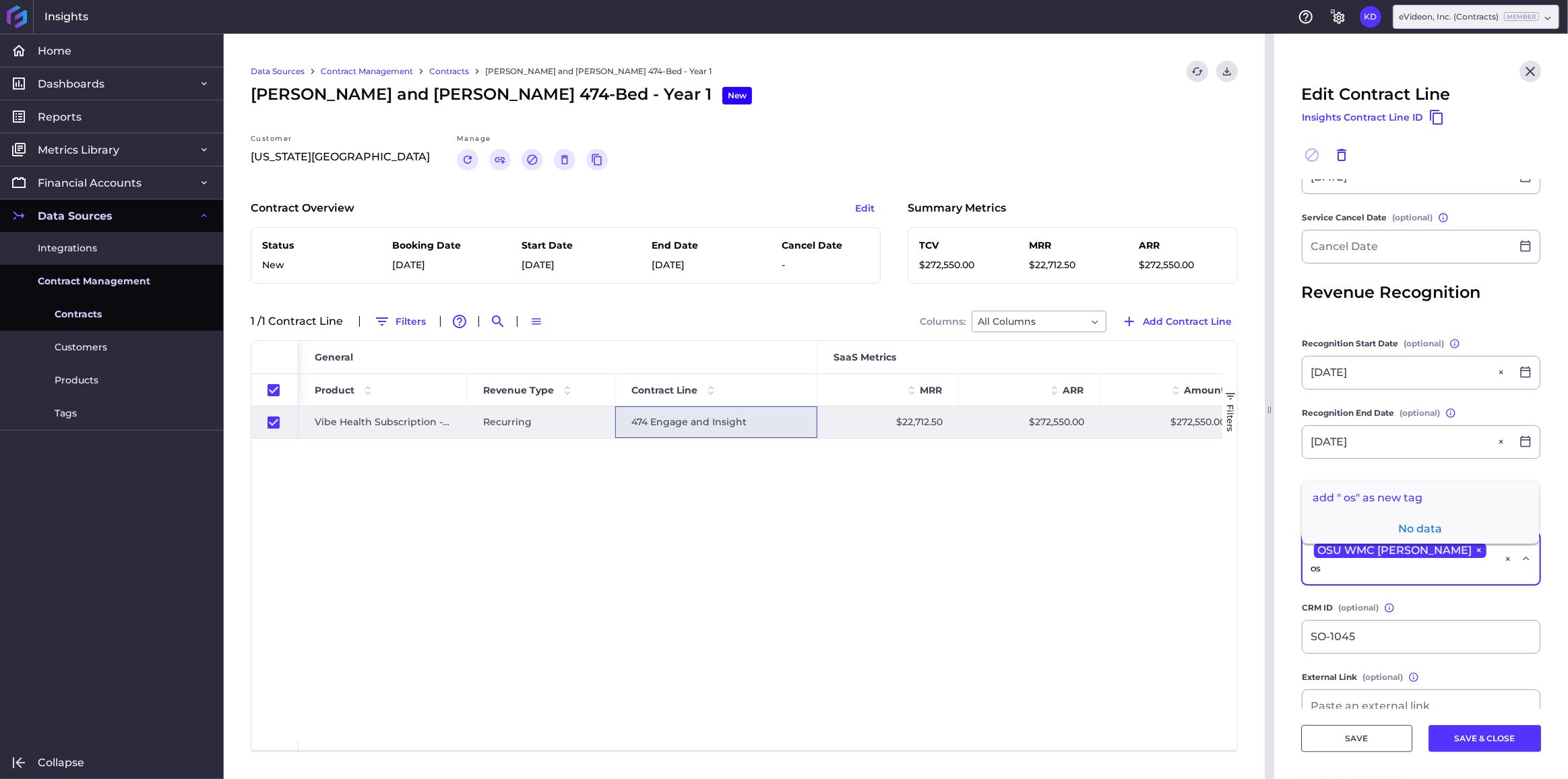
type input "o"
type input "new"
click at [1423, 493] on span "OSU New Tower" at bounding box center [1420, 494] width 238 height 32
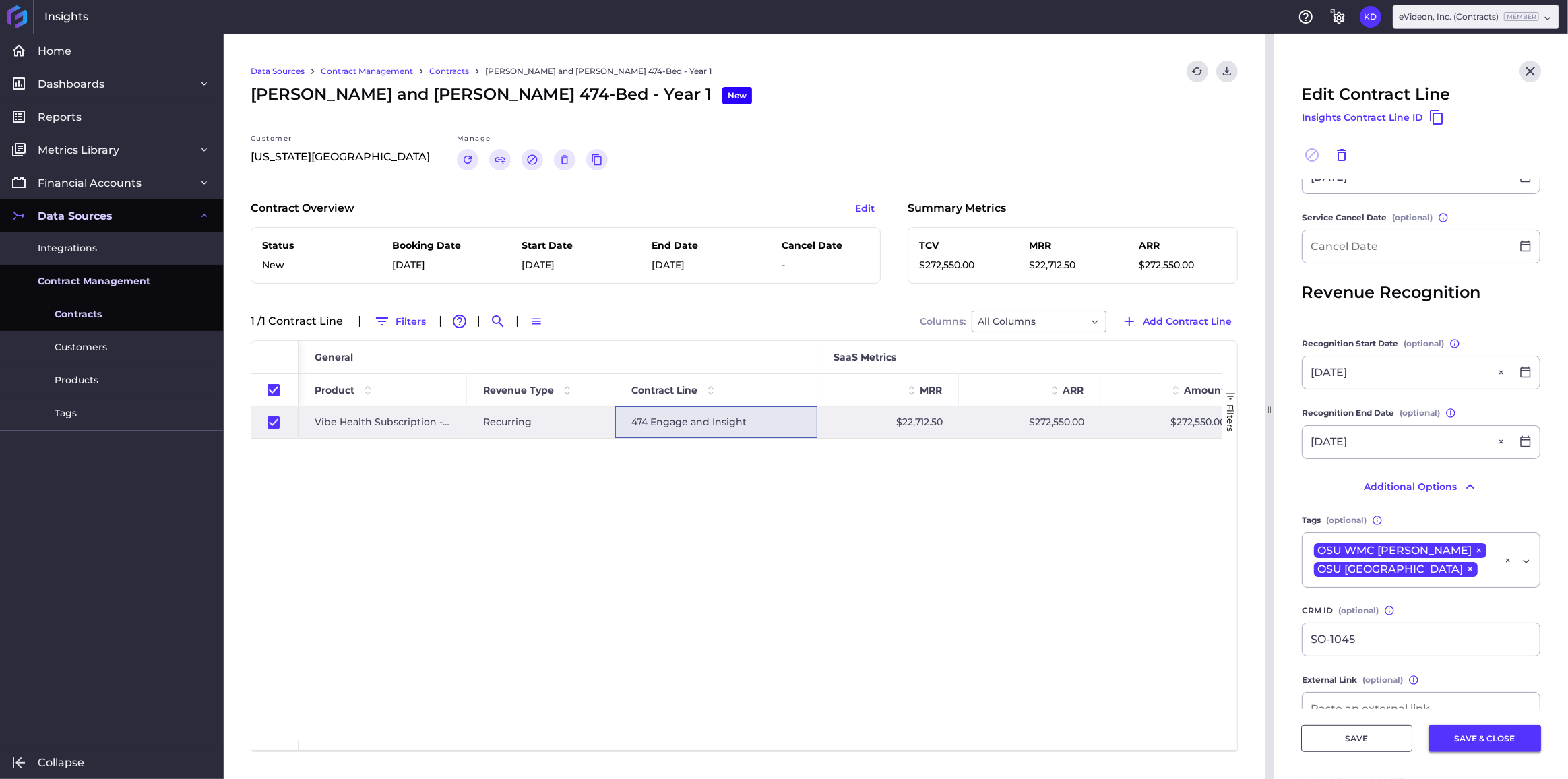
click at [1472, 737] on button "SAVE & CLOSE" at bounding box center [1484, 738] width 113 height 27
checkbox input "false"
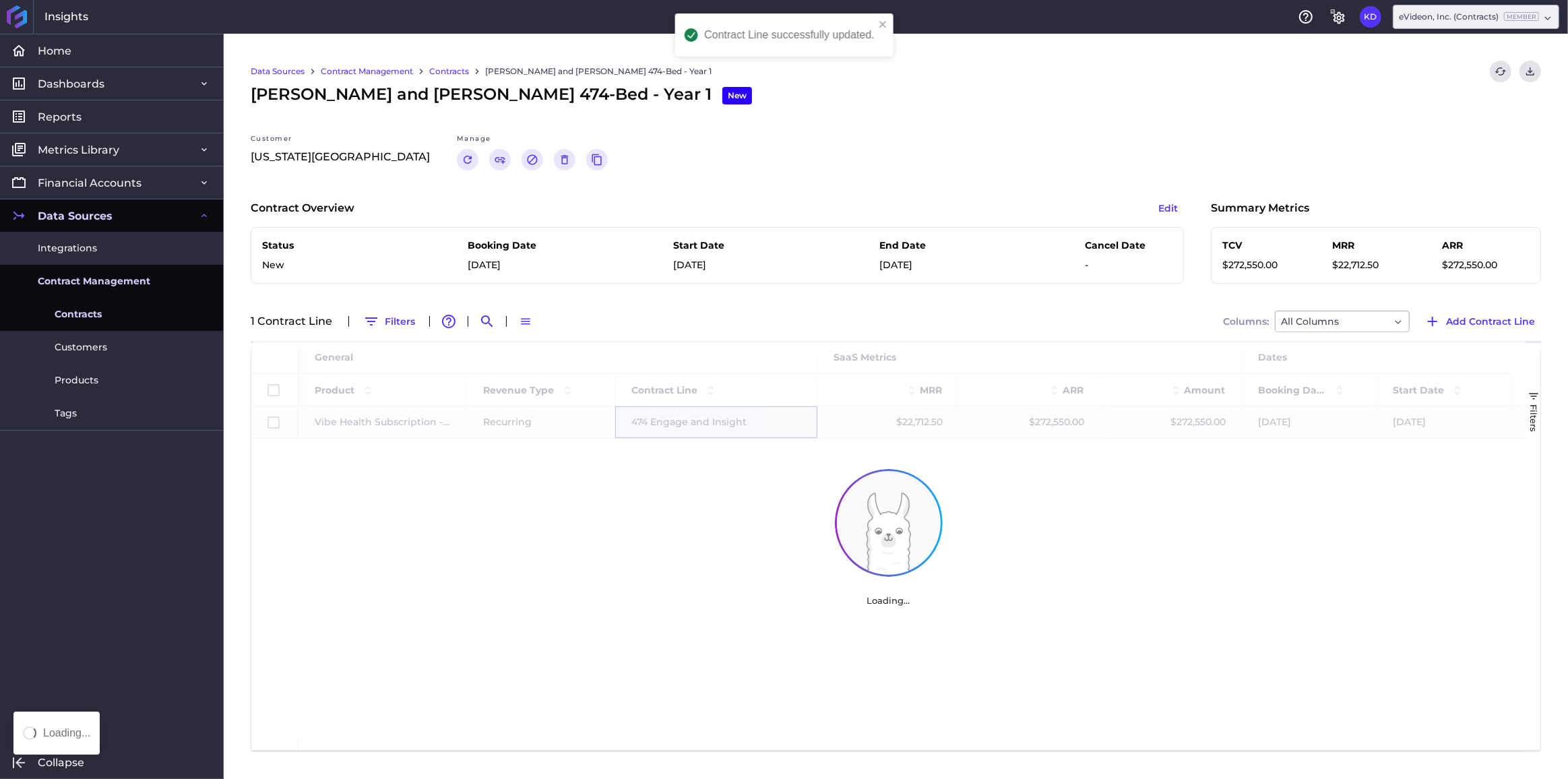
scroll to position [0, 0]
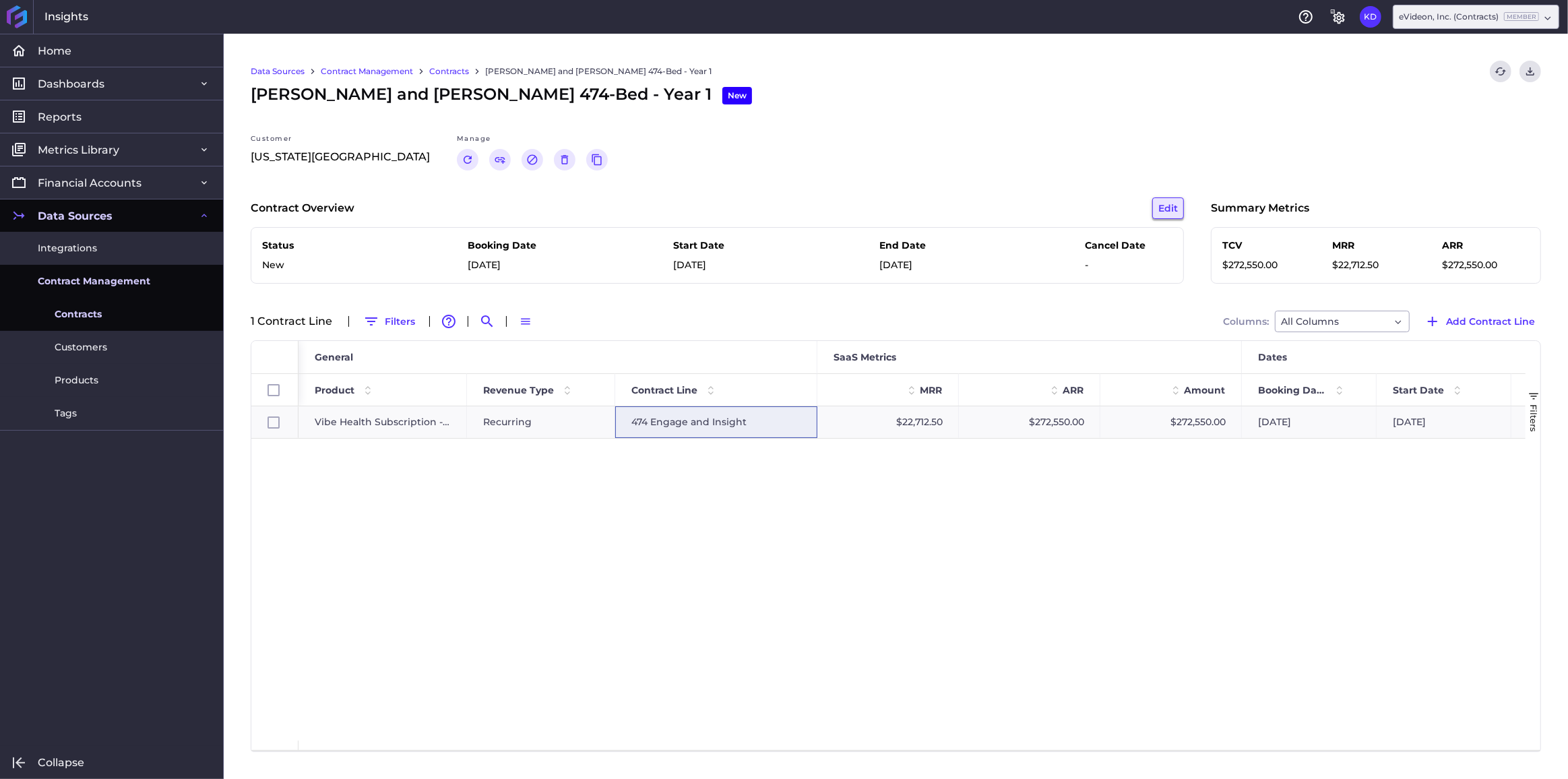
click at [1168, 210] on button "Edit" at bounding box center [1168, 208] width 31 height 22
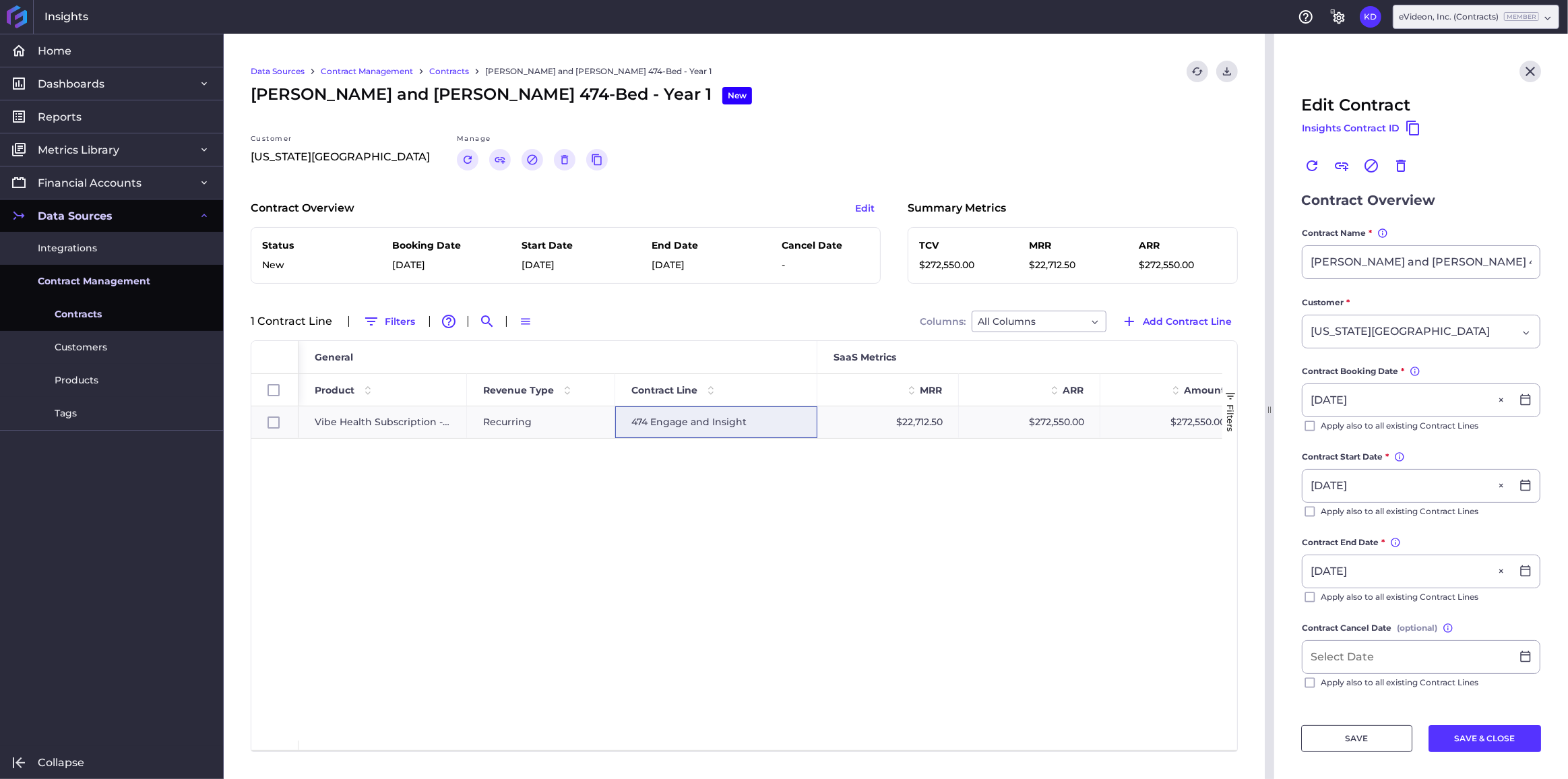
scroll to position [34, 0]
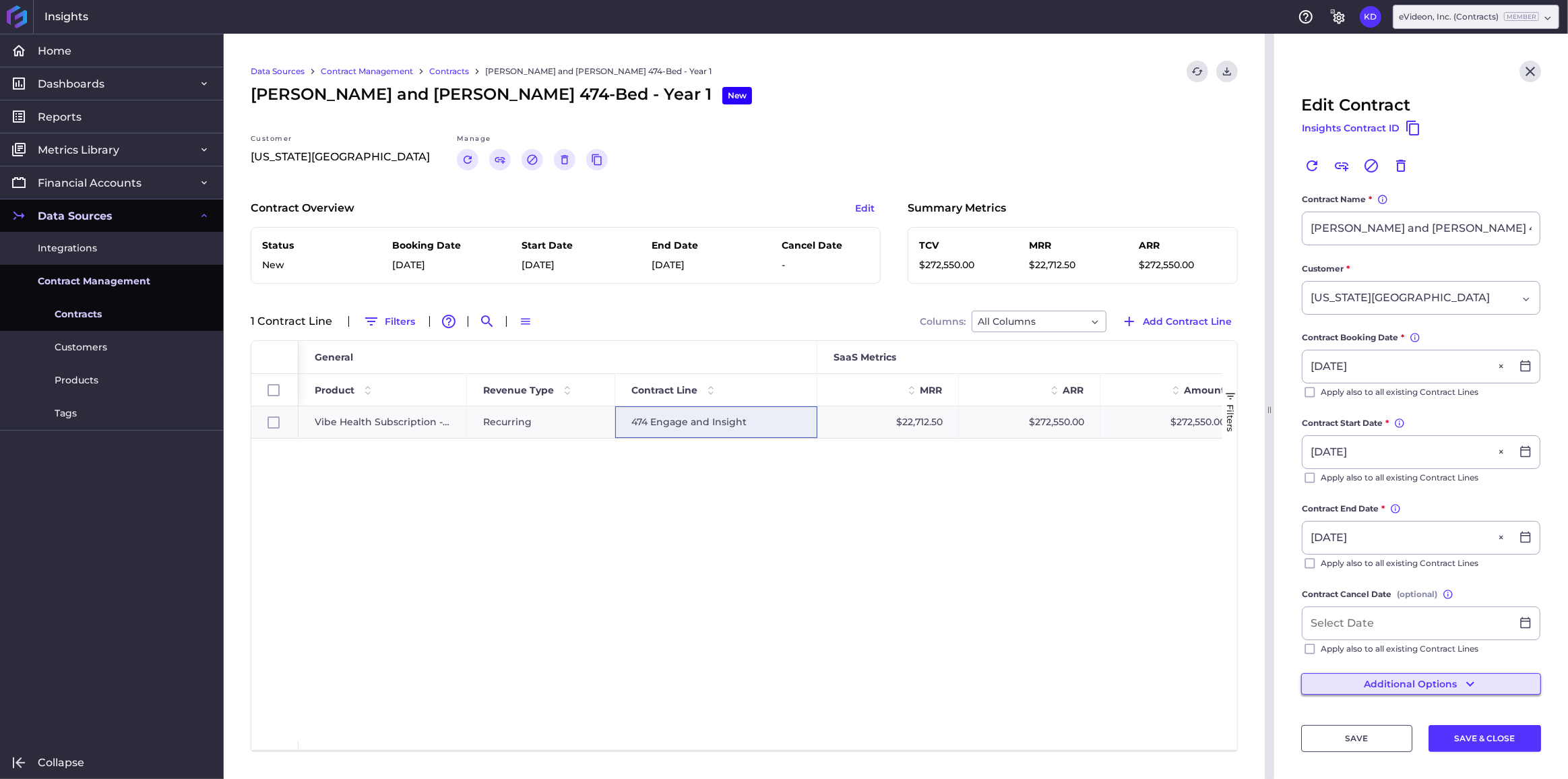
click at [1407, 673] on button "Additional Options" at bounding box center [1421, 684] width 240 height 22
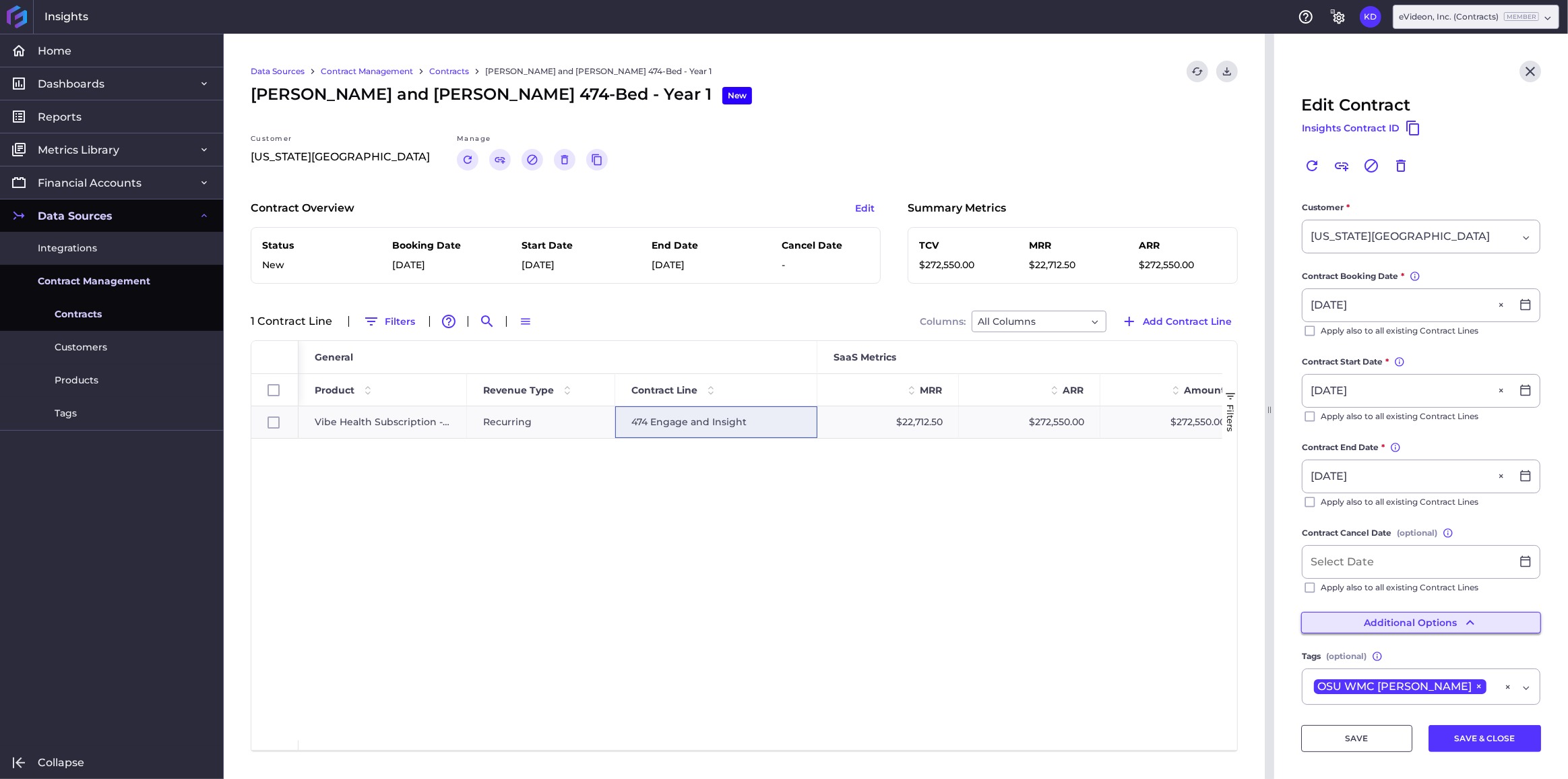
scroll to position [156, 0]
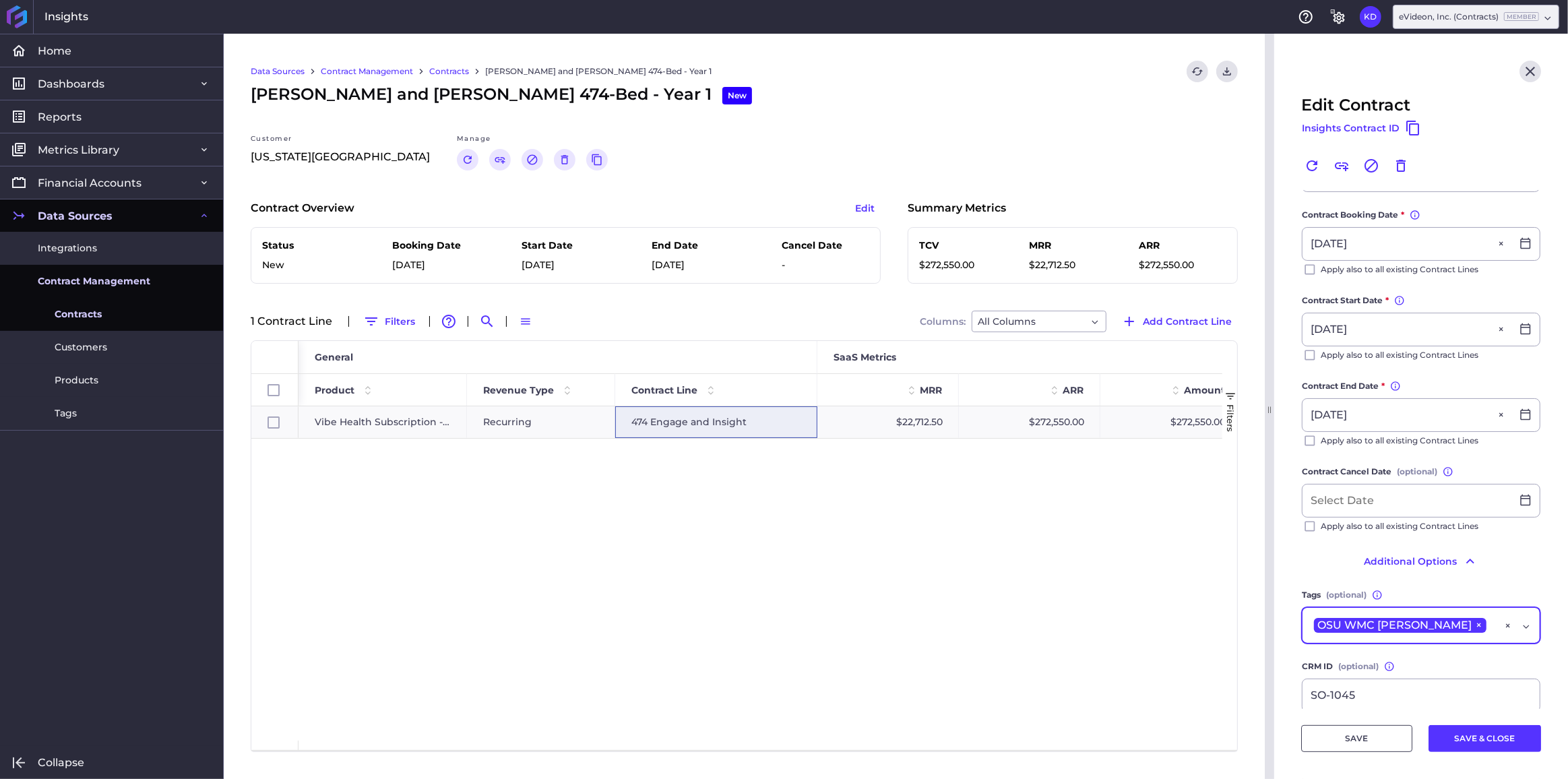
click at [1440, 622] on div "OSU WMC Ross ×" at bounding box center [1404, 625] width 187 height 19
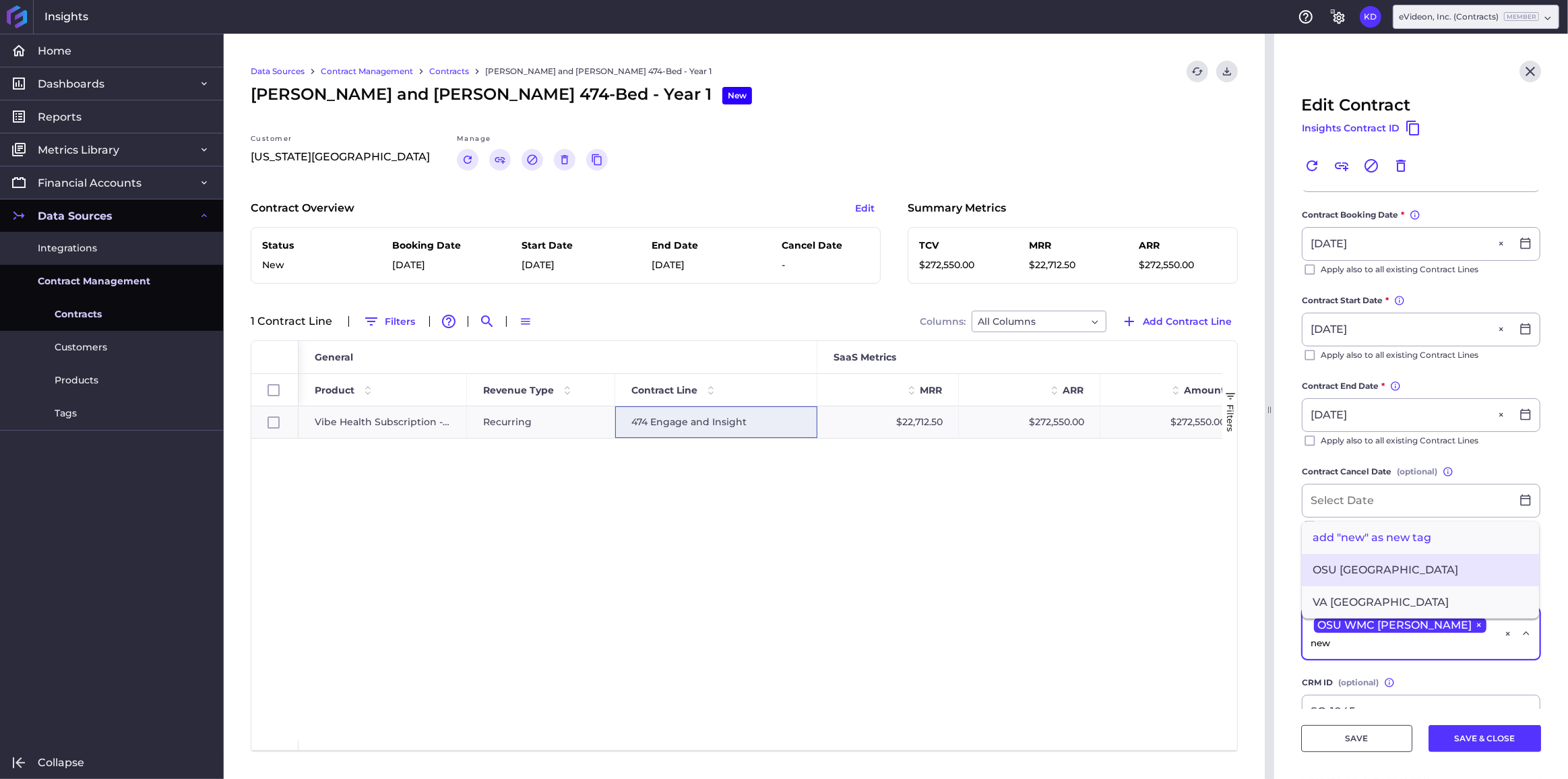
type input "new"
click at [1422, 554] on span "OSU New Tower" at bounding box center [1420, 569] width 238 height 32
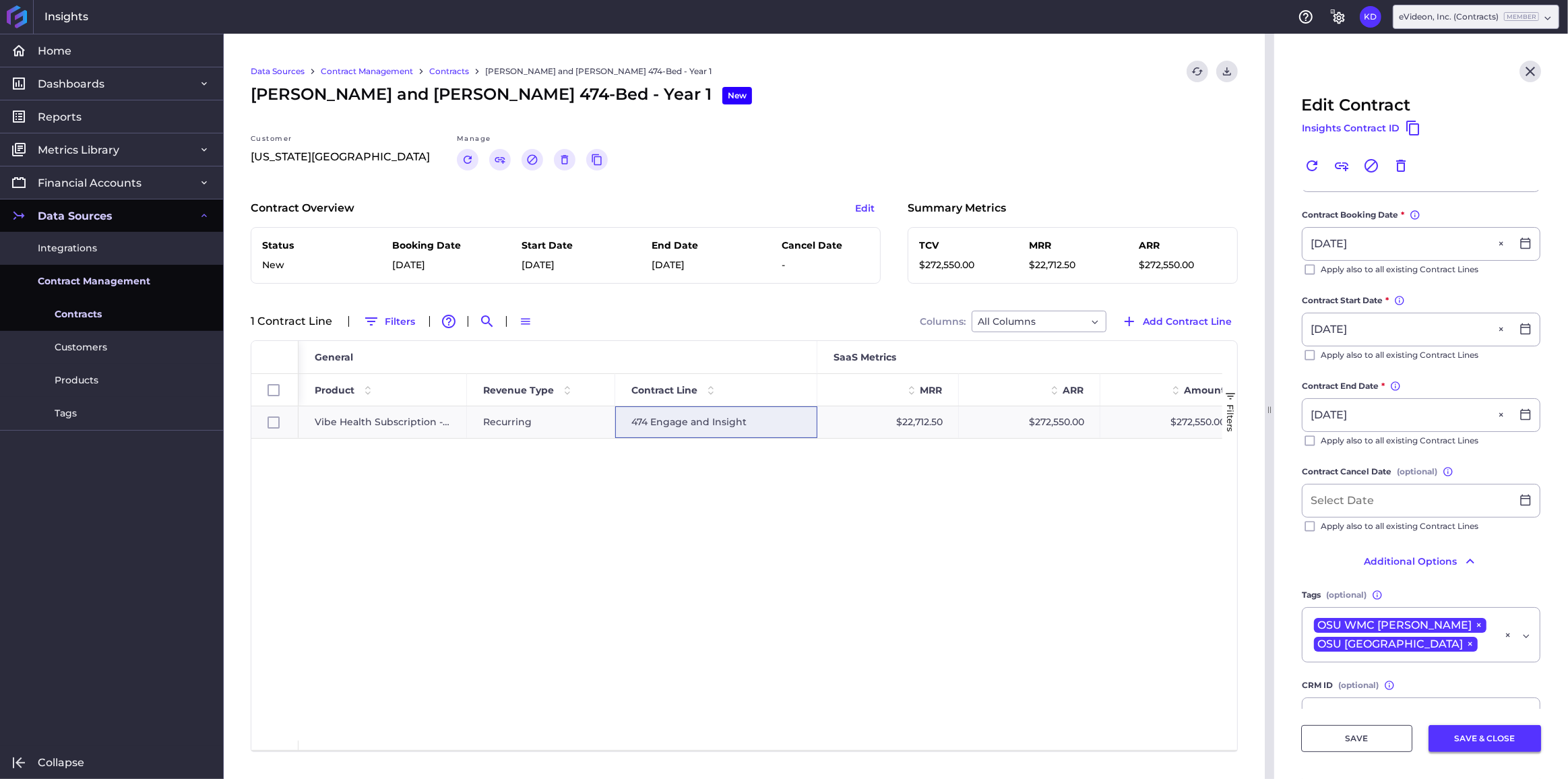
click at [1474, 736] on button "SAVE & CLOSE" at bounding box center [1484, 738] width 113 height 27
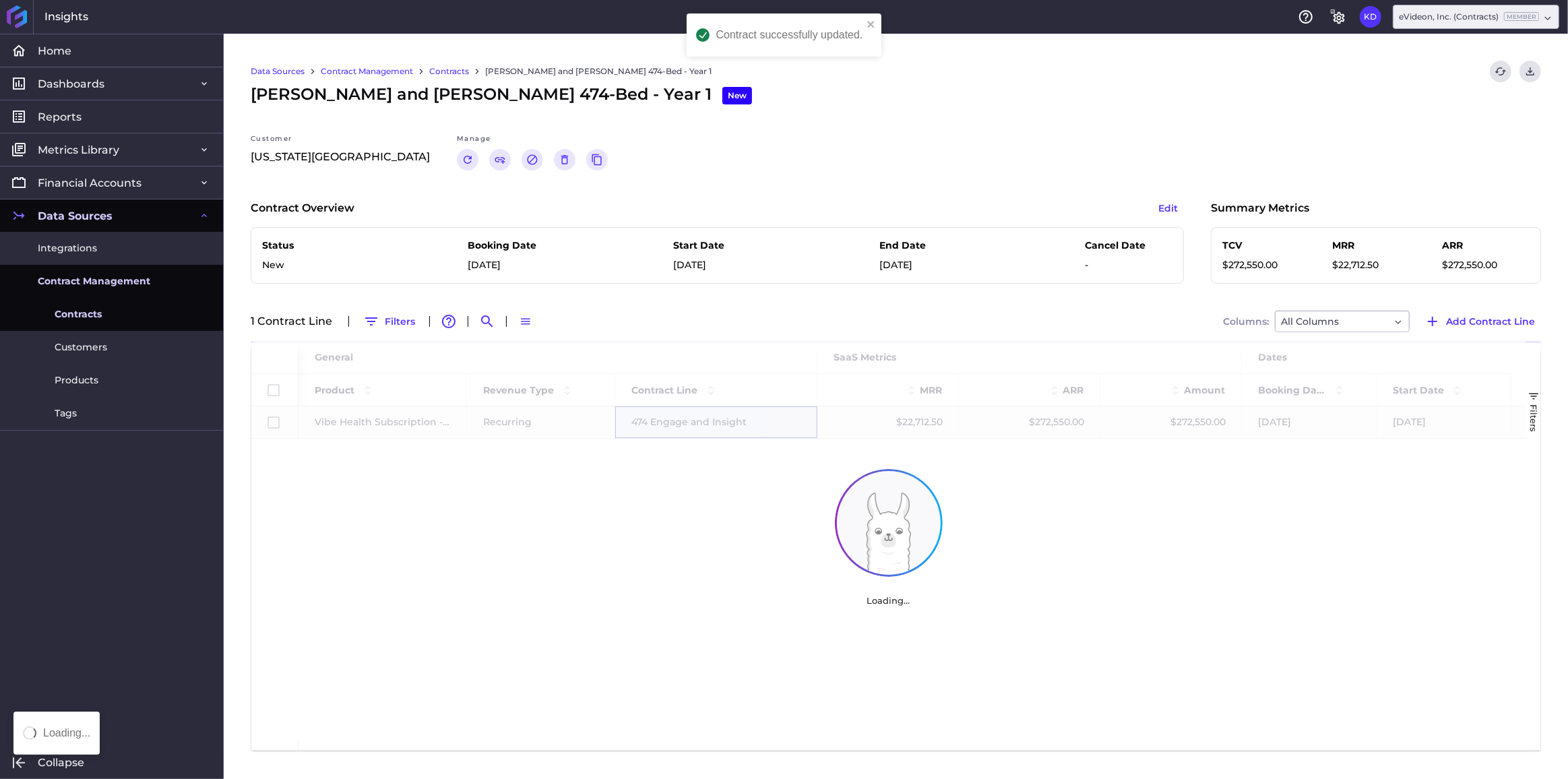
scroll to position [0, 0]
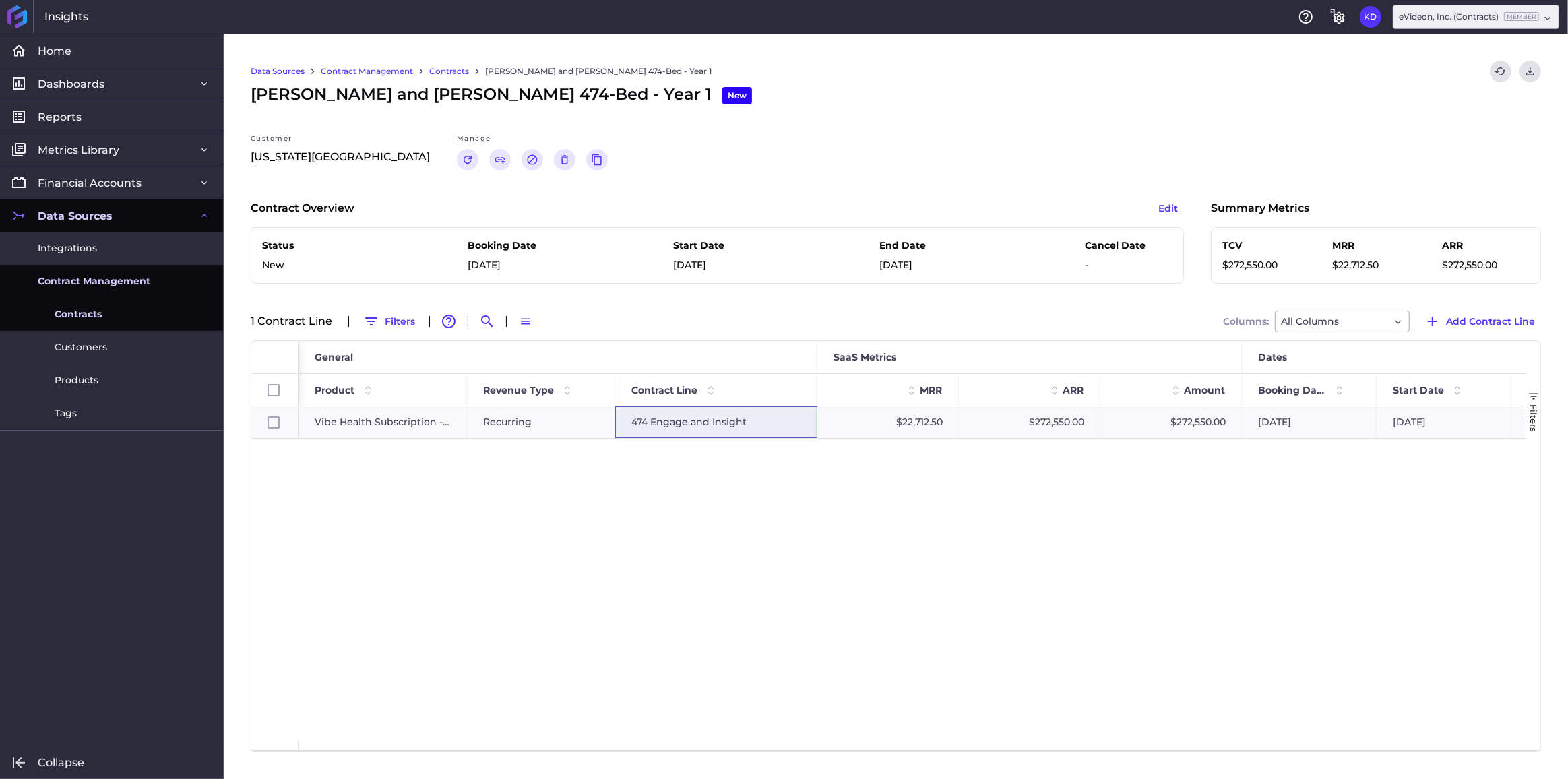
click at [832, 588] on div "Vibe Health Subscription - Recurring Recurring 474 Engage and Insight $22,712.5…" at bounding box center [912, 573] width 1227 height 334
